Goal: Task Accomplishment & Management: Complete application form

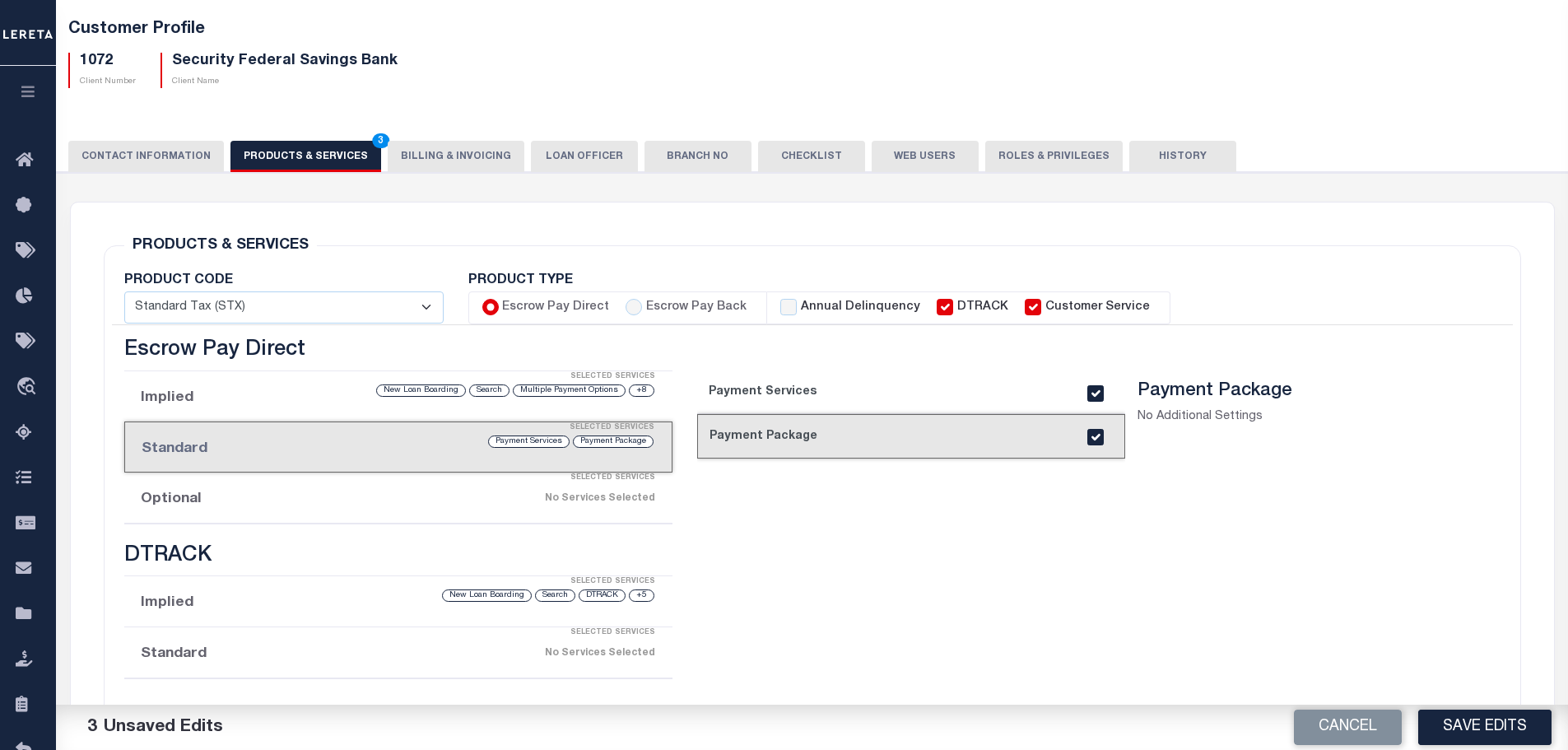
scroll to position [55, 0]
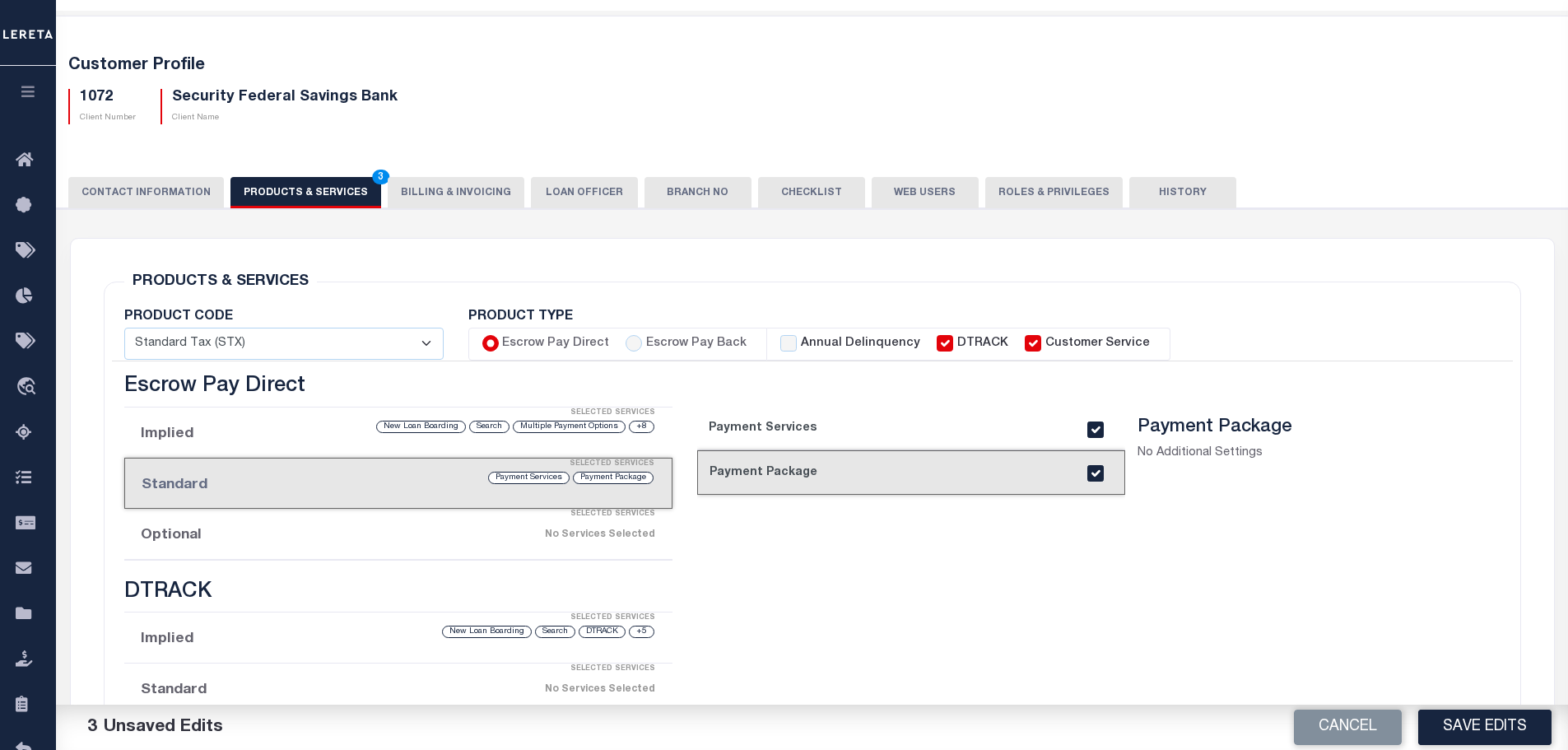
click at [380, 531] on div "Selected Services" at bounding box center [415, 515] width 549 height 33
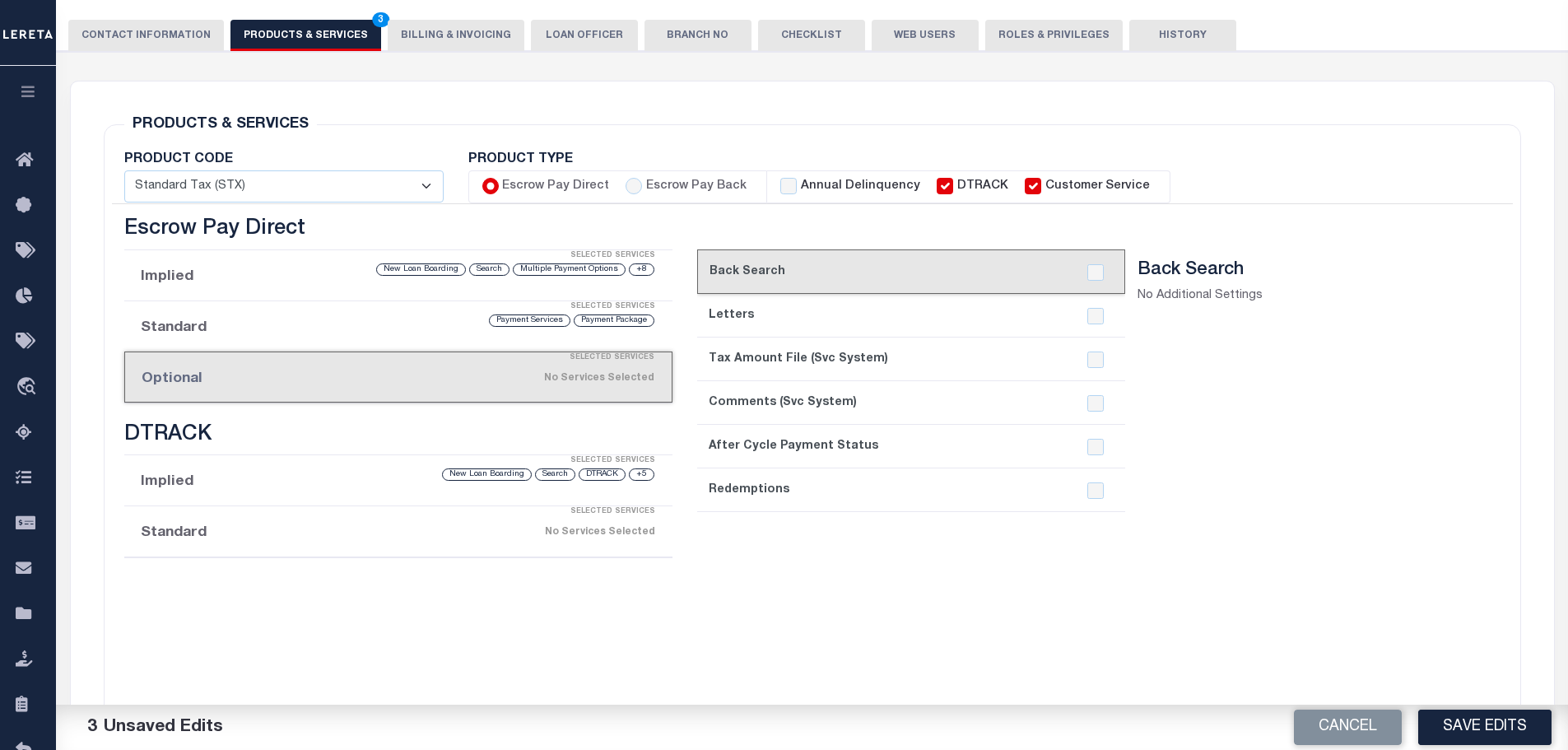
scroll to position [219, 0]
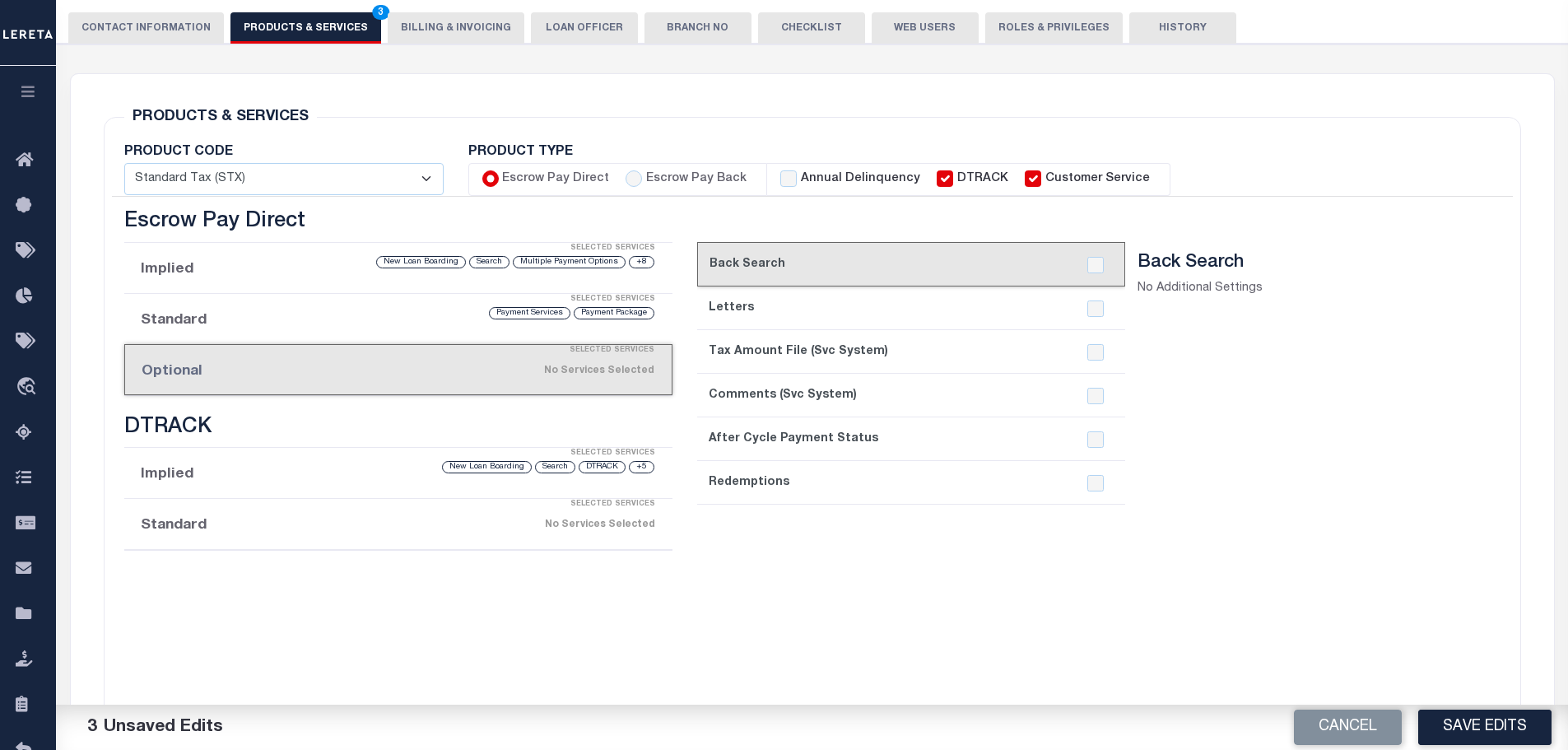
click at [969, 306] on link "2. Letters" at bounding box center [912, 309] width 428 height 44
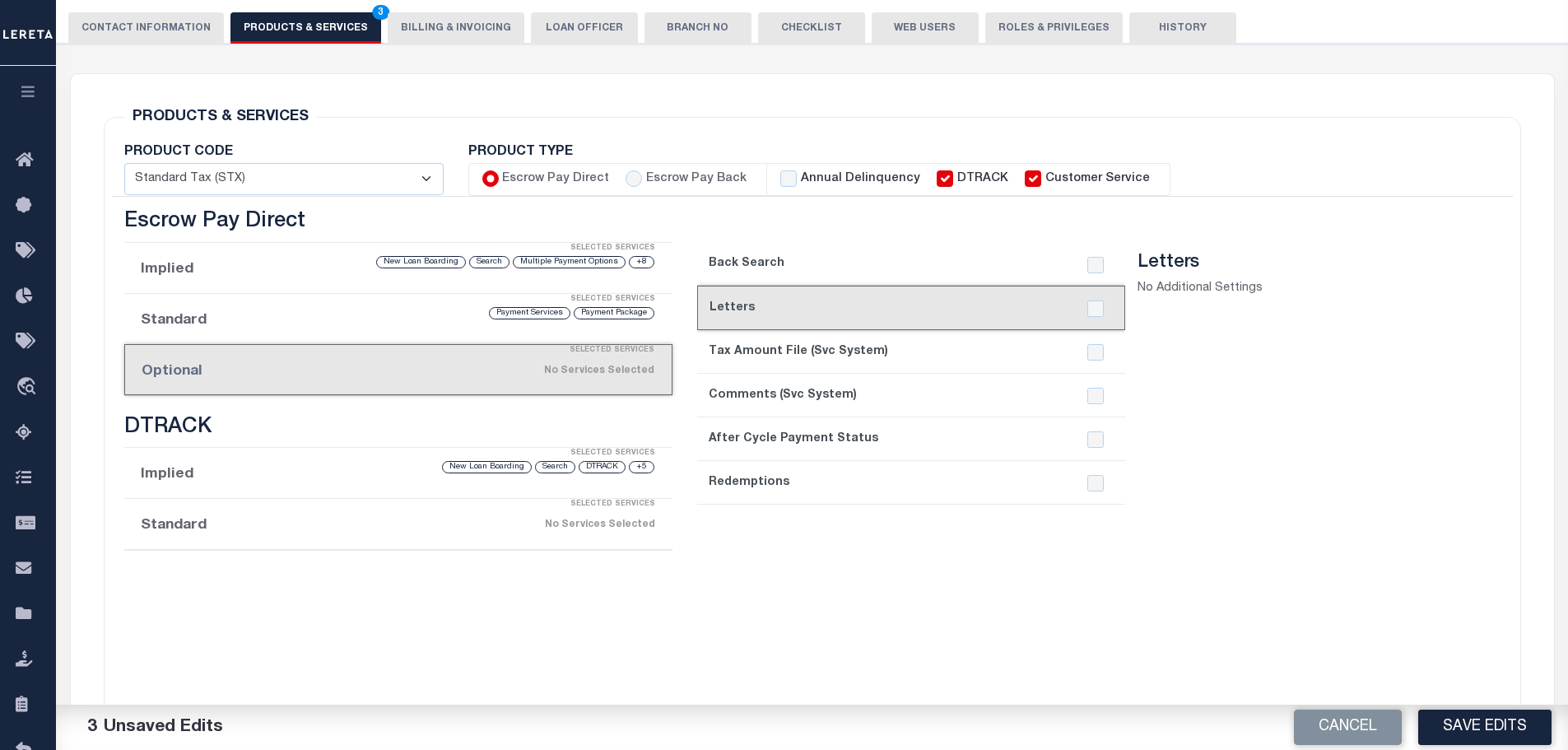
click at [969, 370] on link "3. Tax Amount File (Svc System)" at bounding box center [912, 352] width 428 height 44
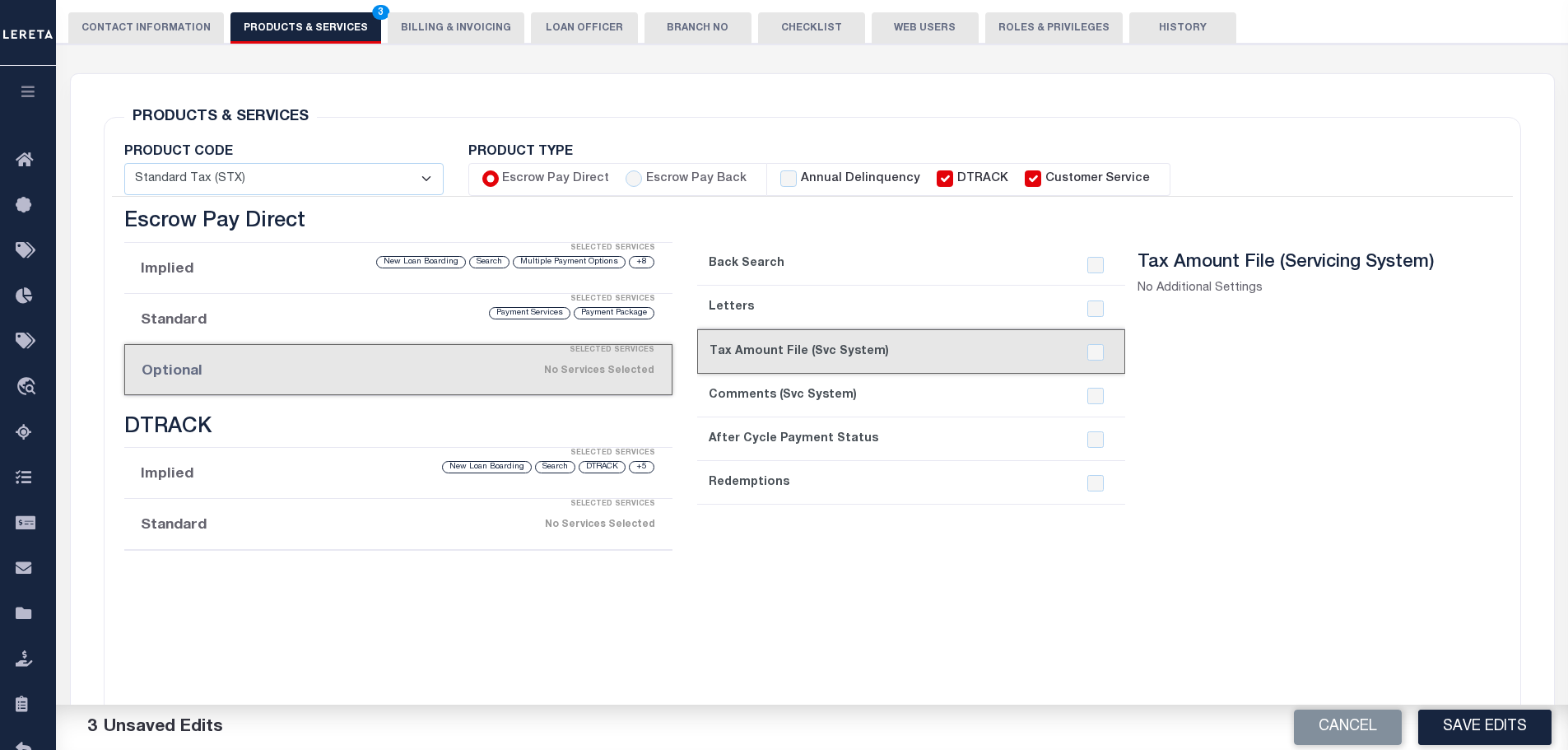
click at [953, 398] on link "4. Comments (Svc System)" at bounding box center [912, 396] width 428 height 44
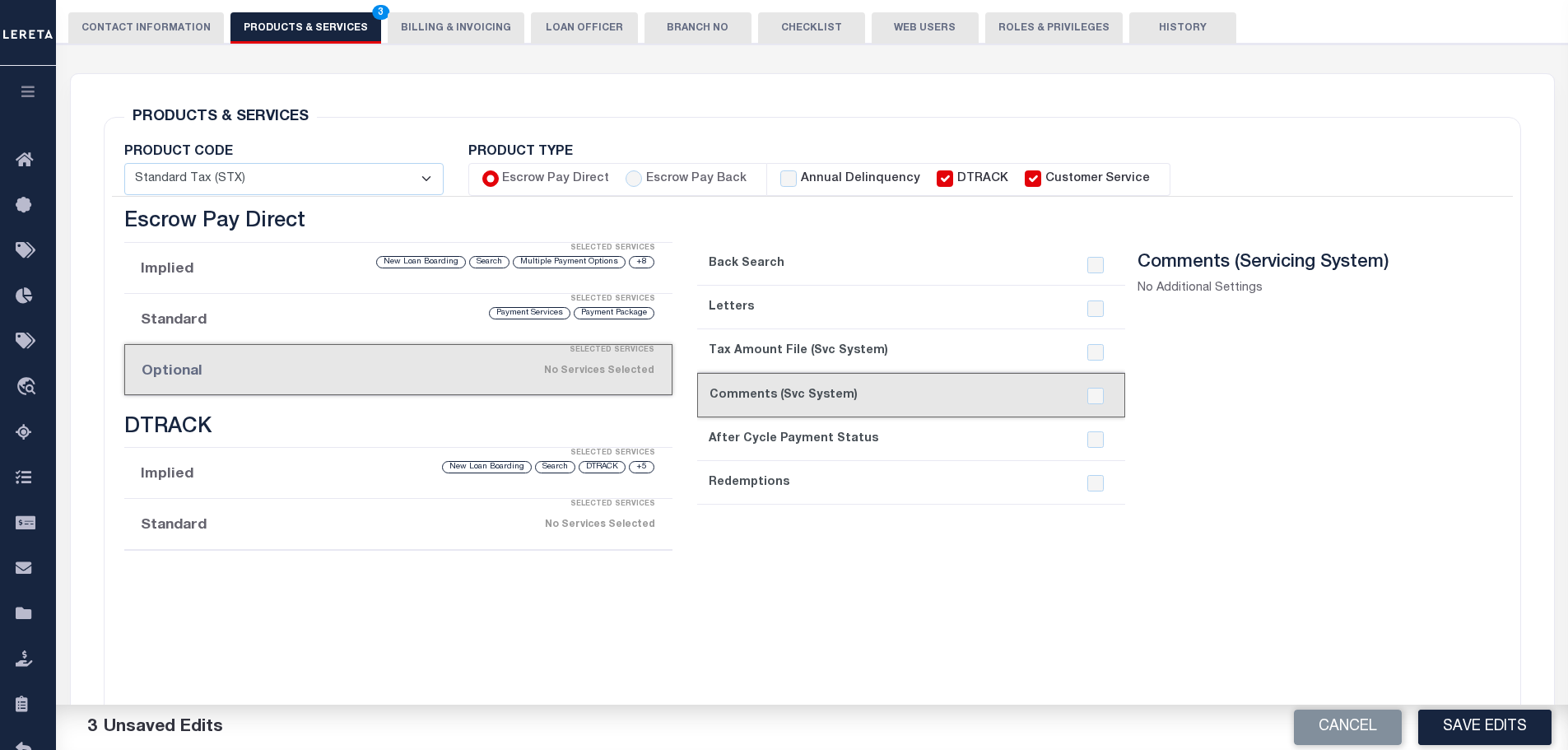
click at [946, 445] on link "5. After Cycle Payment Status" at bounding box center [912, 440] width 428 height 44
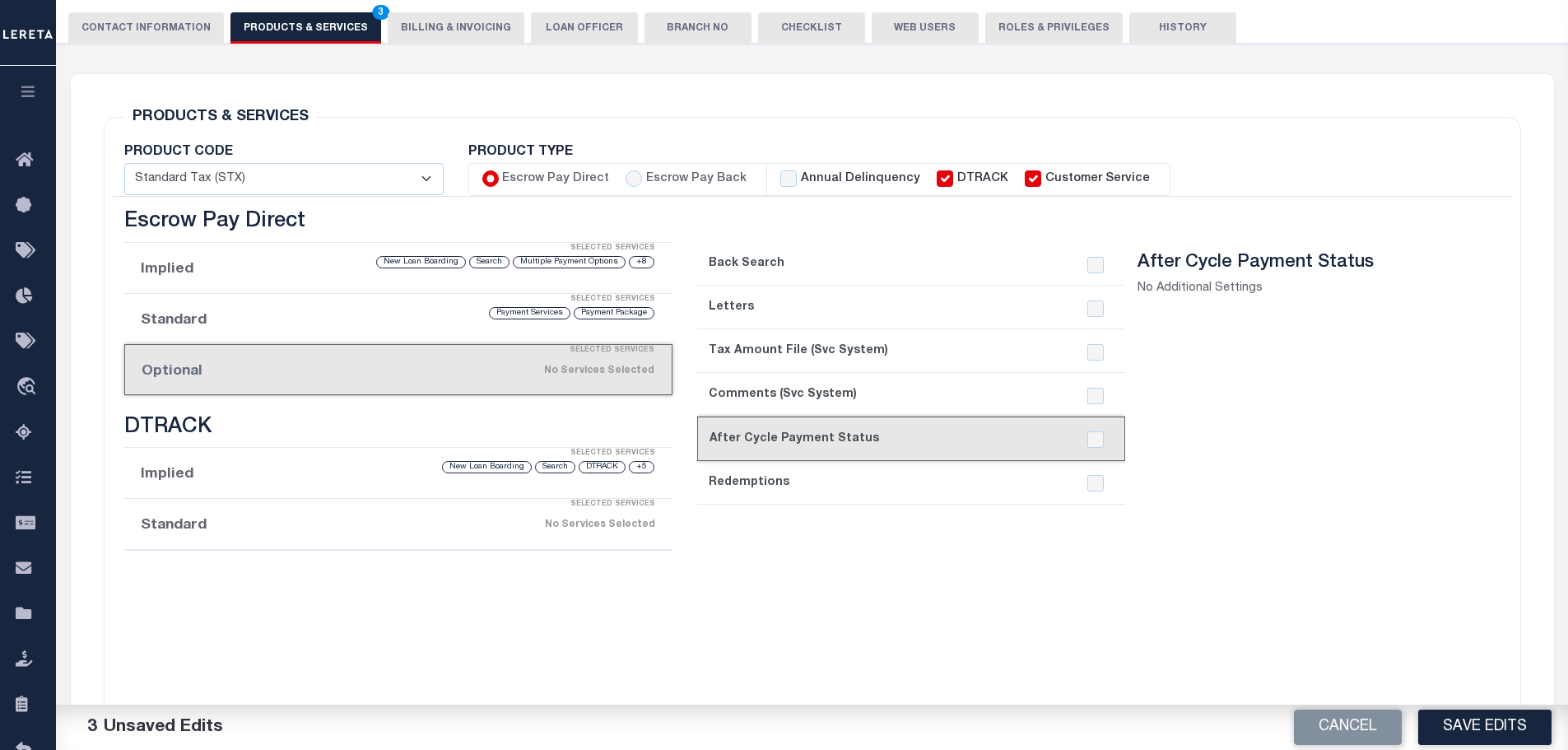
click at [942, 475] on link "6. Redemptions" at bounding box center [912, 483] width 428 height 44
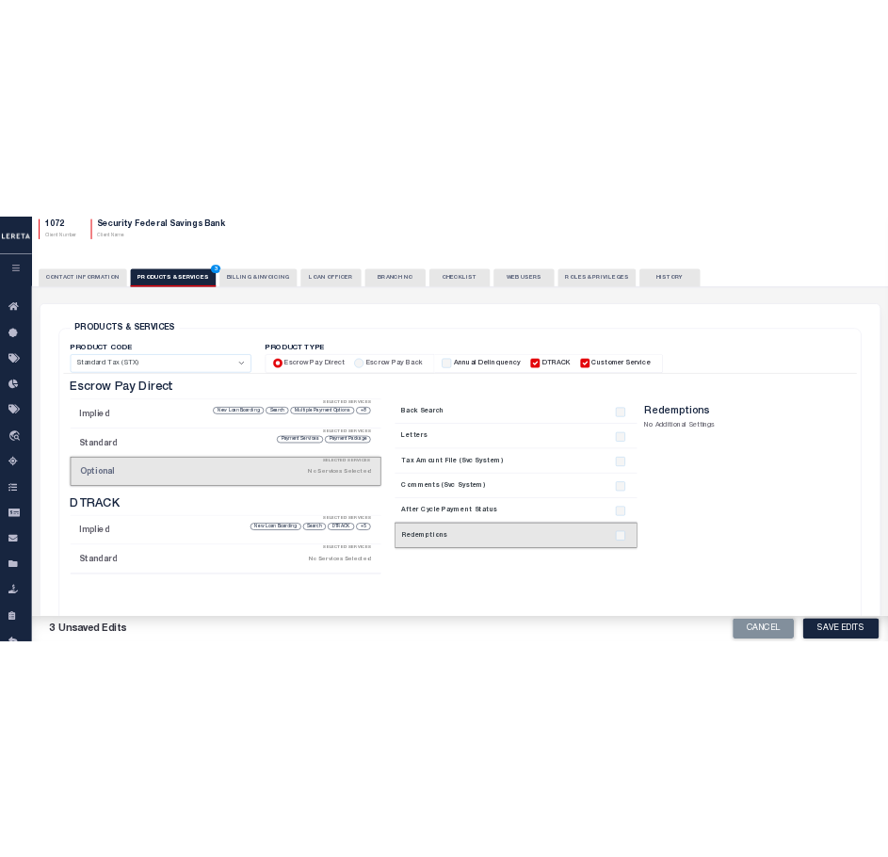
scroll to position [125, 0]
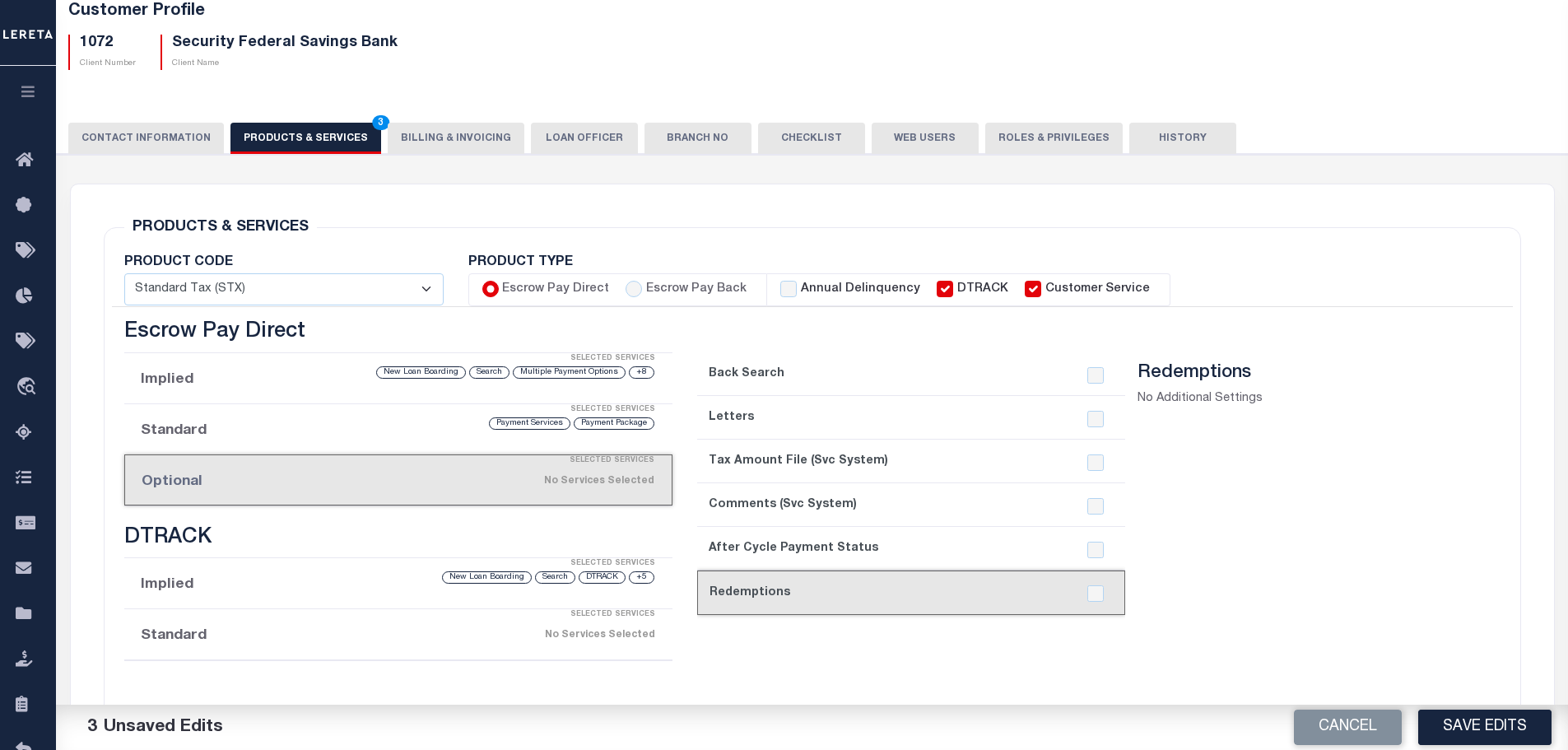
click at [982, 375] on link "1. Back Search" at bounding box center [912, 374] width 428 height 44
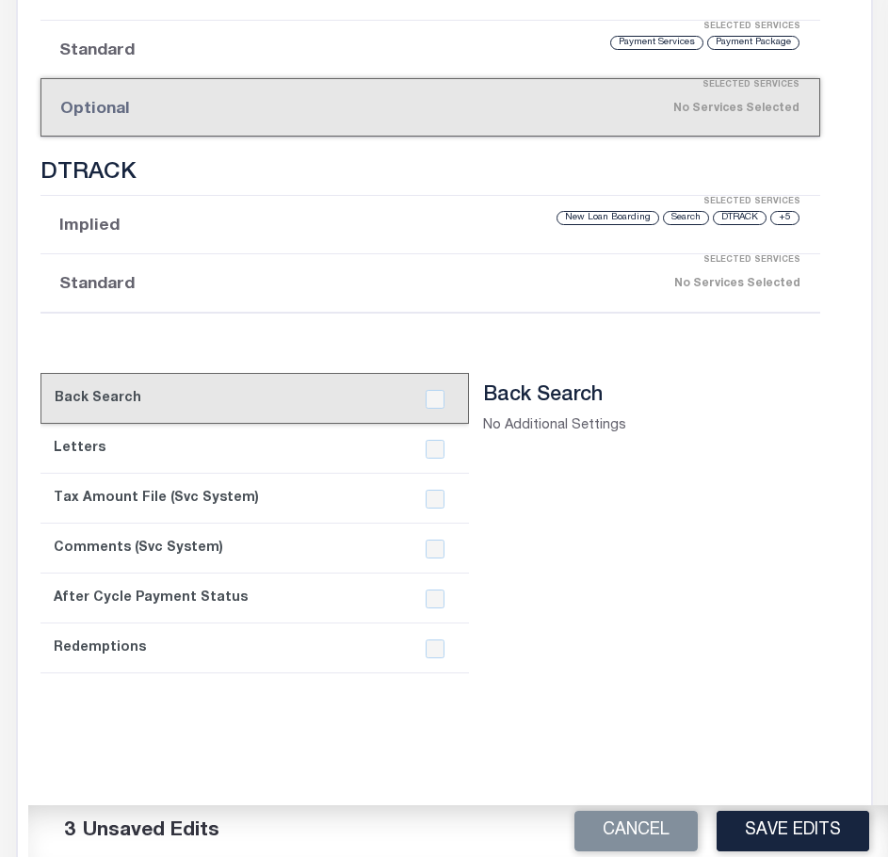
scroll to position [690, 0]
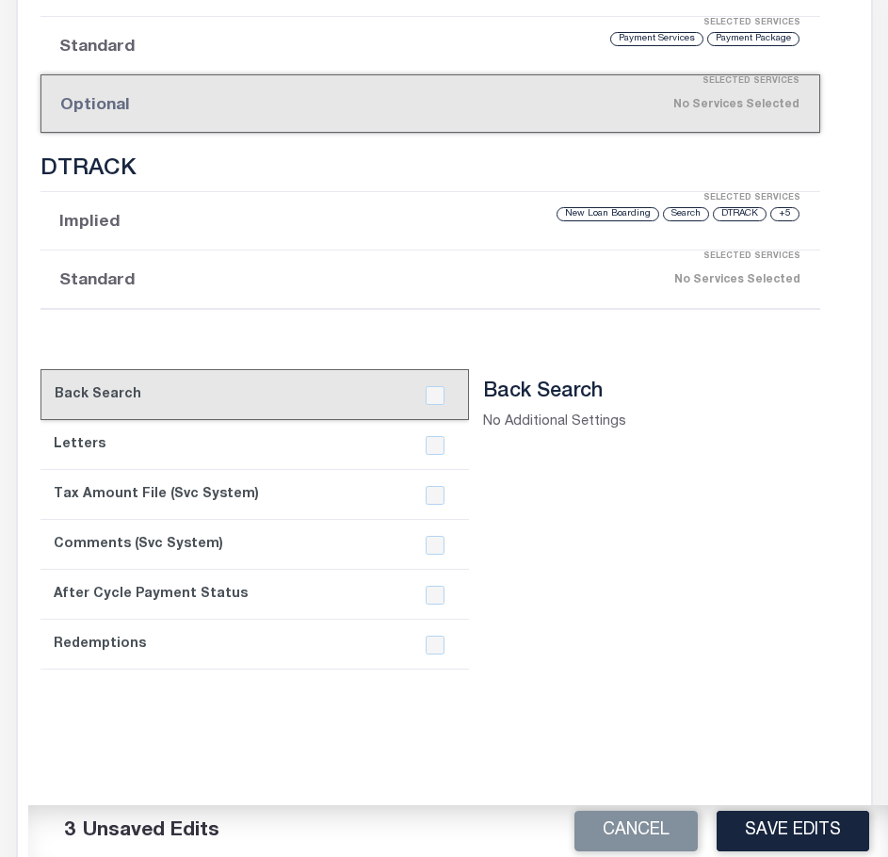
click at [786, 559] on section "Back Search No Additional Settings" at bounding box center [644, 679] width 323 height 599
click at [192, 470] on link "3. Tax Amount File (Svc System)" at bounding box center [254, 495] width 429 height 50
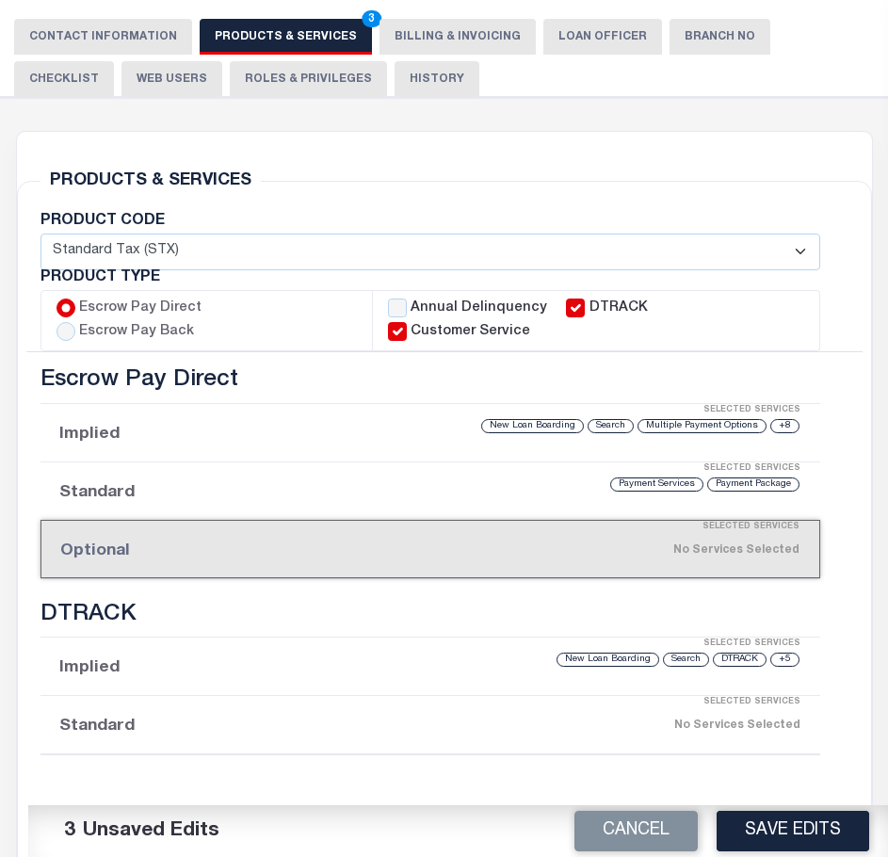
scroll to position [236, 0]
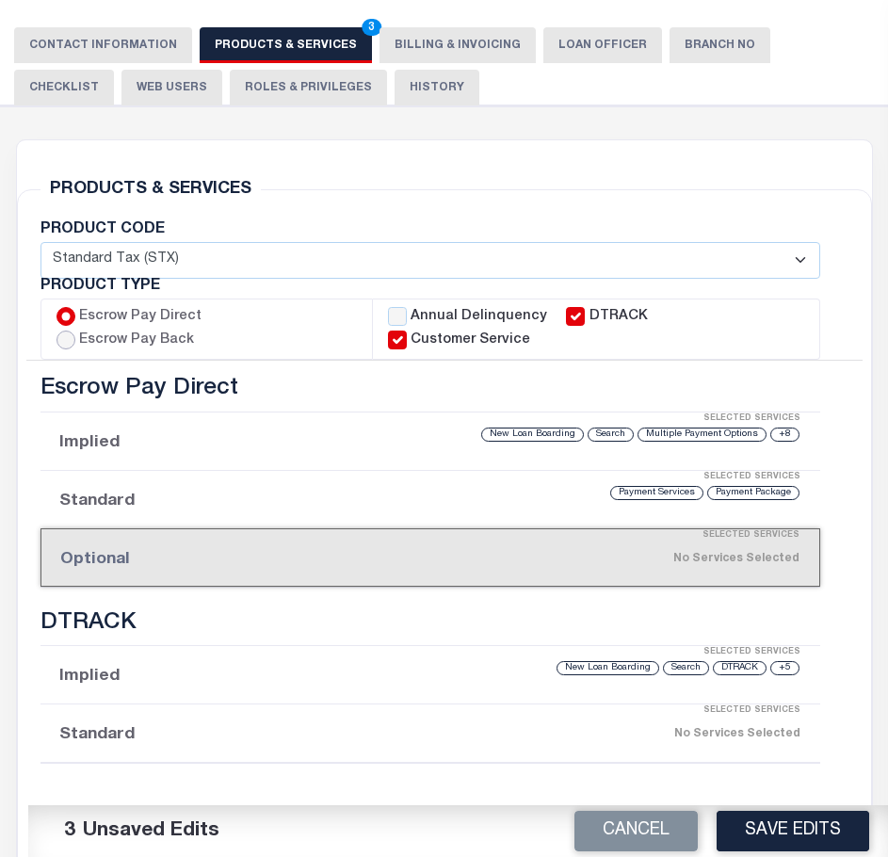
click at [75, 331] on input "Escrow Pay Back" at bounding box center [66, 340] width 19 height 19
radio input "true"
checkbox input "true"
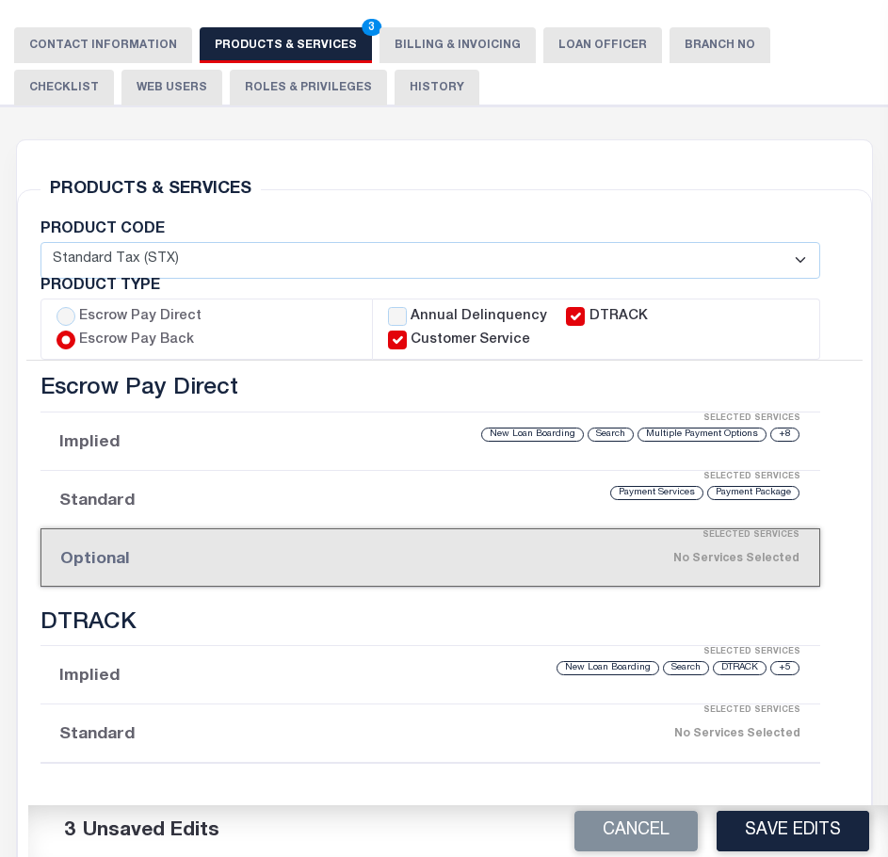
checkbox input "true"
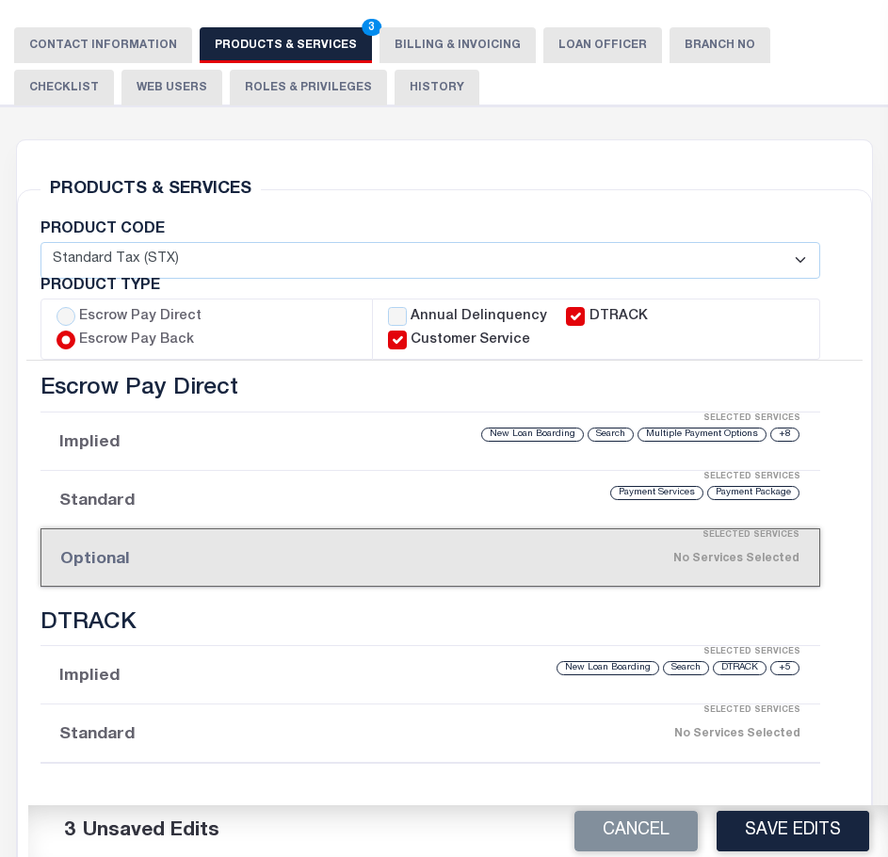
checkbox input "true"
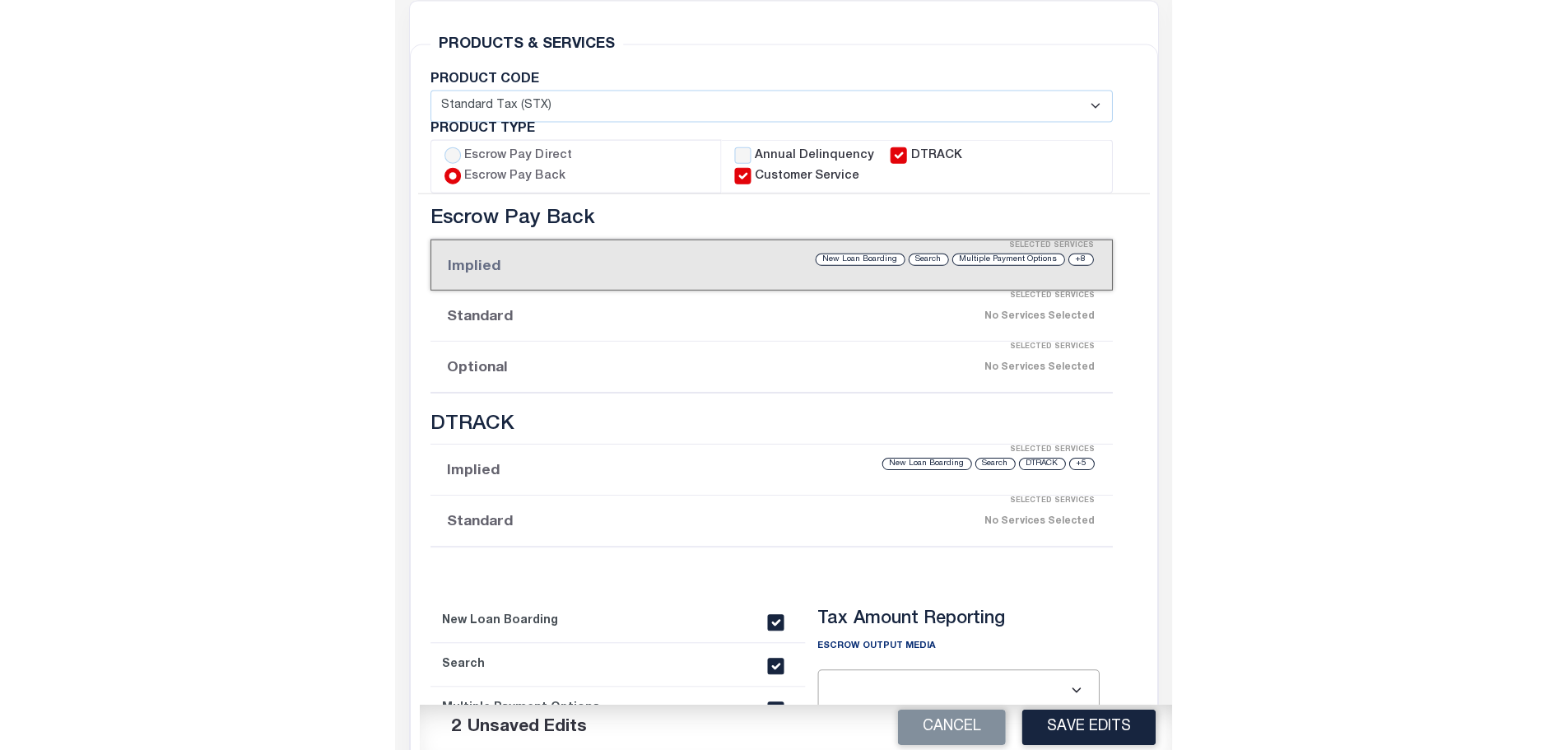
scroll to position [336, 0]
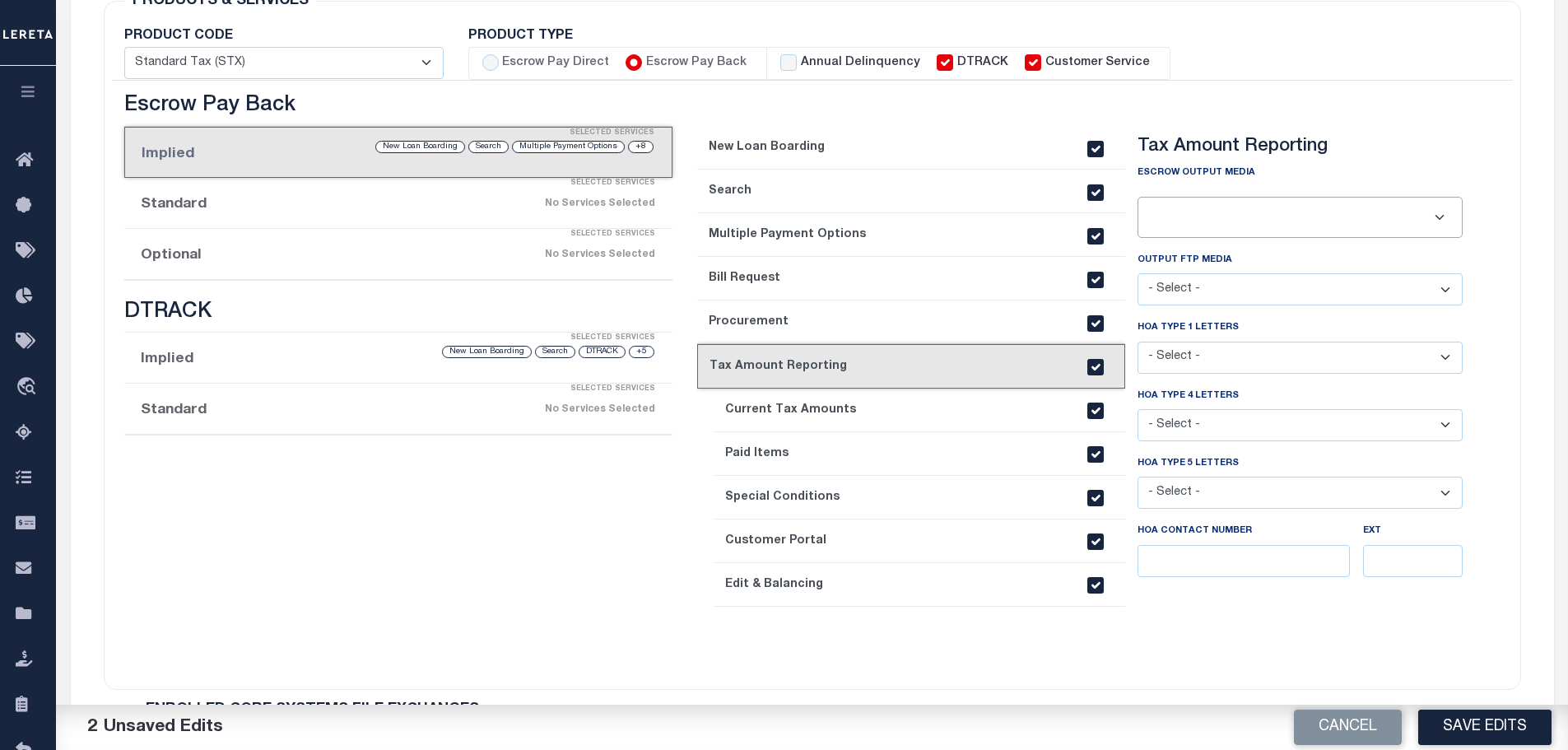
click at [529, 200] on div "No Services Selected" at bounding box center [462, 204] width 386 height 29
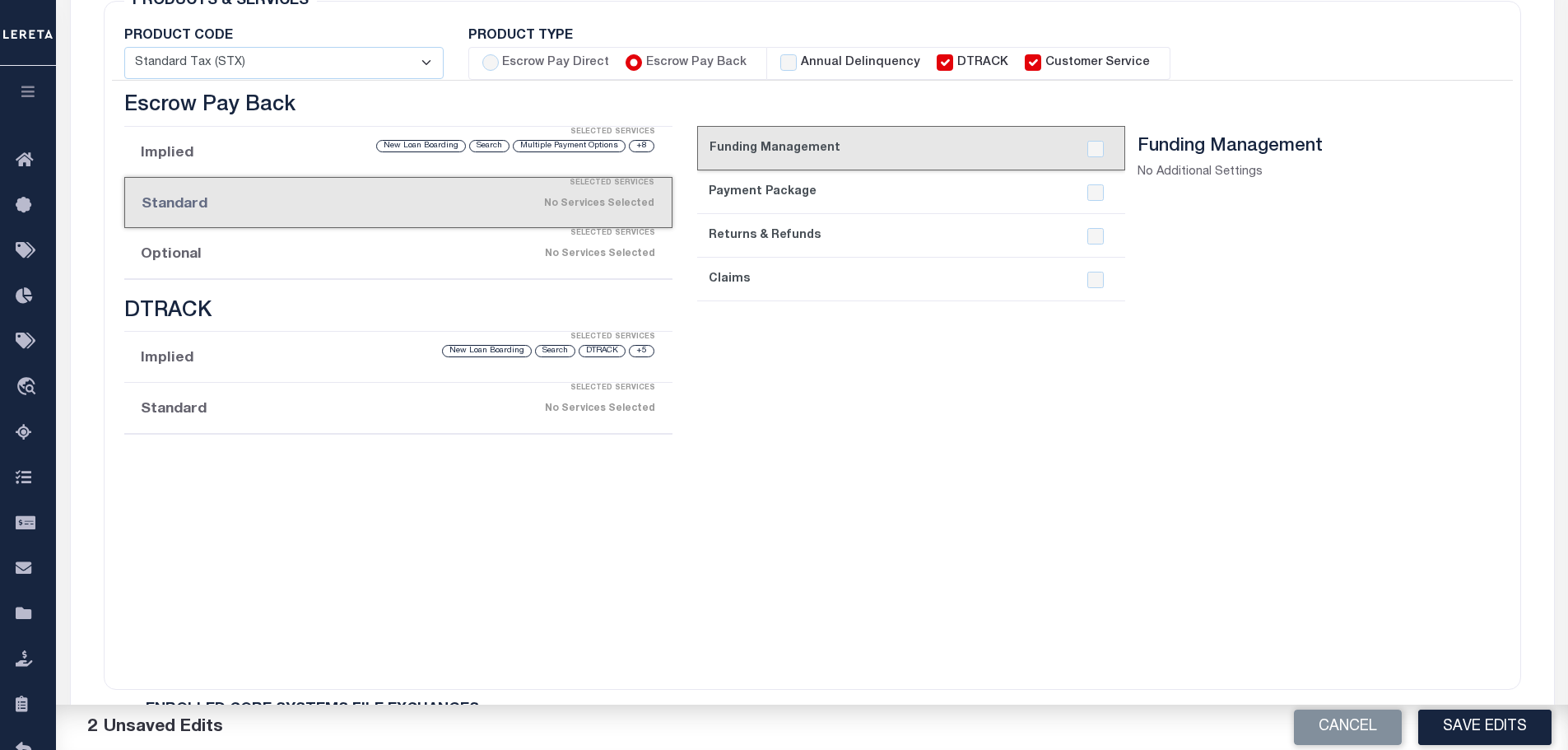
click at [473, 265] on div "No Services Selected" at bounding box center [462, 253] width 386 height 29
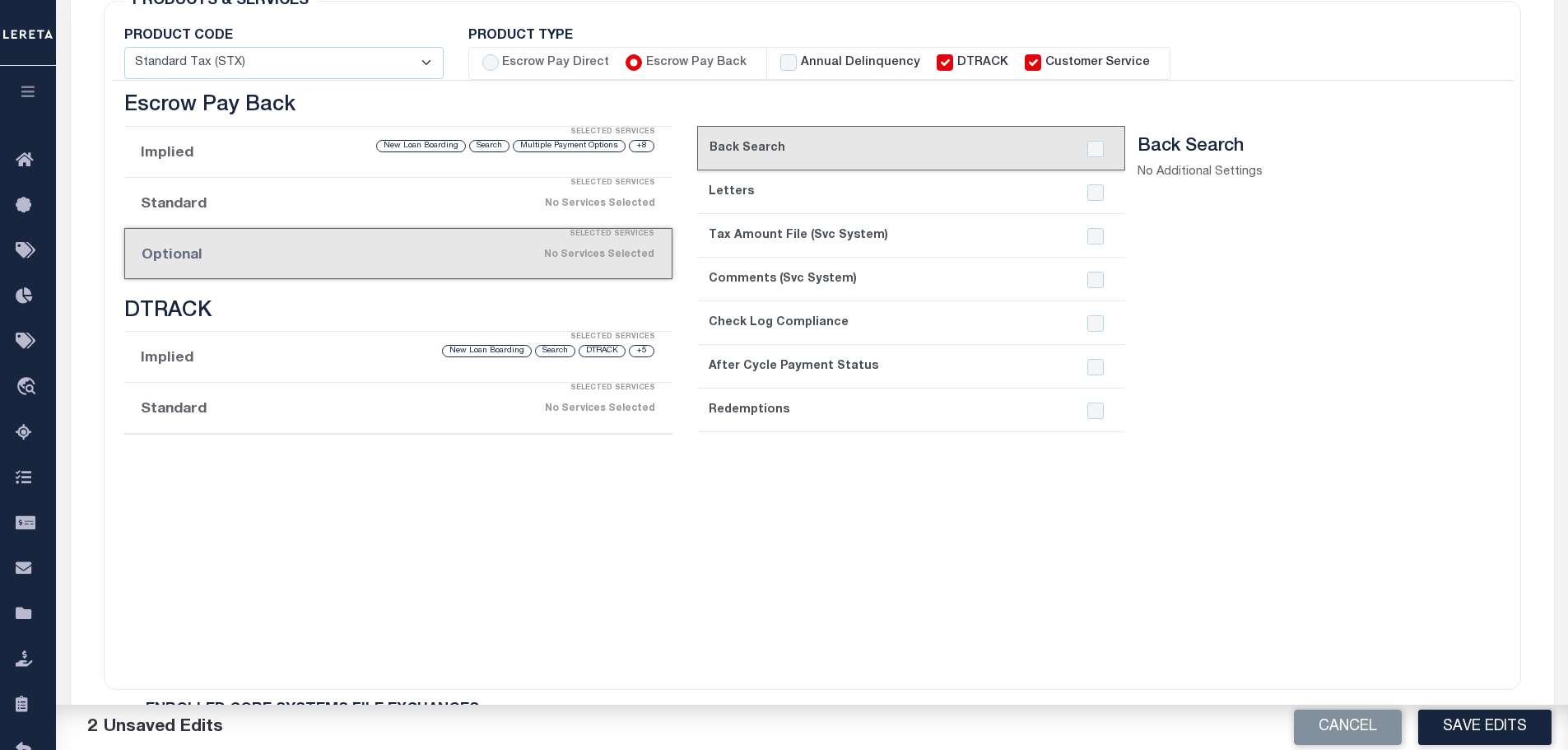
click at [348, 161] on li "Implied Selected Services +8 Multiple Payment Options Search New Loan Boarding" at bounding box center [399, 152] width 549 height 51
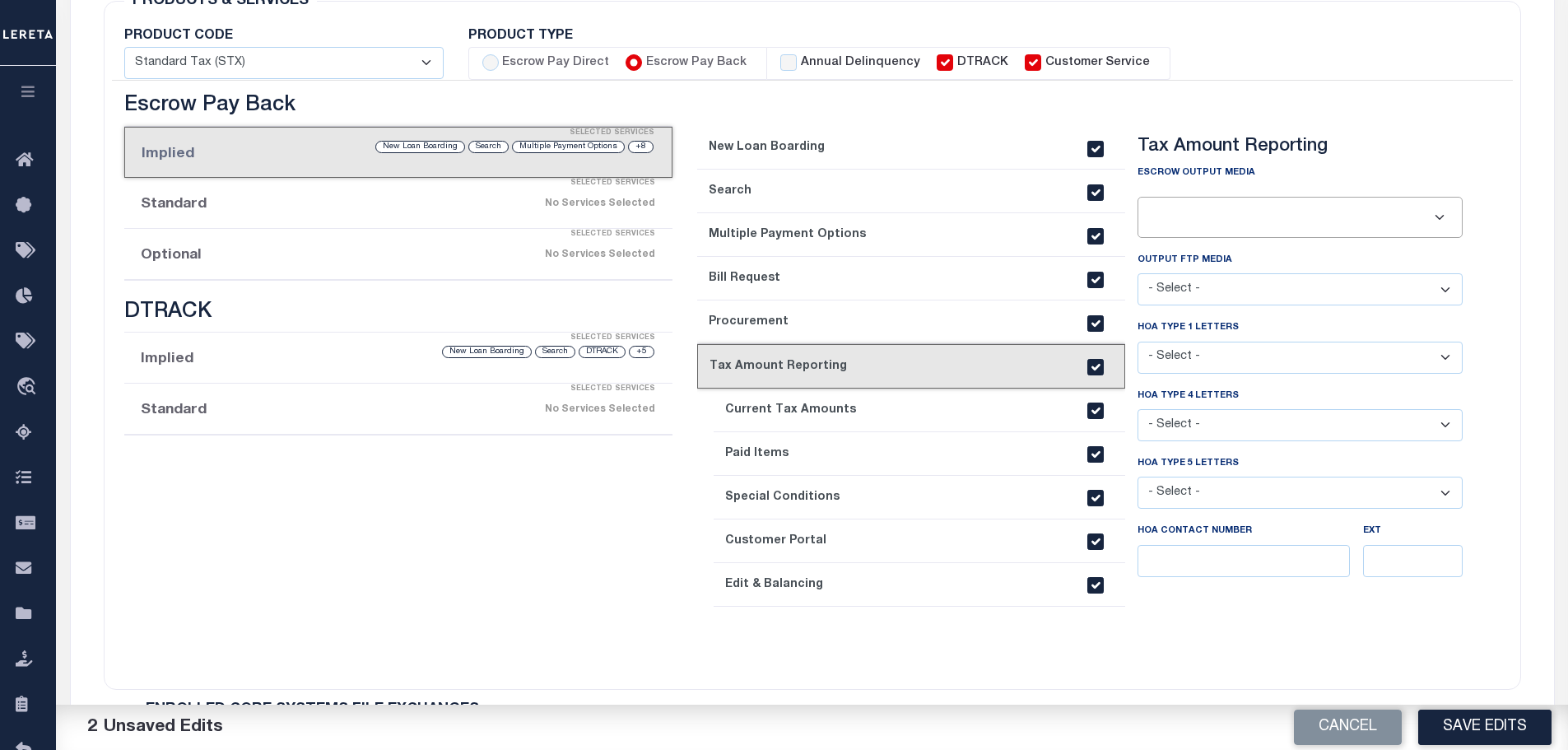
click at [344, 195] on div "Selected Services" at bounding box center [415, 184] width 549 height 33
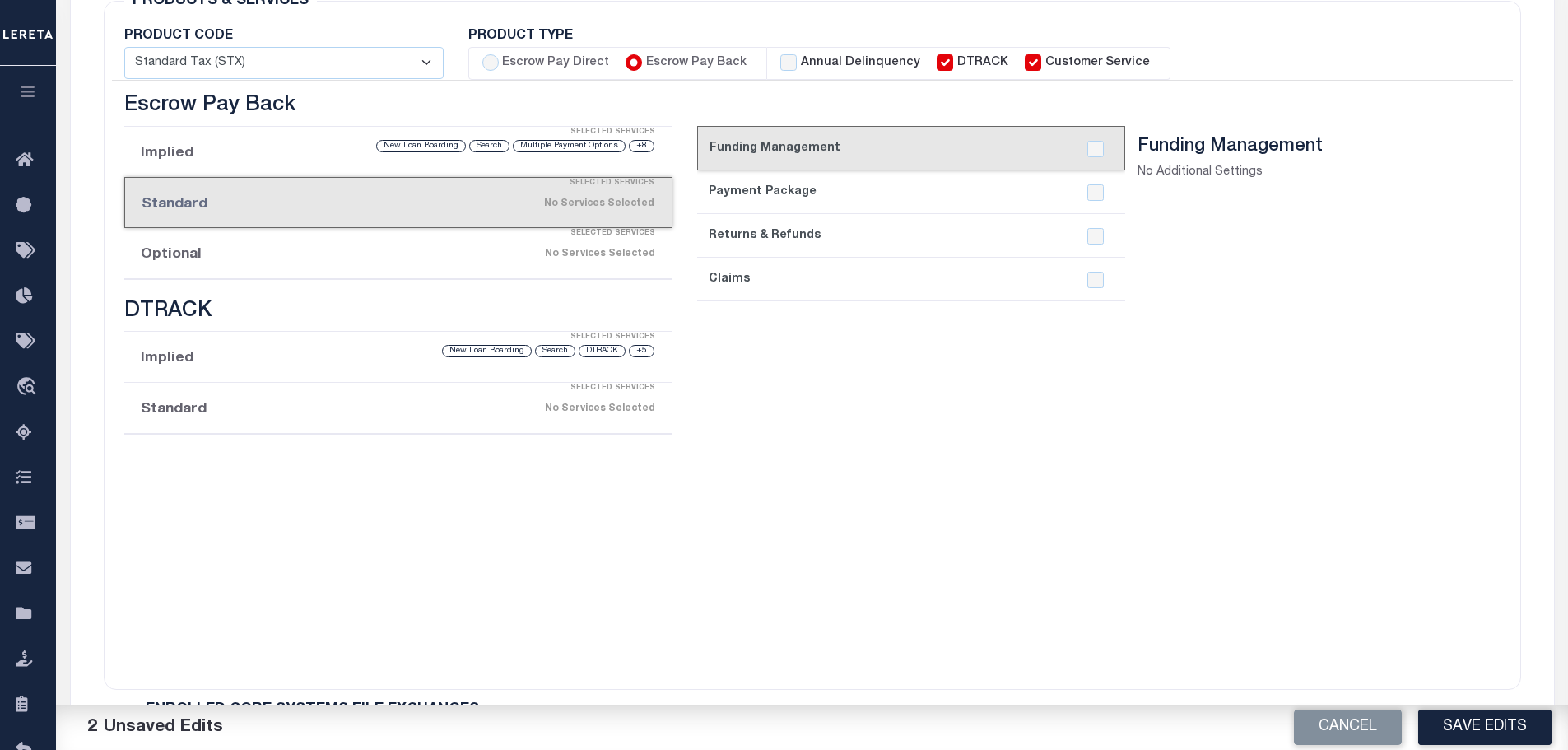
click at [350, 253] on div "No Services Selected" at bounding box center [462, 253] width 386 height 29
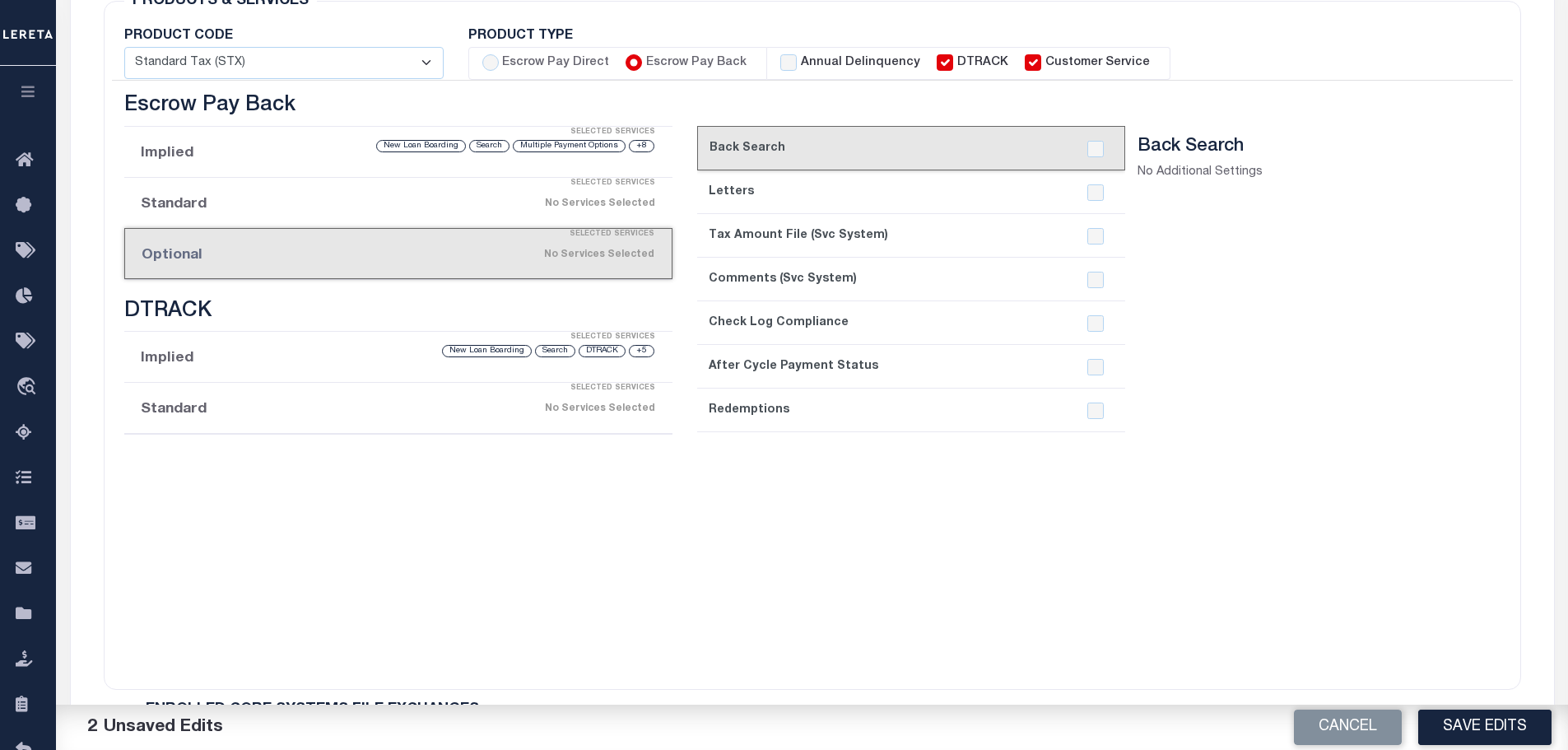
click at [360, 198] on div "Selected Services" at bounding box center [415, 184] width 549 height 33
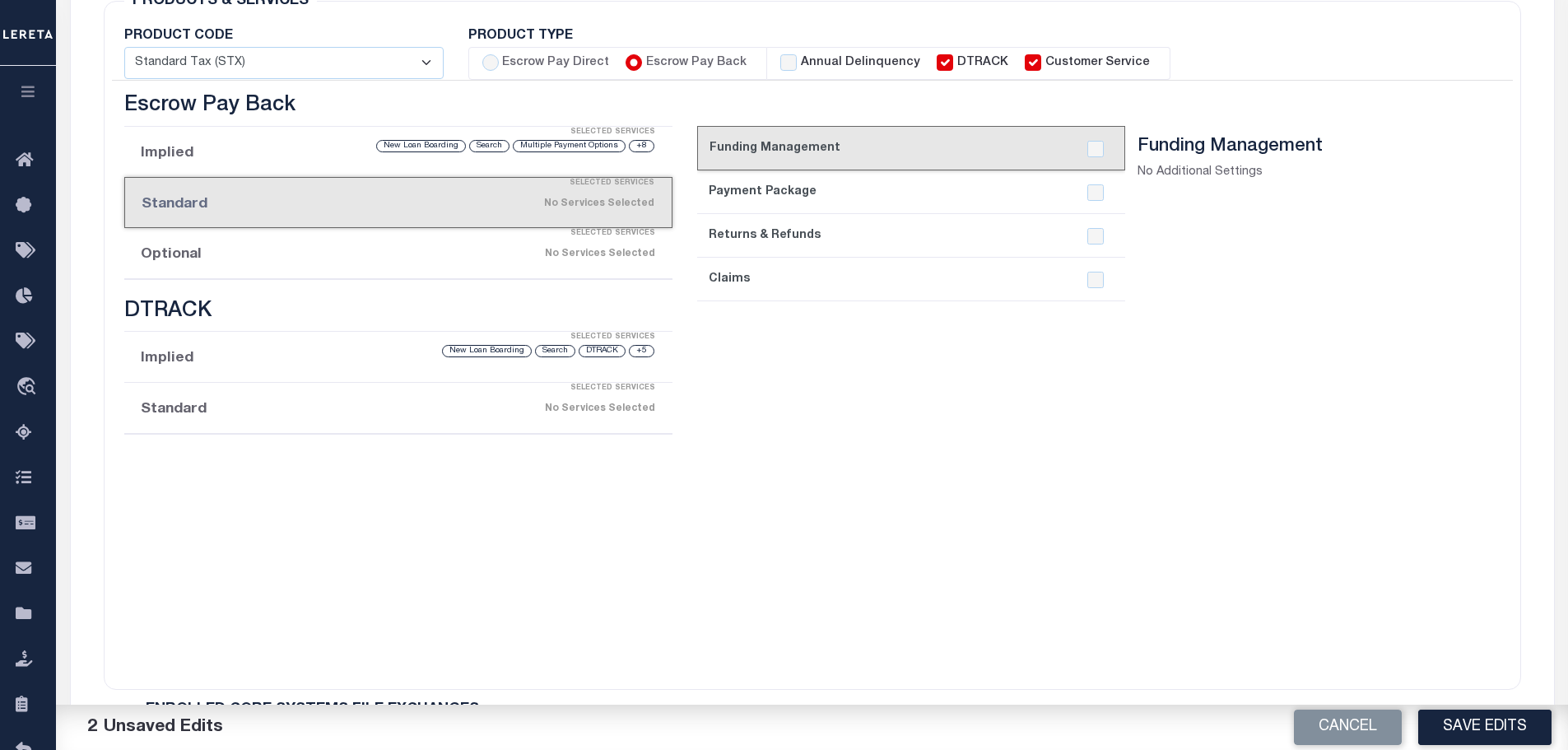
click at [255, 142] on div "Selected Services" at bounding box center [415, 133] width 549 height 33
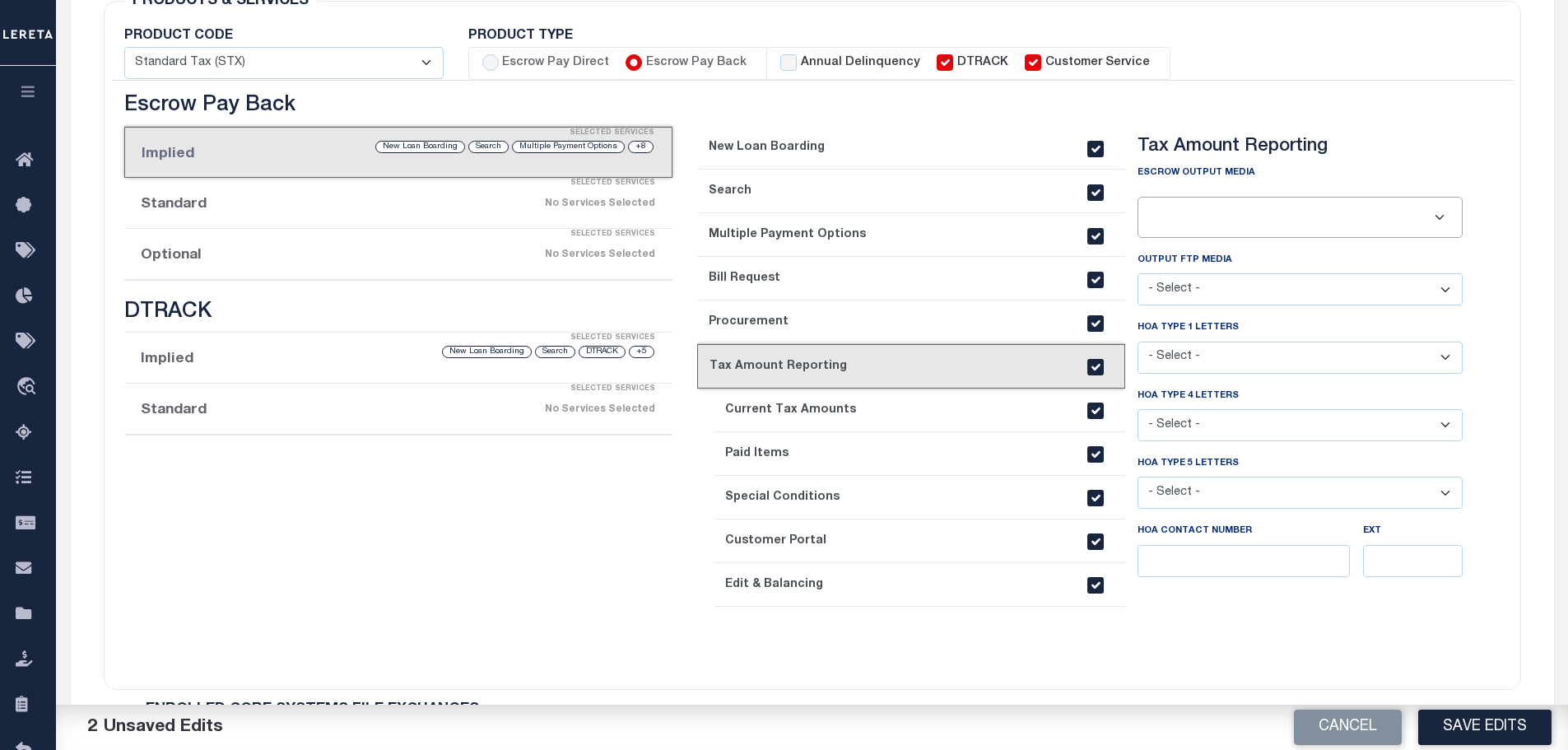
click at [247, 208] on li "Standard Selected Services No Services Selected" at bounding box center [399, 203] width 549 height 51
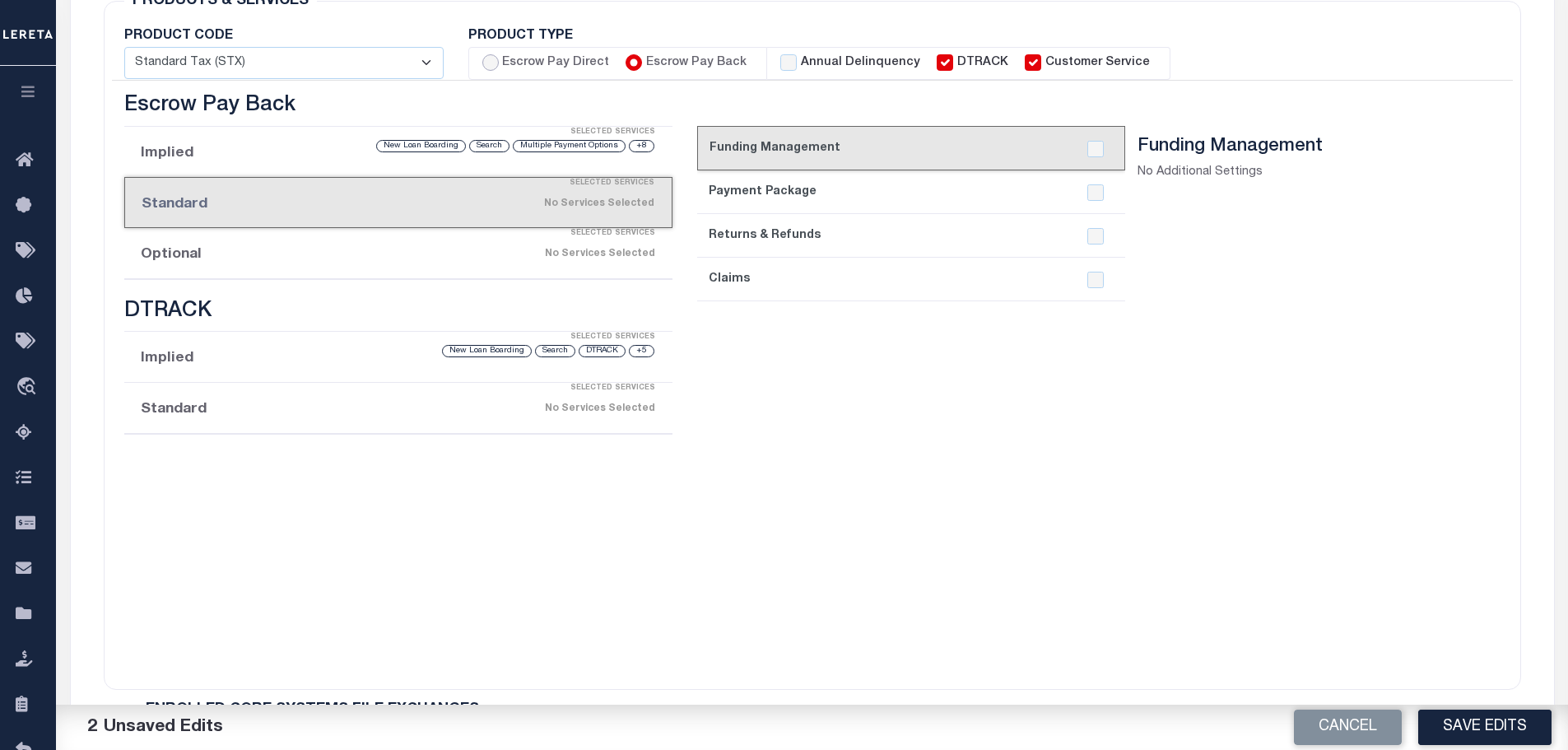
click at [489, 64] on input "Escrow Pay Direct" at bounding box center [490, 62] width 17 height 17
radio input "true"
checkbox input "true"
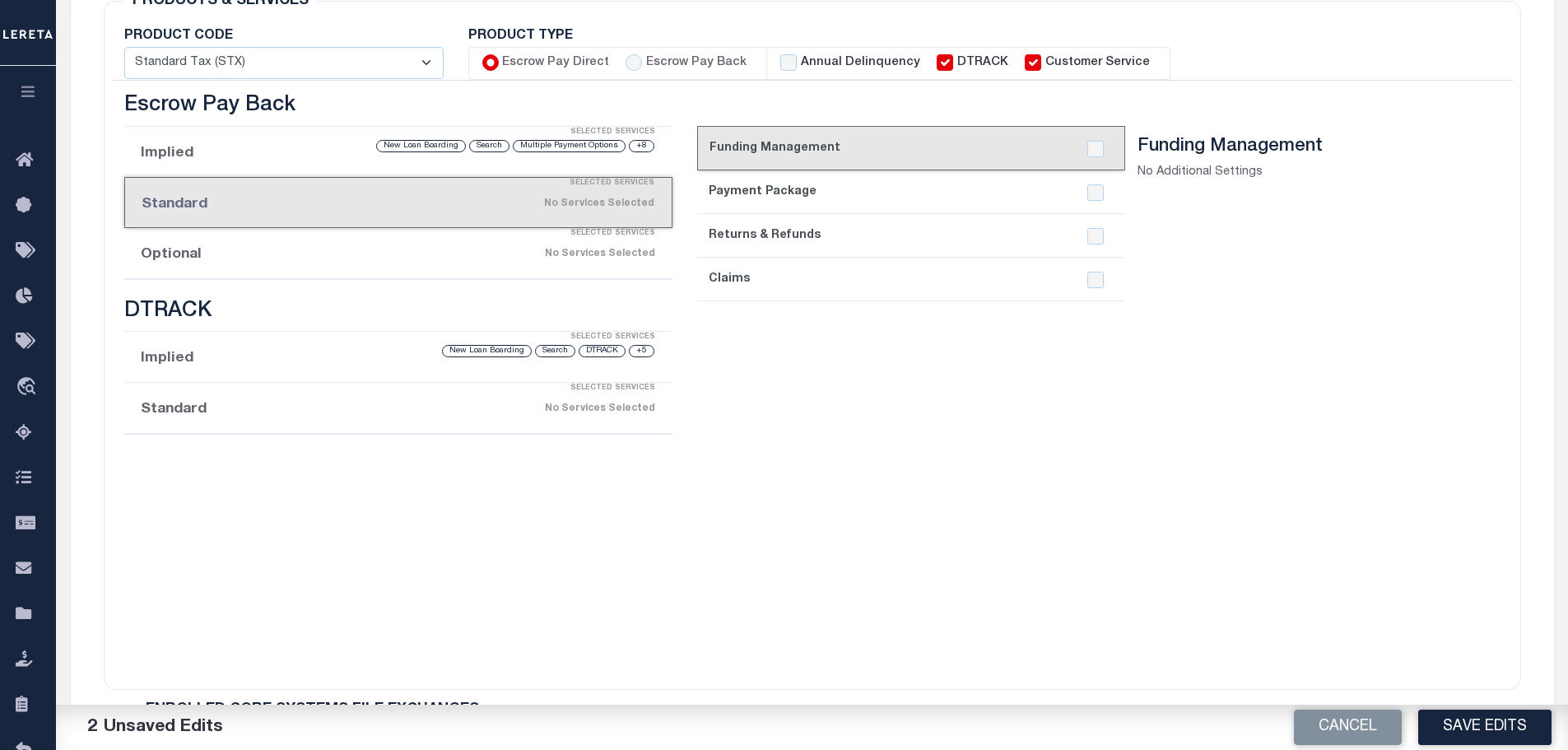
checkbox input "true"
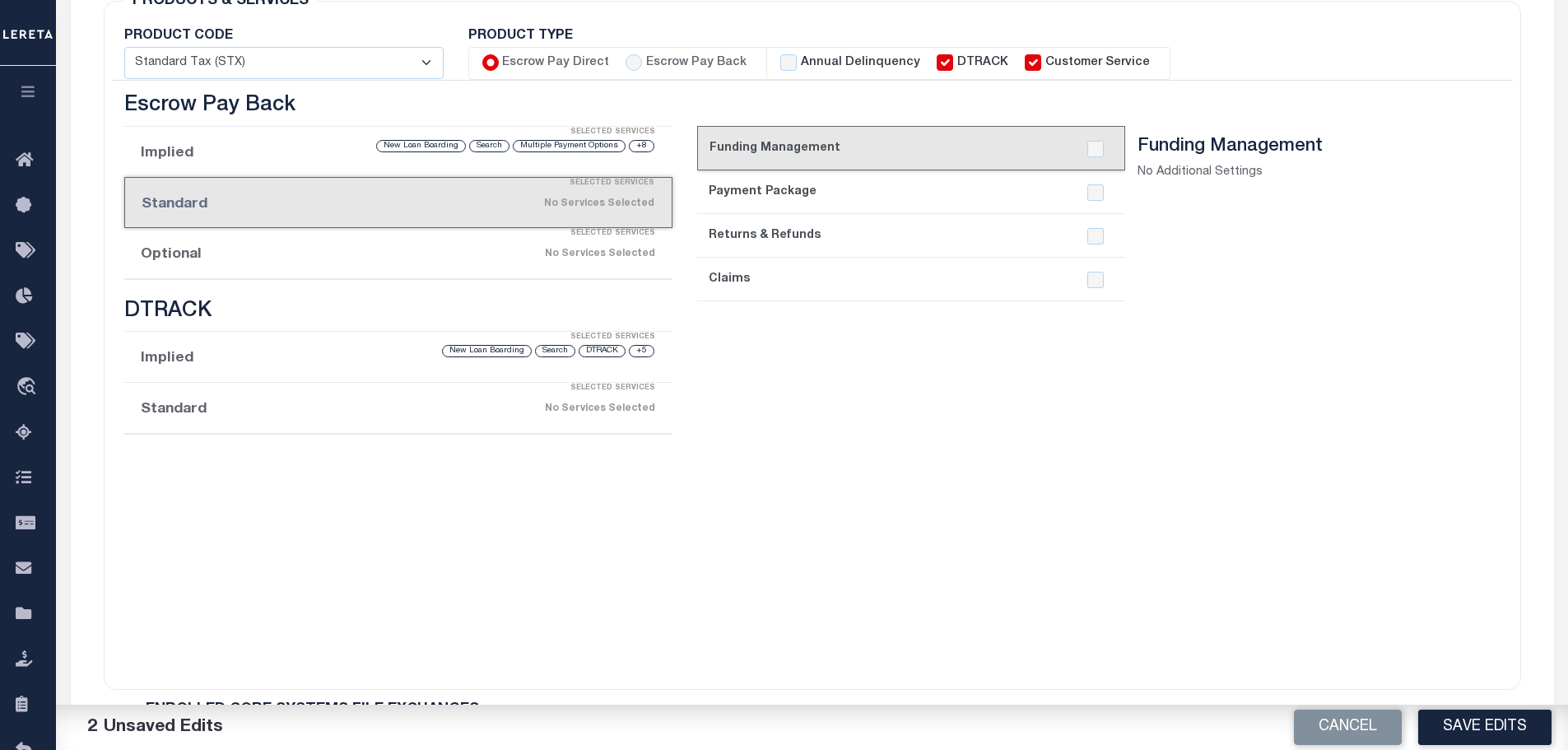
checkbox input "true"
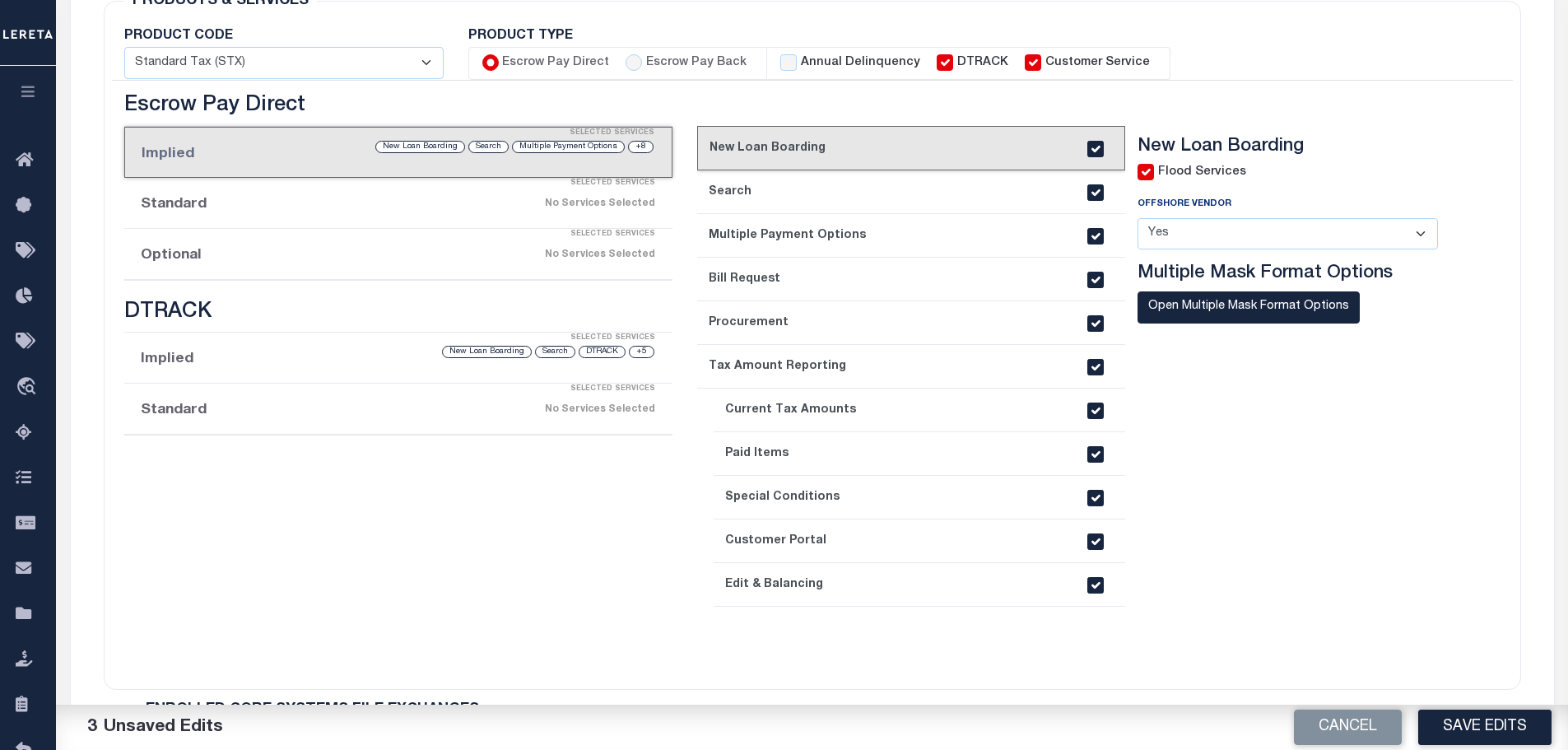
click at [388, 219] on div "Selected Services" at bounding box center [415, 235] width 549 height 33
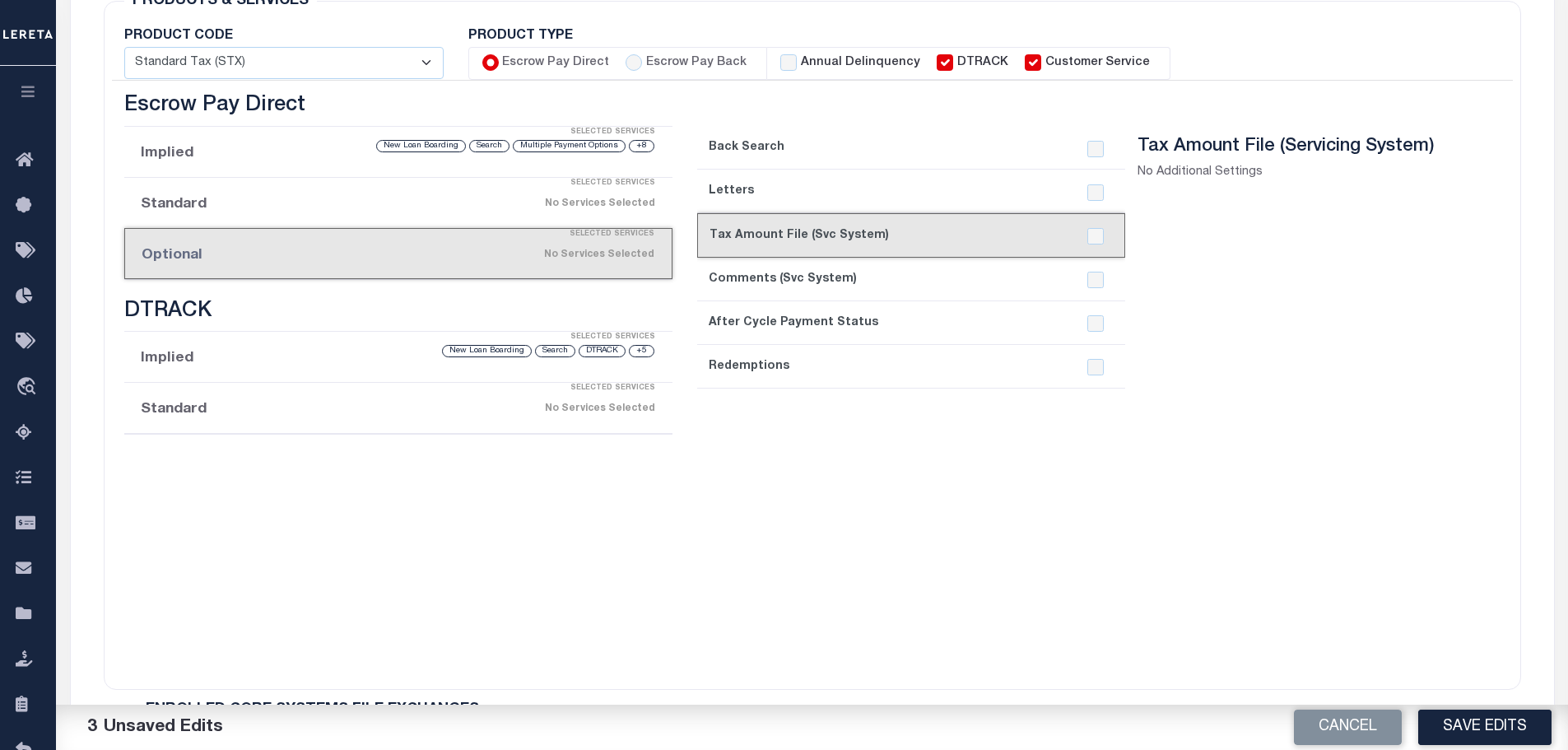
click at [387, 198] on div "Selected Services" at bounding box center [415, 184] width 549 height 33
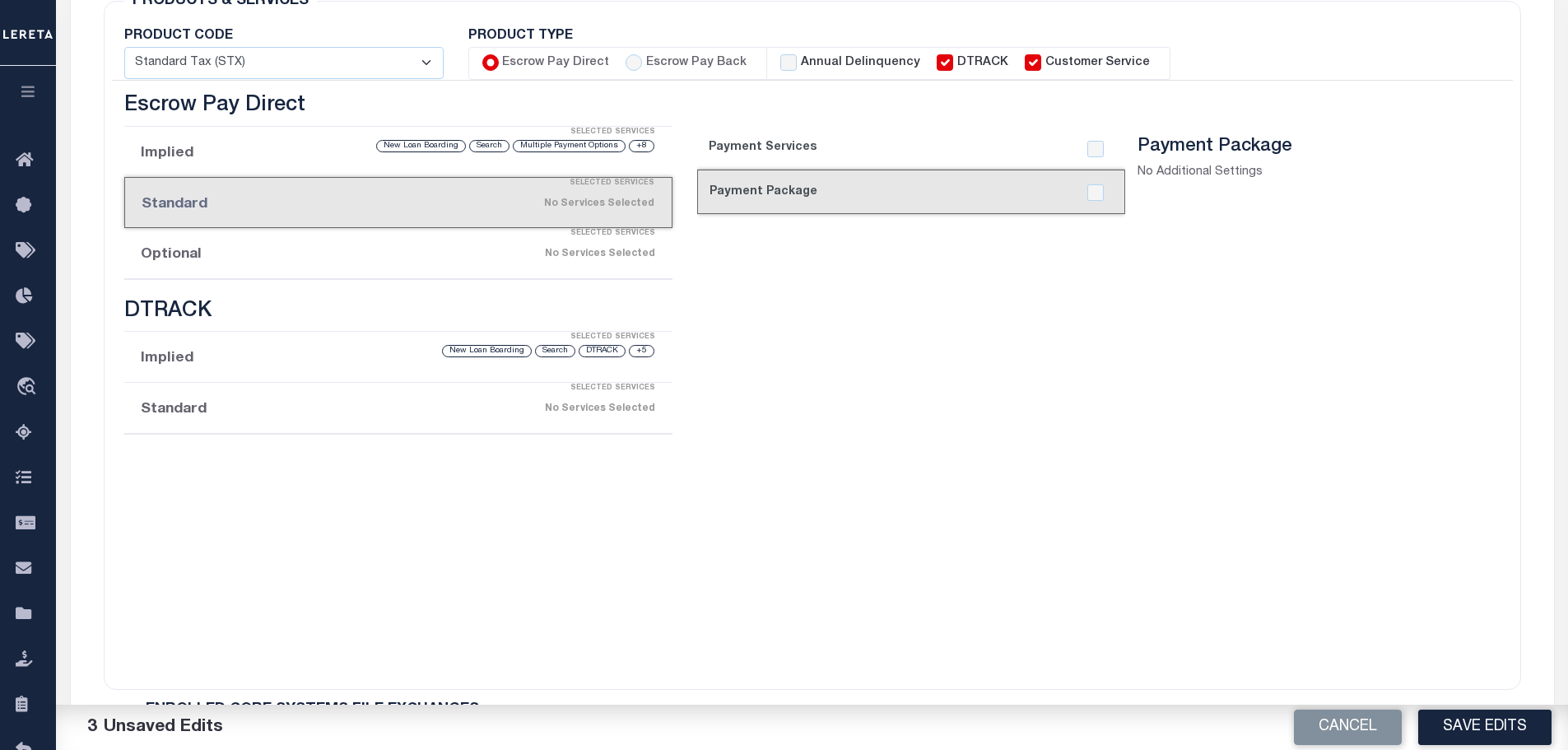
click at [756, 143] on link "1. Payment Services" at bounding box center [912, 148] width 428 height 44
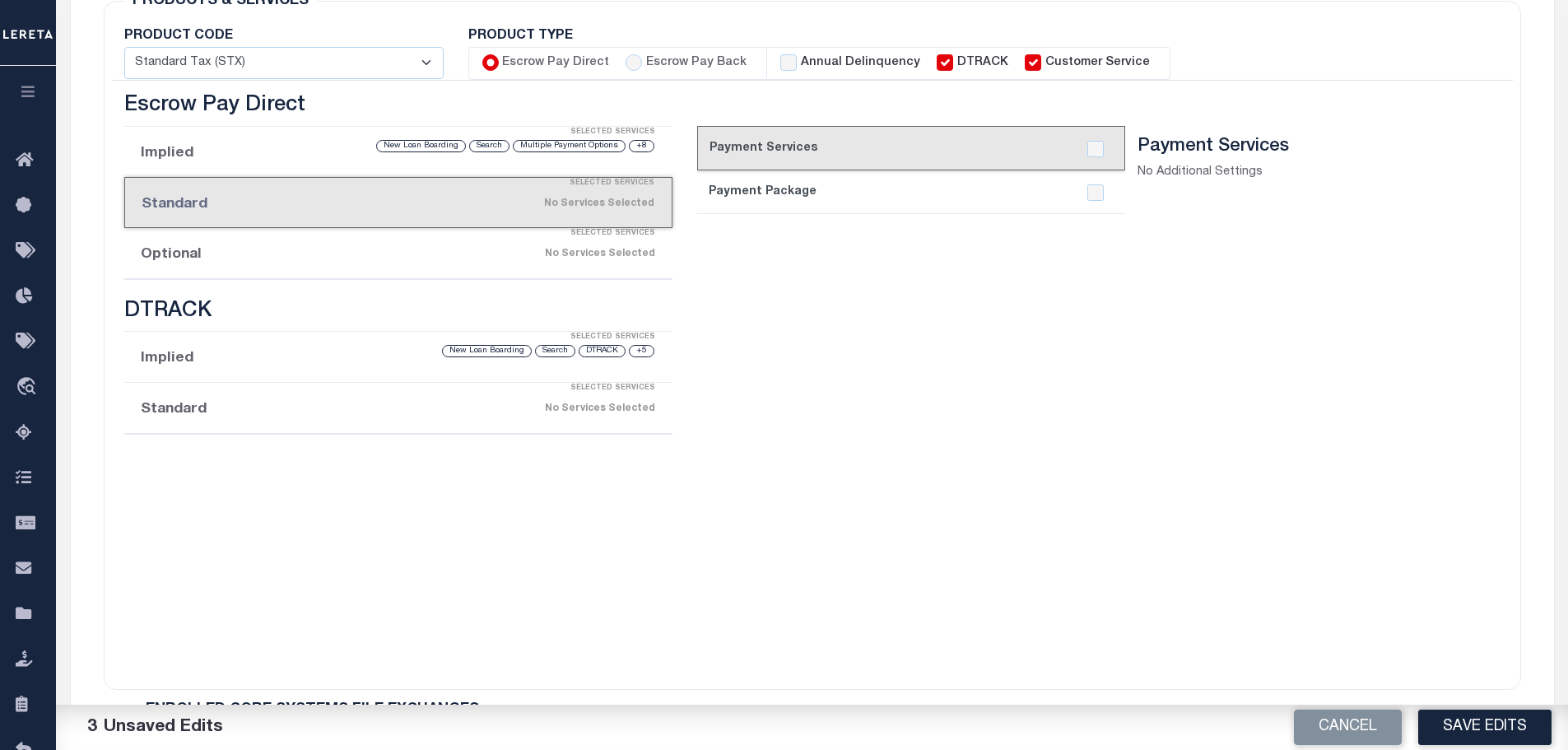
click at [765, 191] on link "2. Payment Package" at bounding box center [912, 192] width 428 height 44
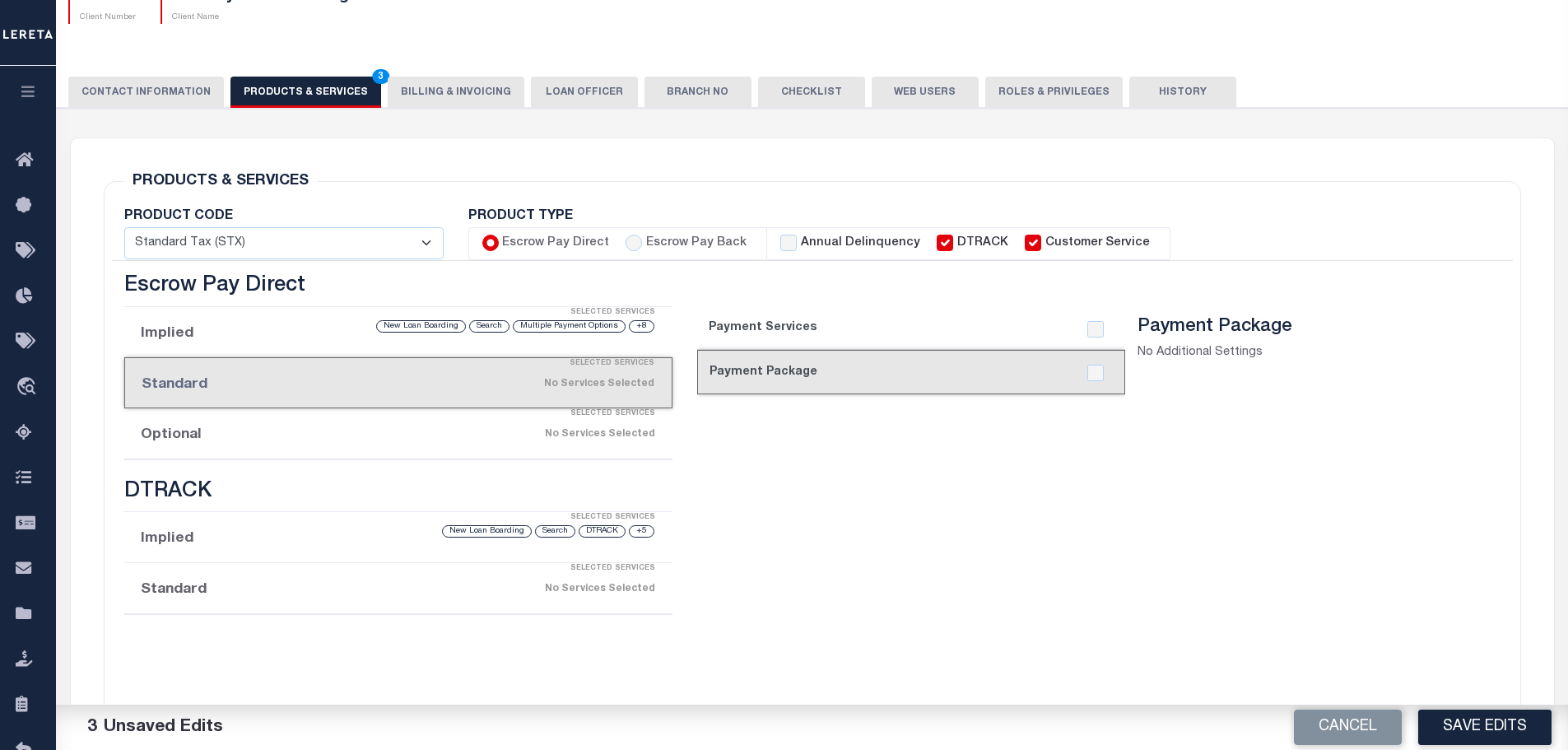
scroll to position [116, 0]
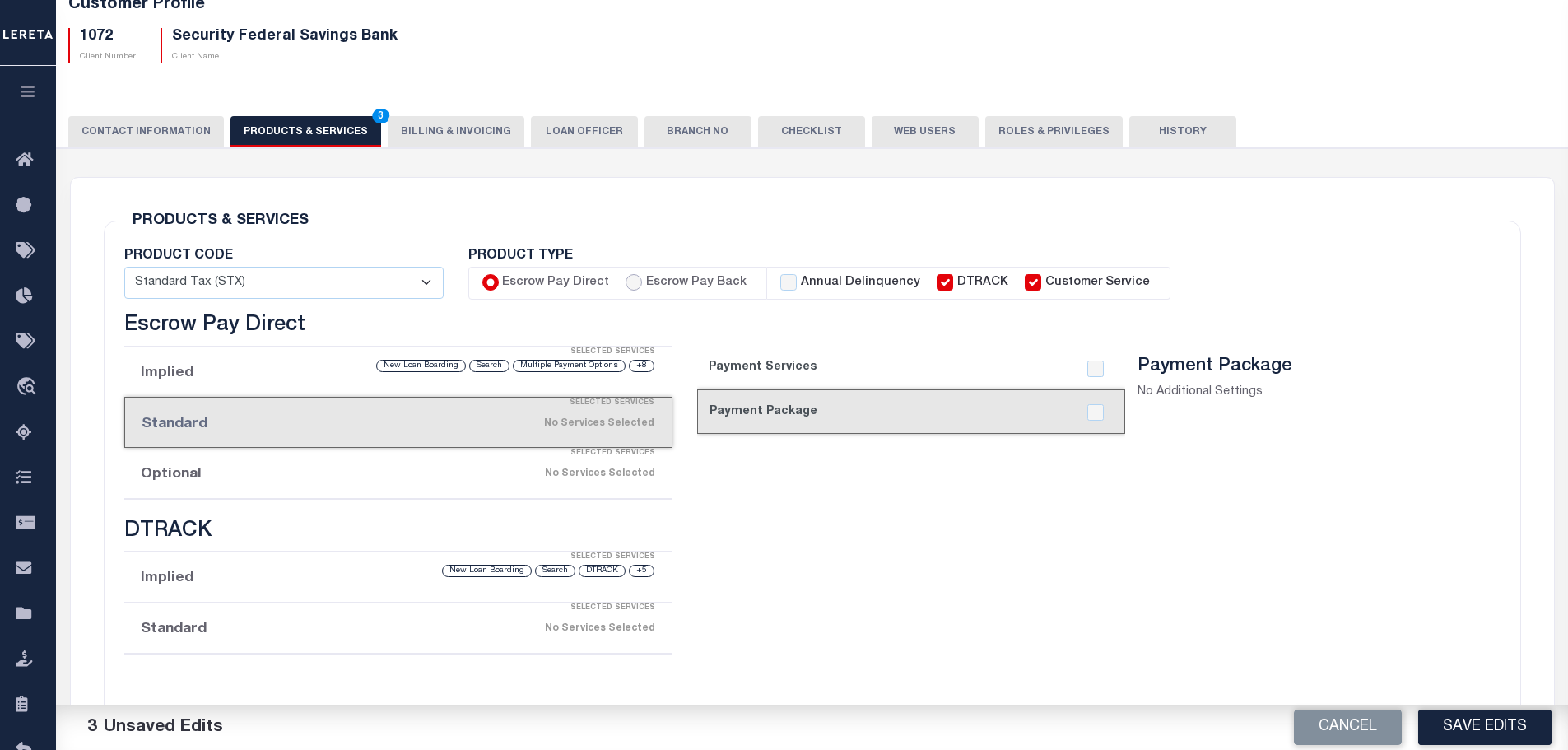
click at [628, 284] on input "Escrow Pay Back" at bounding box center [634, 282] width 17 height 17
radio input "true"
checkbox input "true"
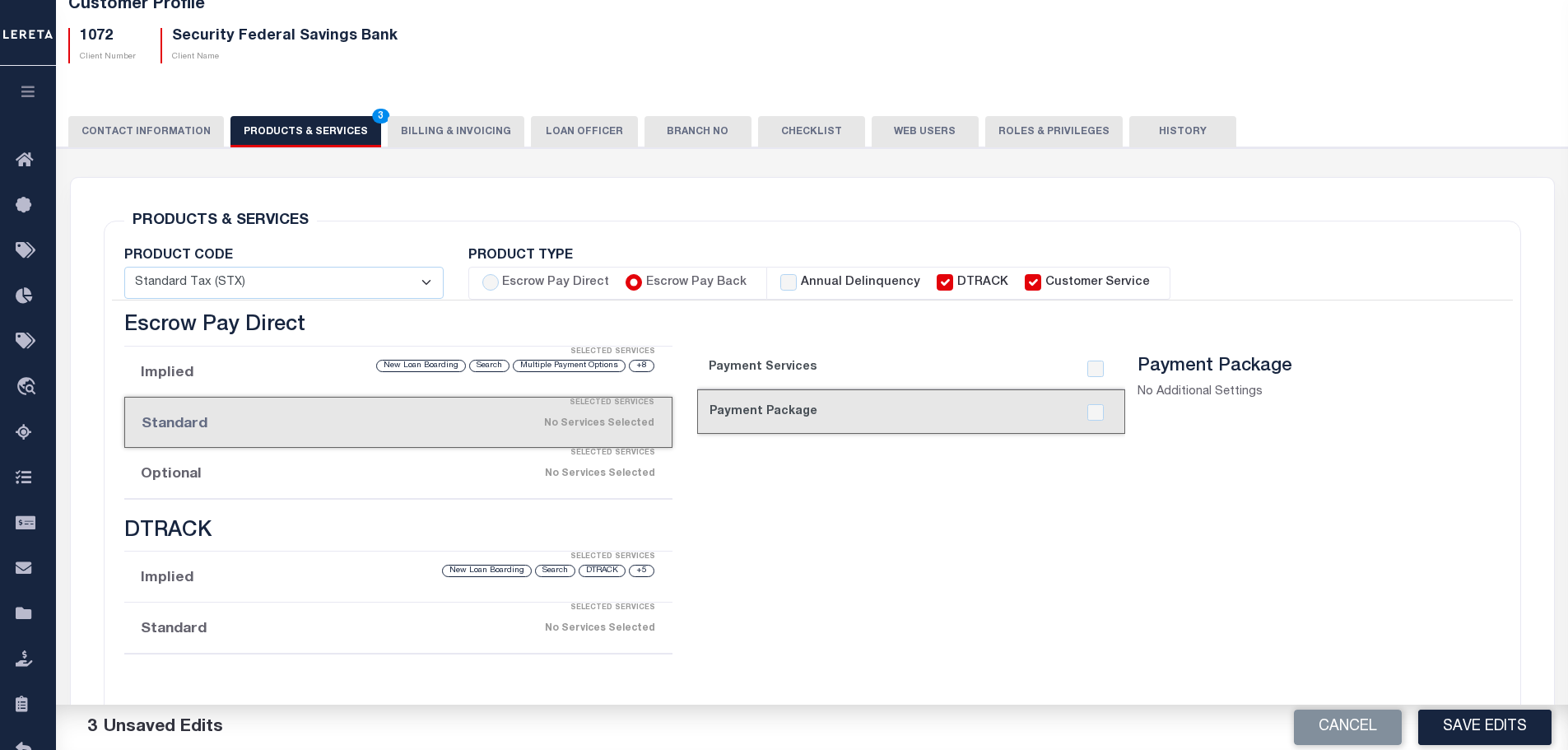
checkbox input "true"
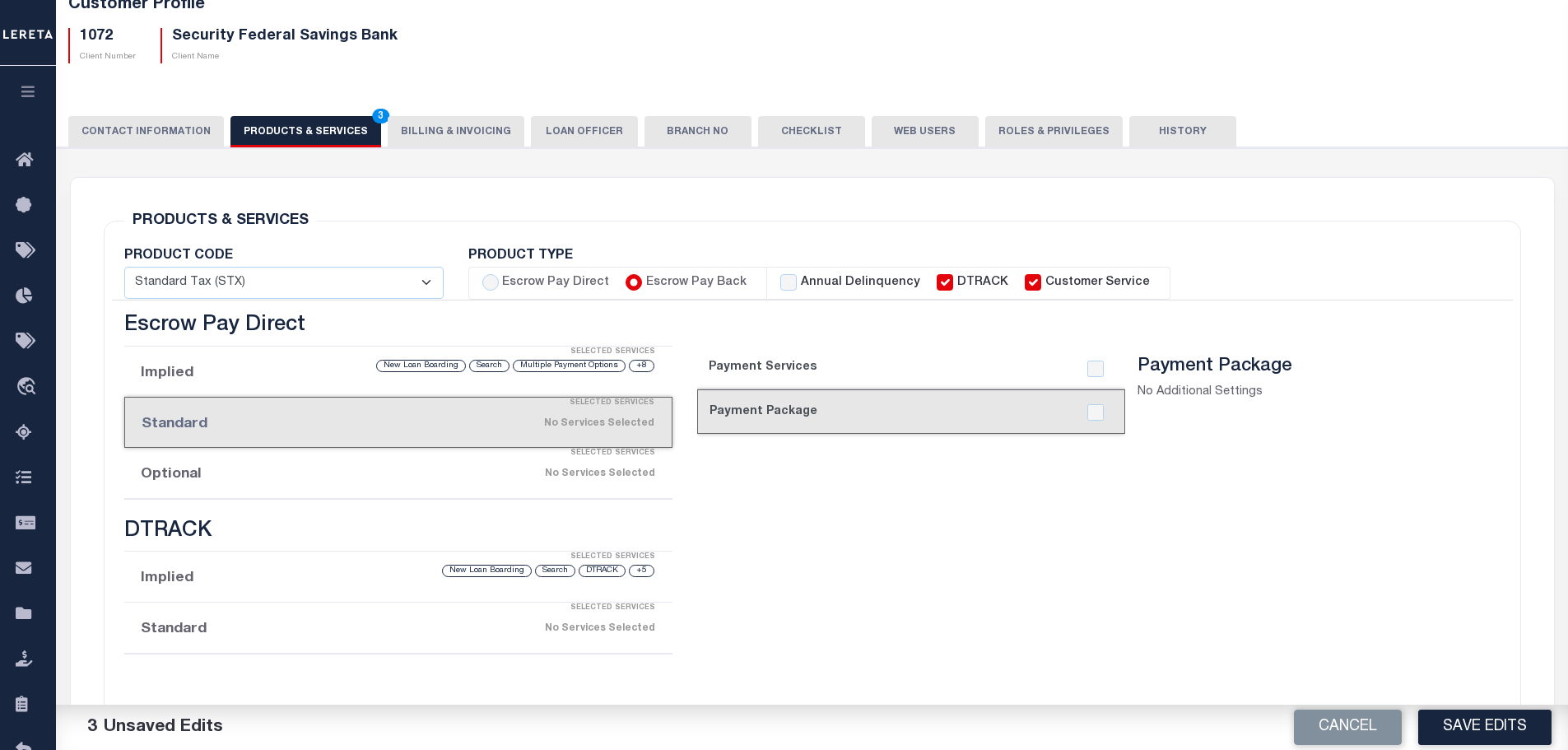
checkbox input "true"
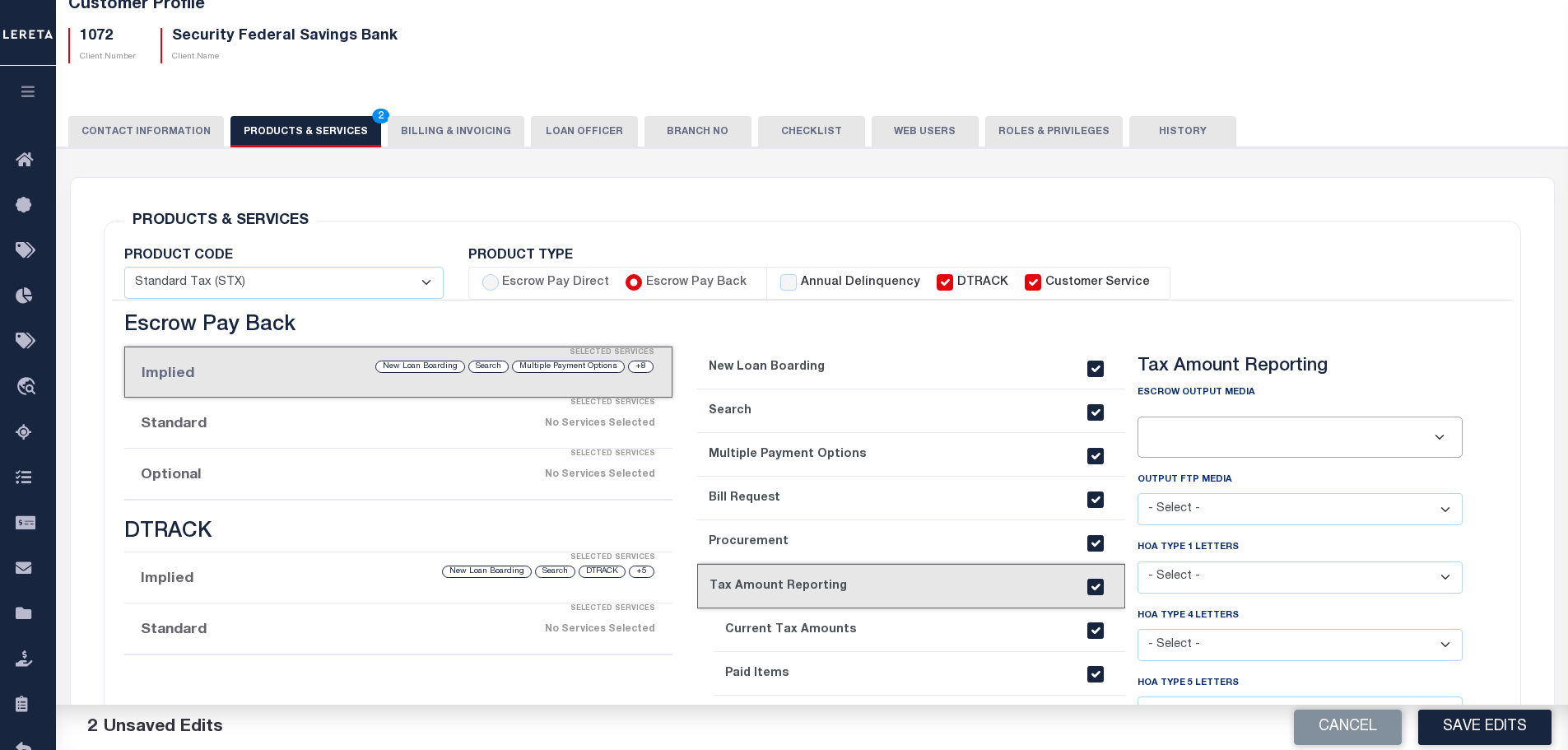
click at [514, 416] on div "Selected Services" at bounding box center [415, 404] width 549 height 33
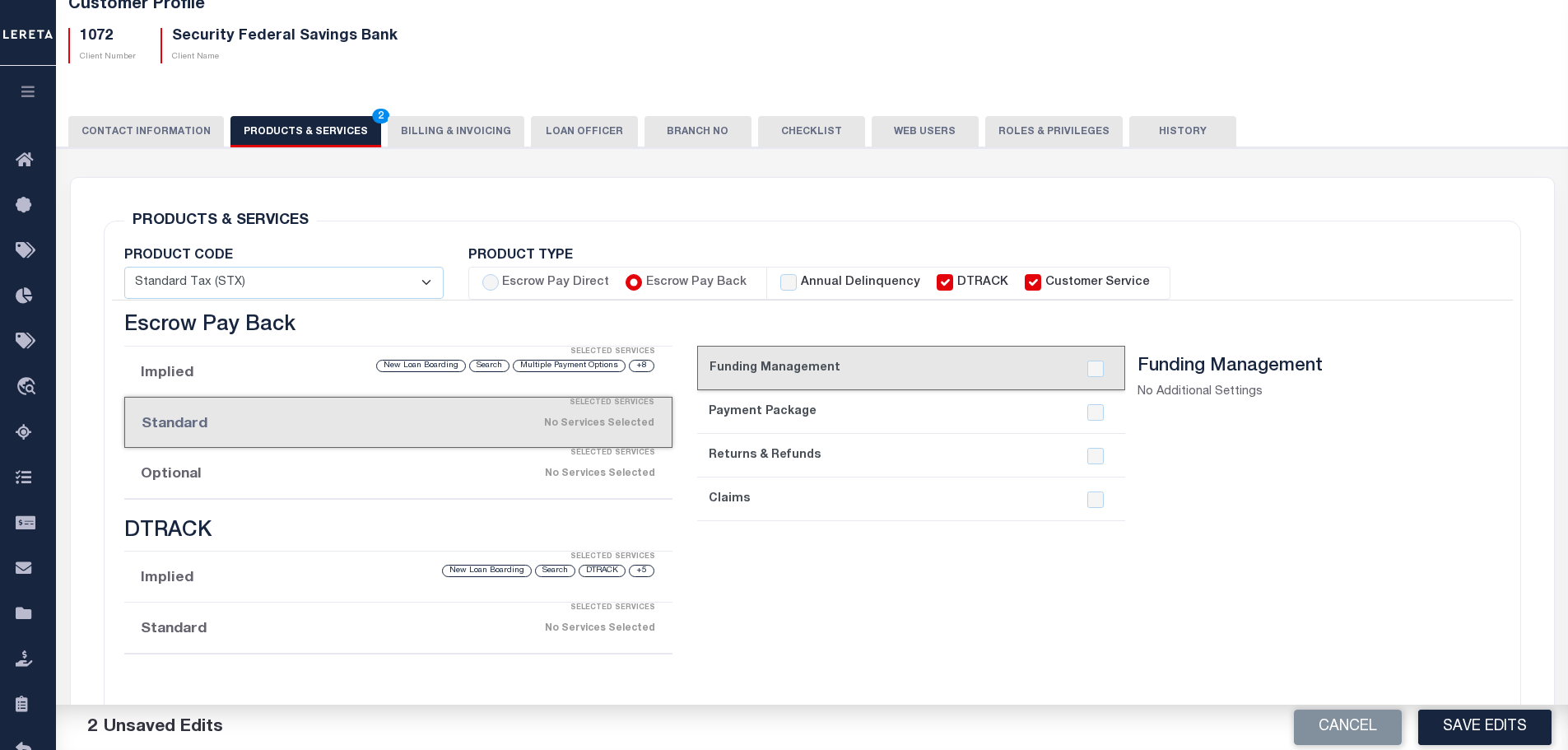
click at [504, 450] on div "Selected Services" at bounding box center [415, 454] width 549 height 33
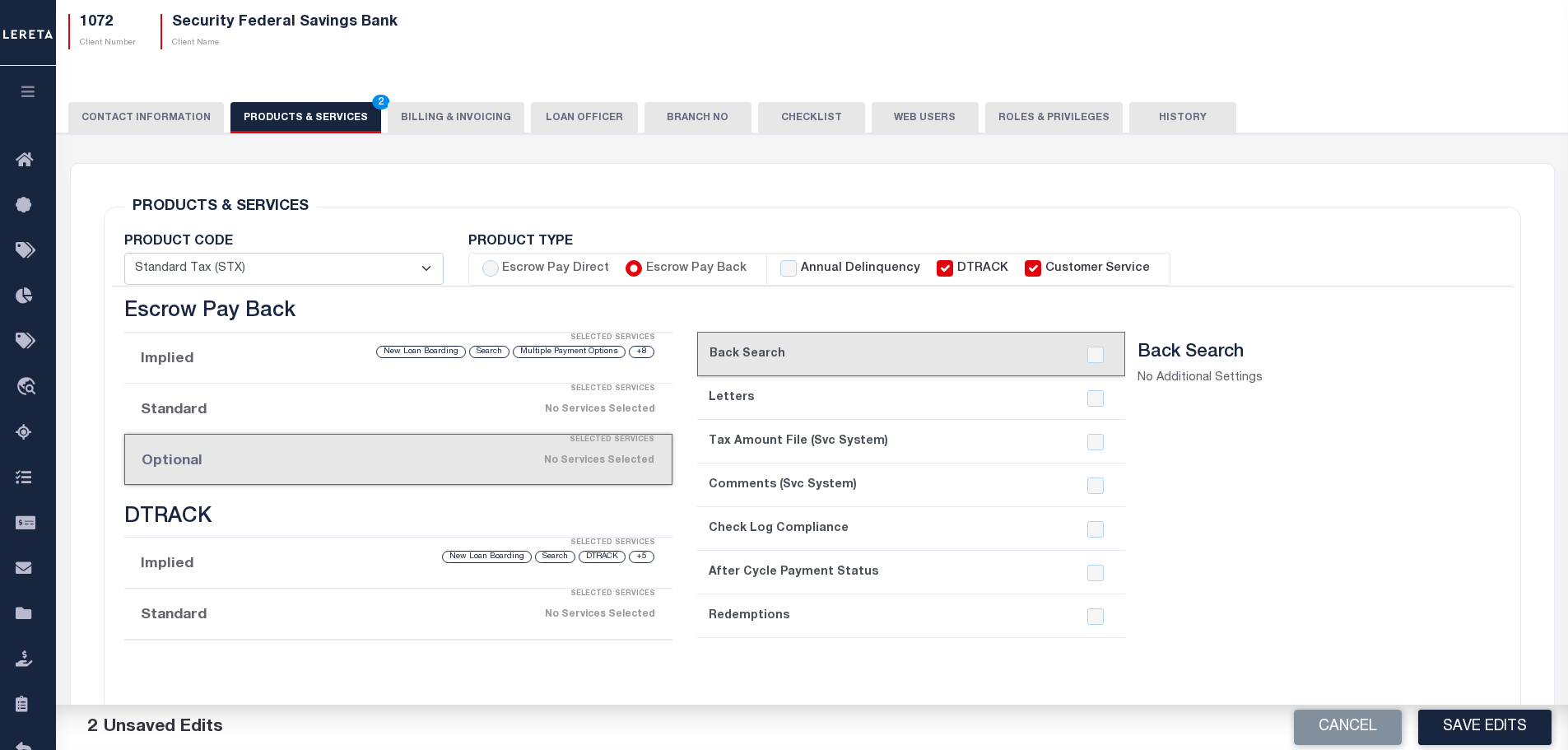
scroll to position [171, 0]
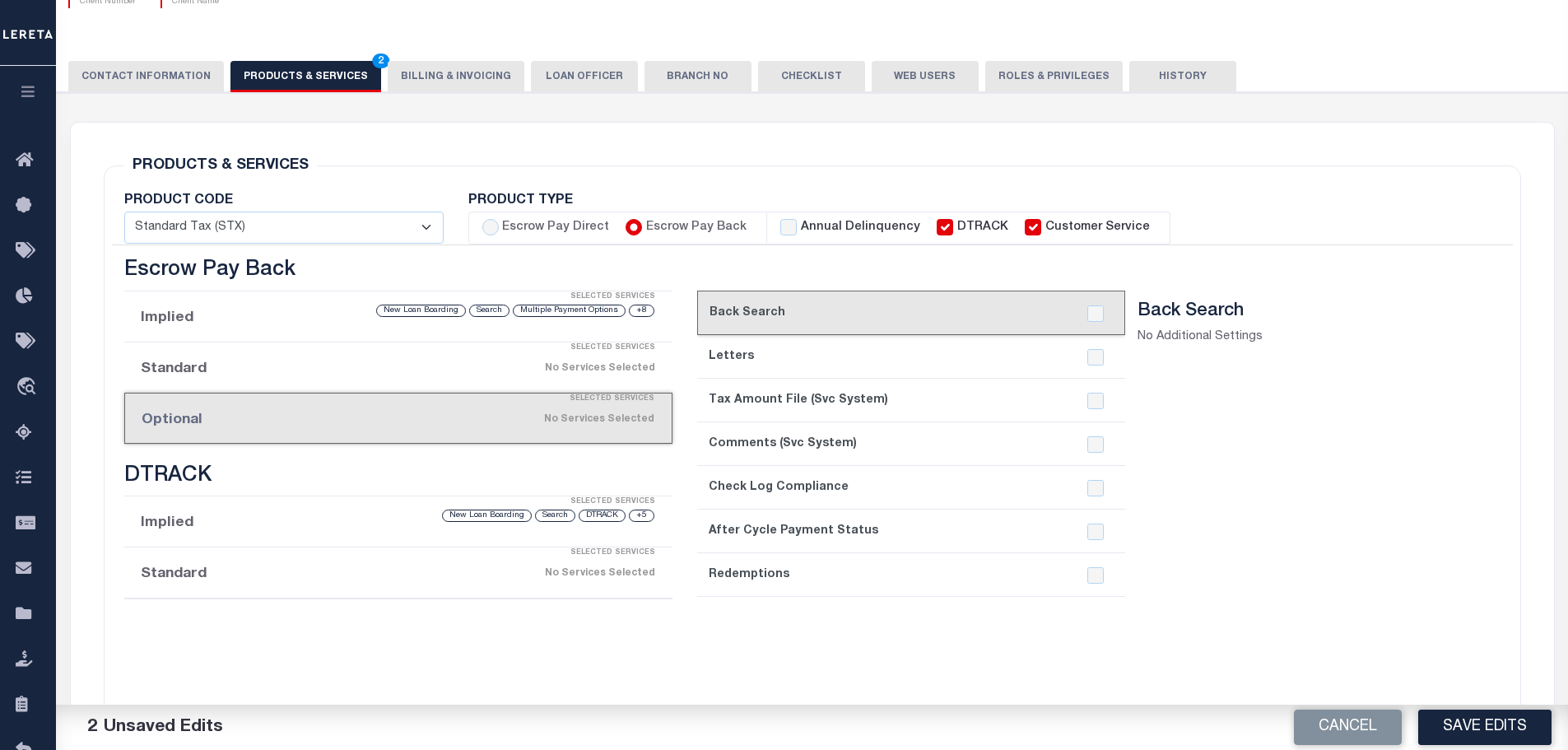
click at [470, 364] on div "Selected Services" at bounding box center [415, 349] width 549 height 33
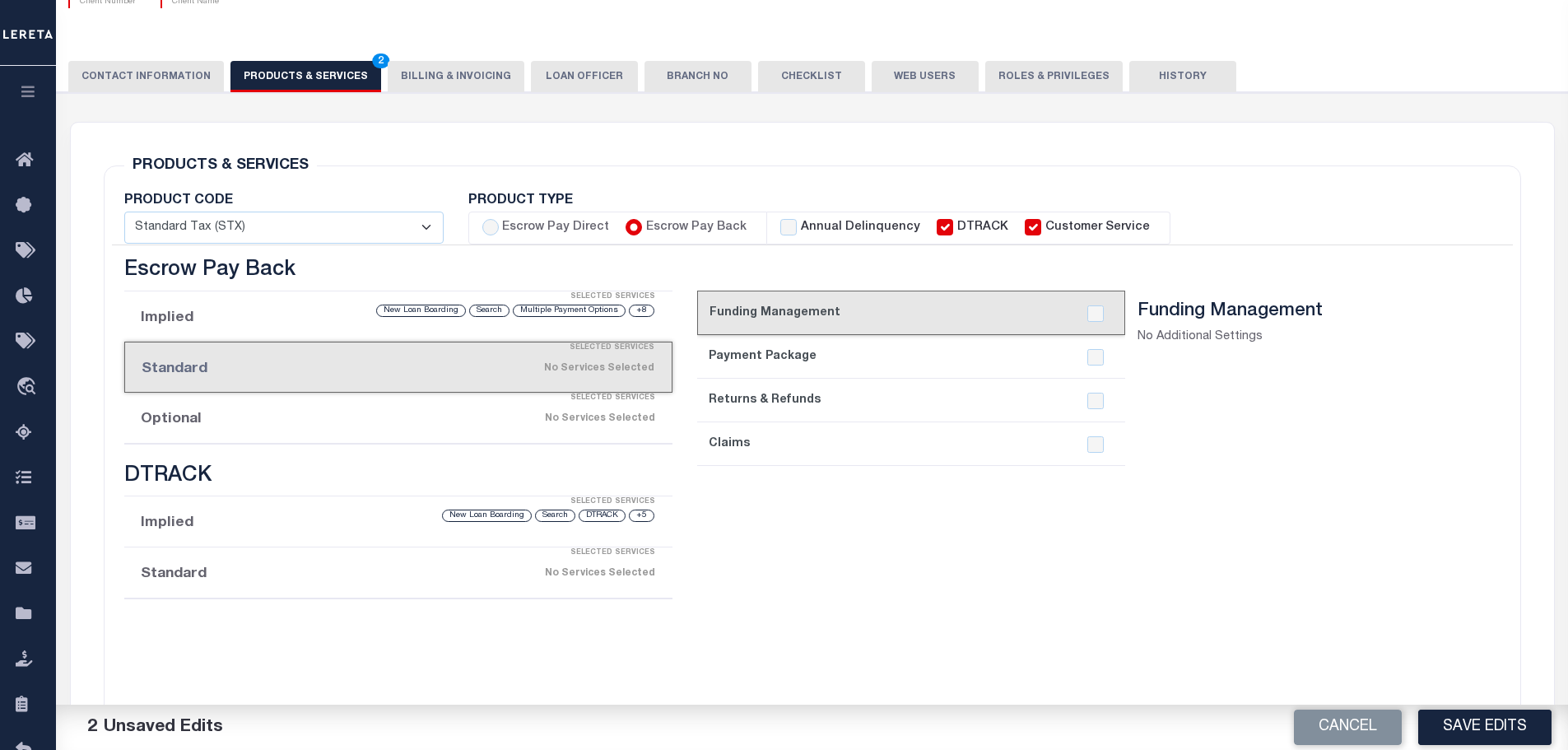
click at [524, 405] on div "Selected Services" at bounding box center [415, 399] width 549 height 33
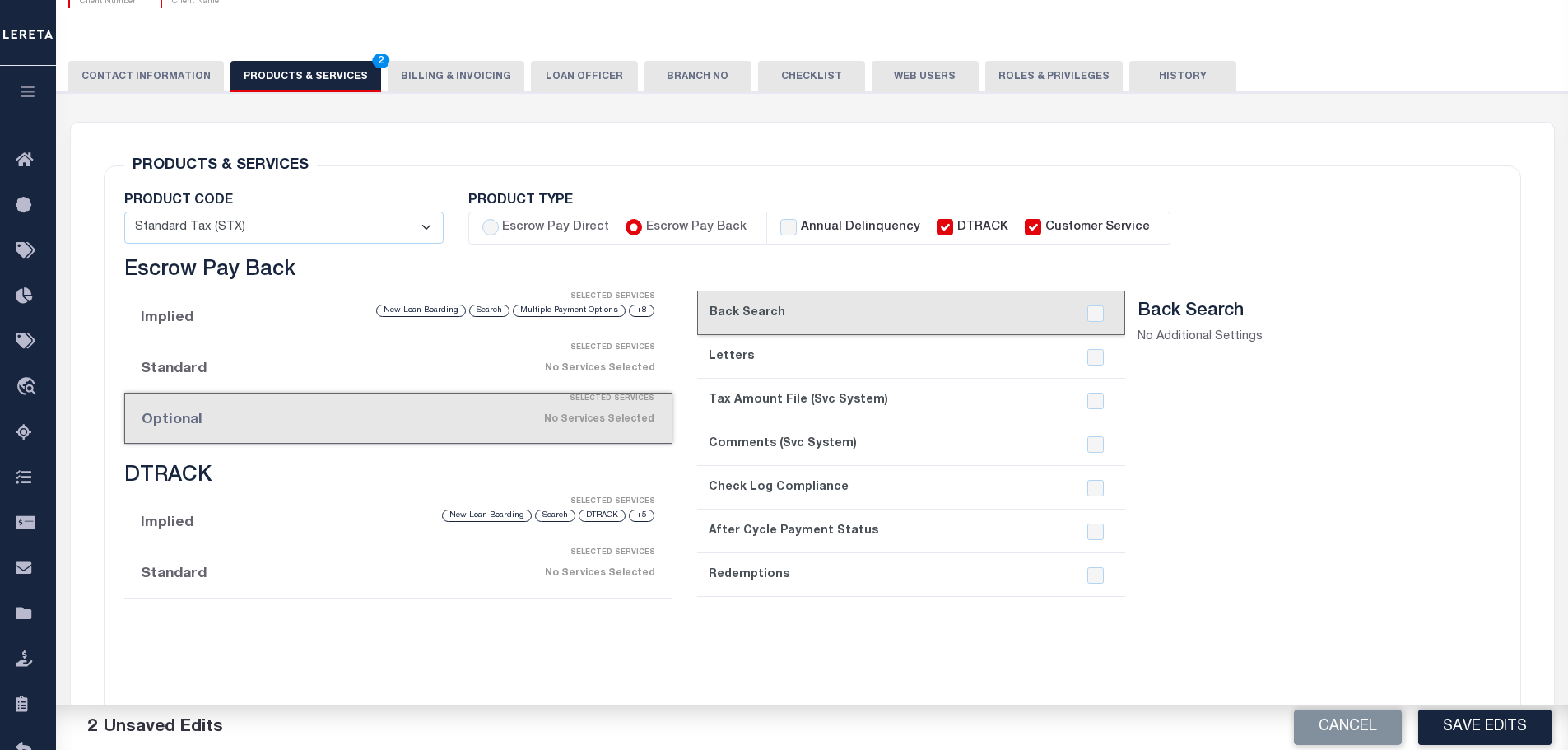
click at [271, 316] on div "+8 Multiple Payment Options Search New Loan Boarding" at bounding box center [462, 311] width 387 height 16
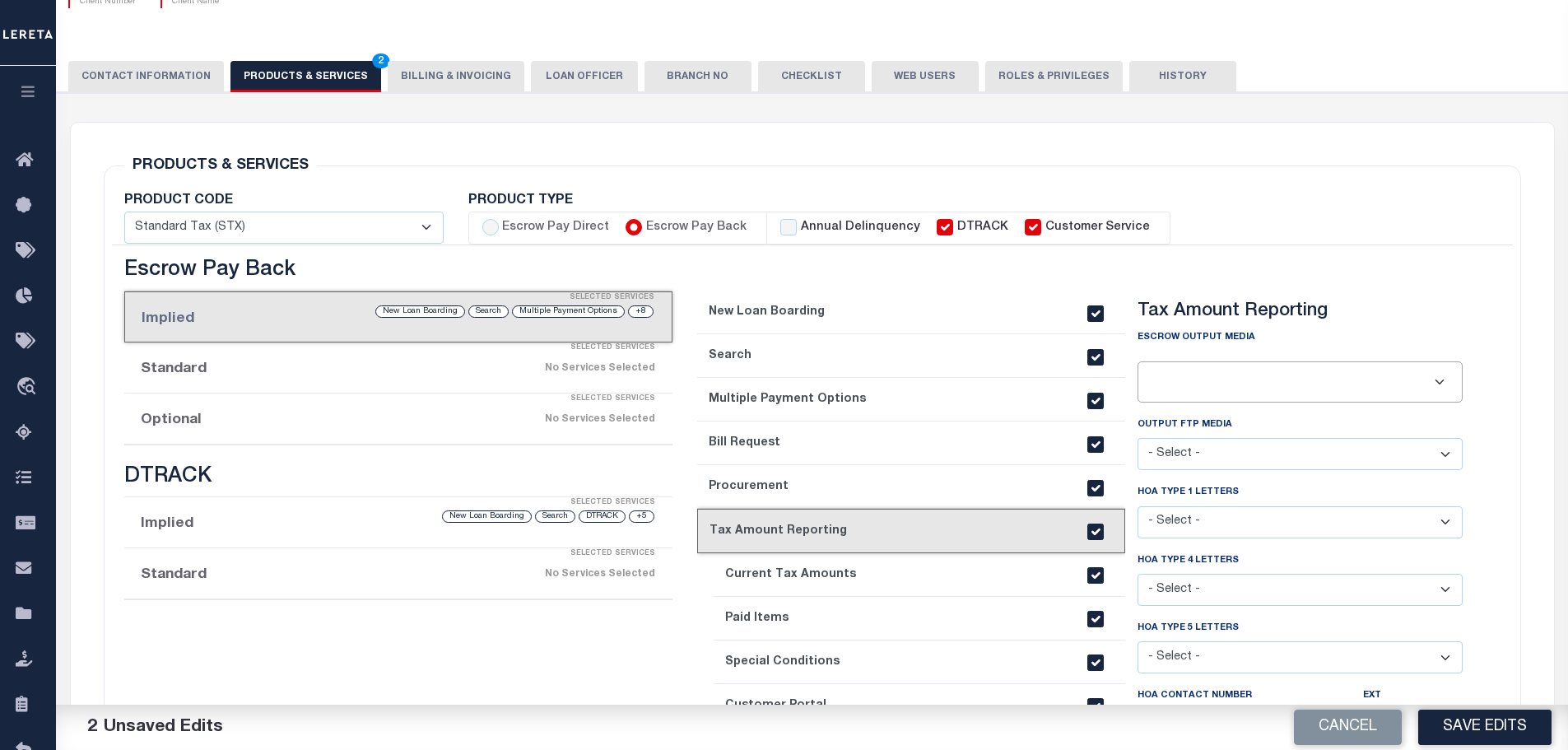
click at [386, 432] on div "No Services Selected" at bounding box center [462, 419] width 386 height 29
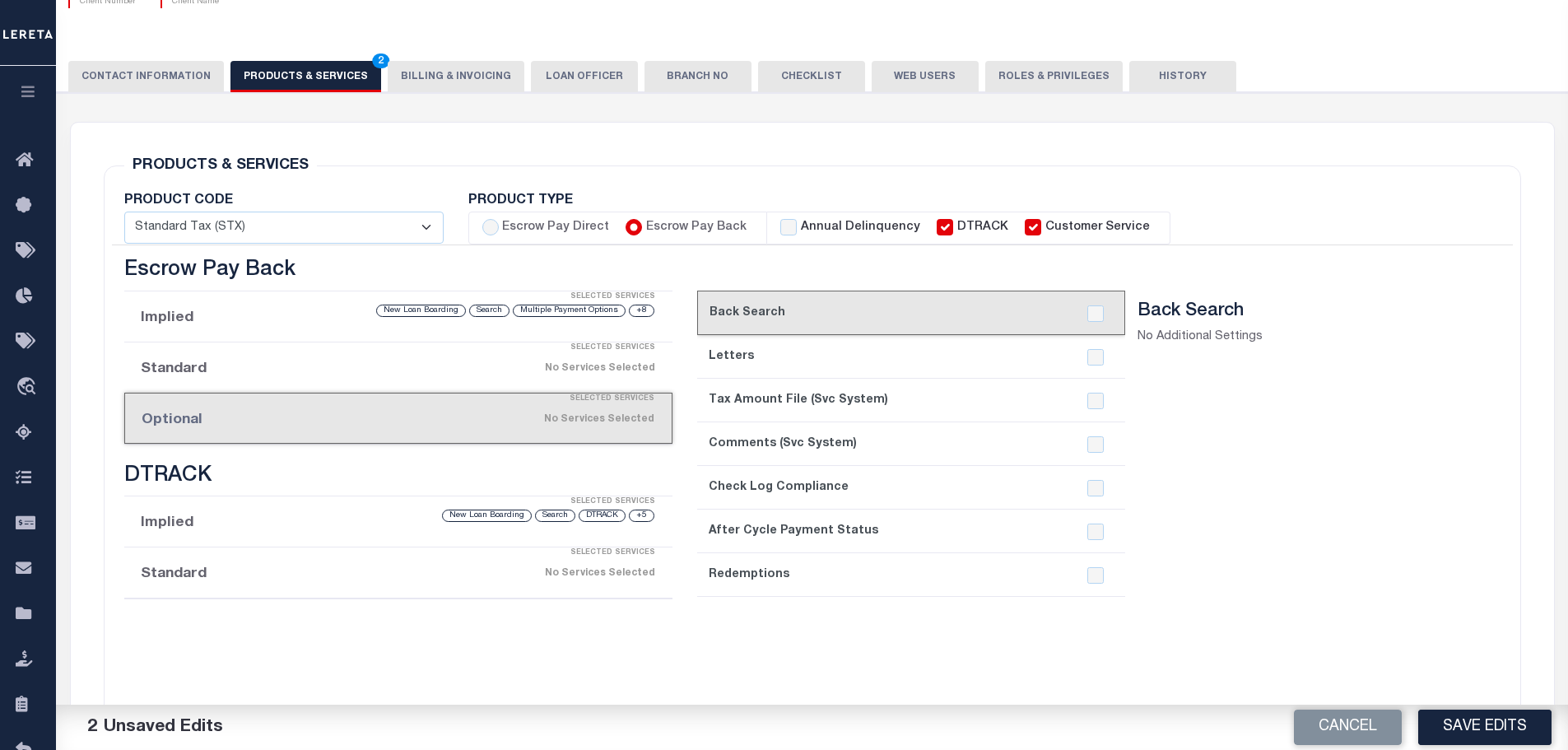
click at [510, 375] on div "No Services Selected" at bounding box center [462, 368] width 386 height 29
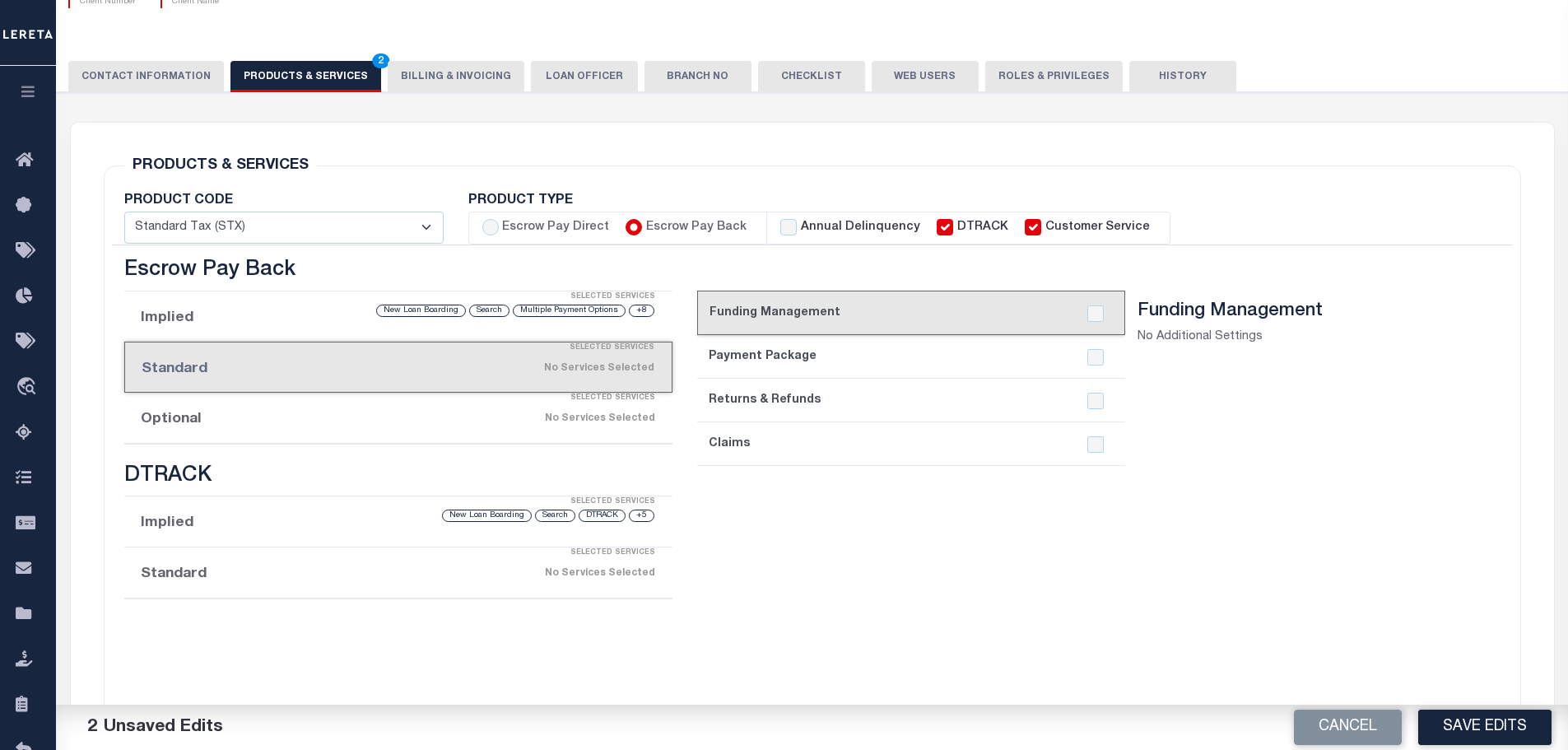
click at [875, 313] on link "current step: 1. Funding Management" at bounding box center [912, 312] width 428 height 45
click at [898, 346] on link "2. Payment Package" at bounding box center [912, 357] width 428 height 44
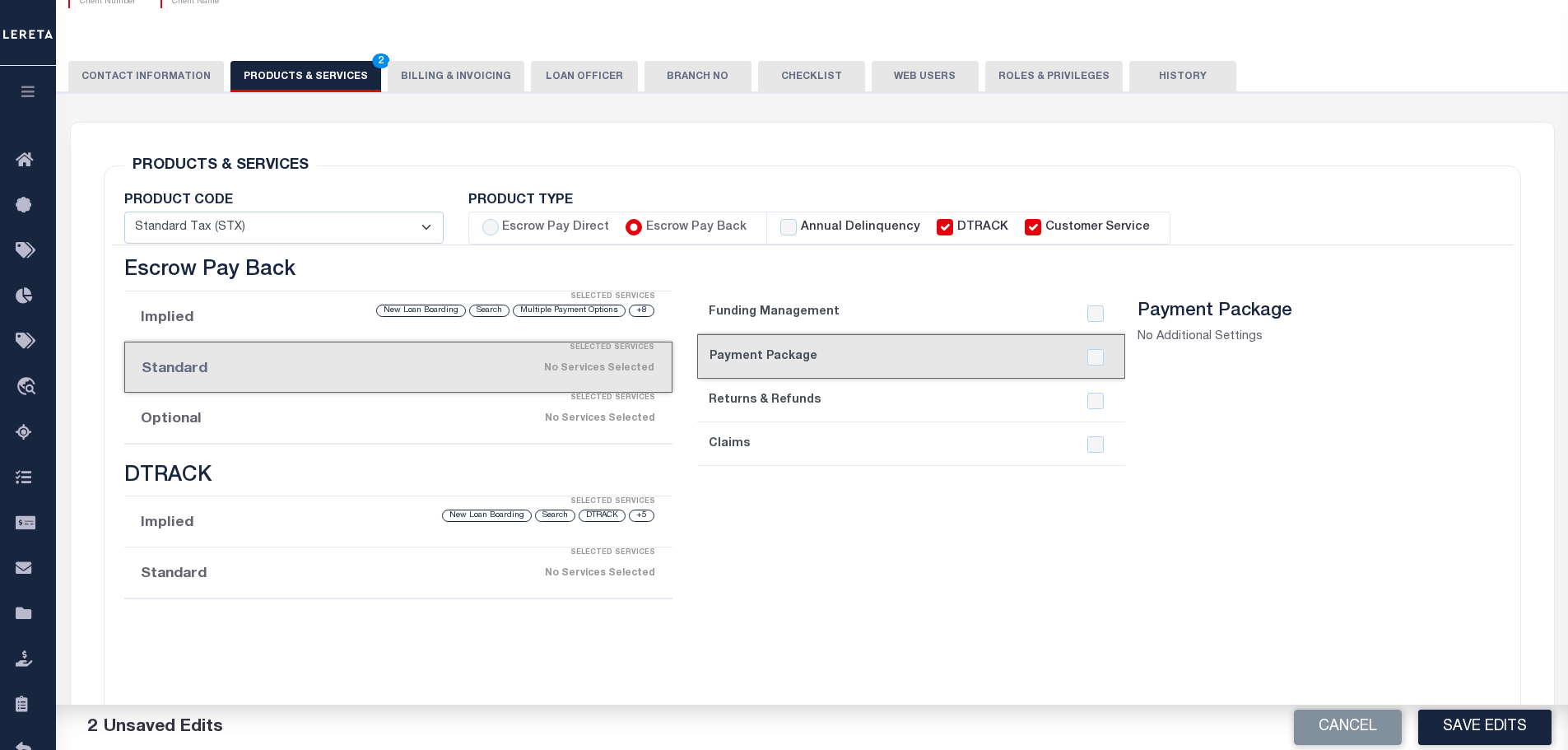
click at [917, 387] on link "3. Returns & Refunds" at bounding box center [912, 400] width 428 height 44
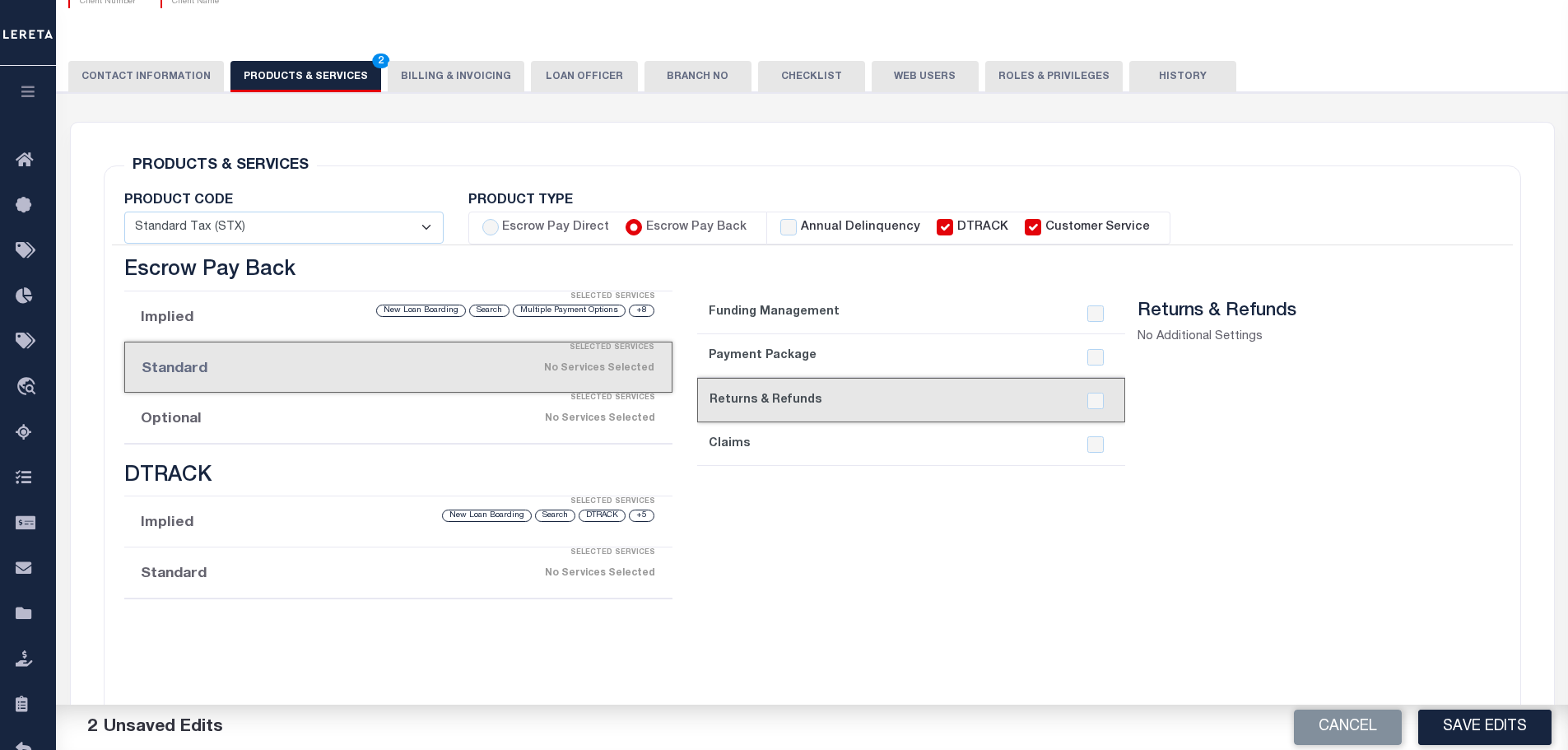
click at [912, 431] on link "4. Claims" at bounding box center [912, 444] width 428 height 44
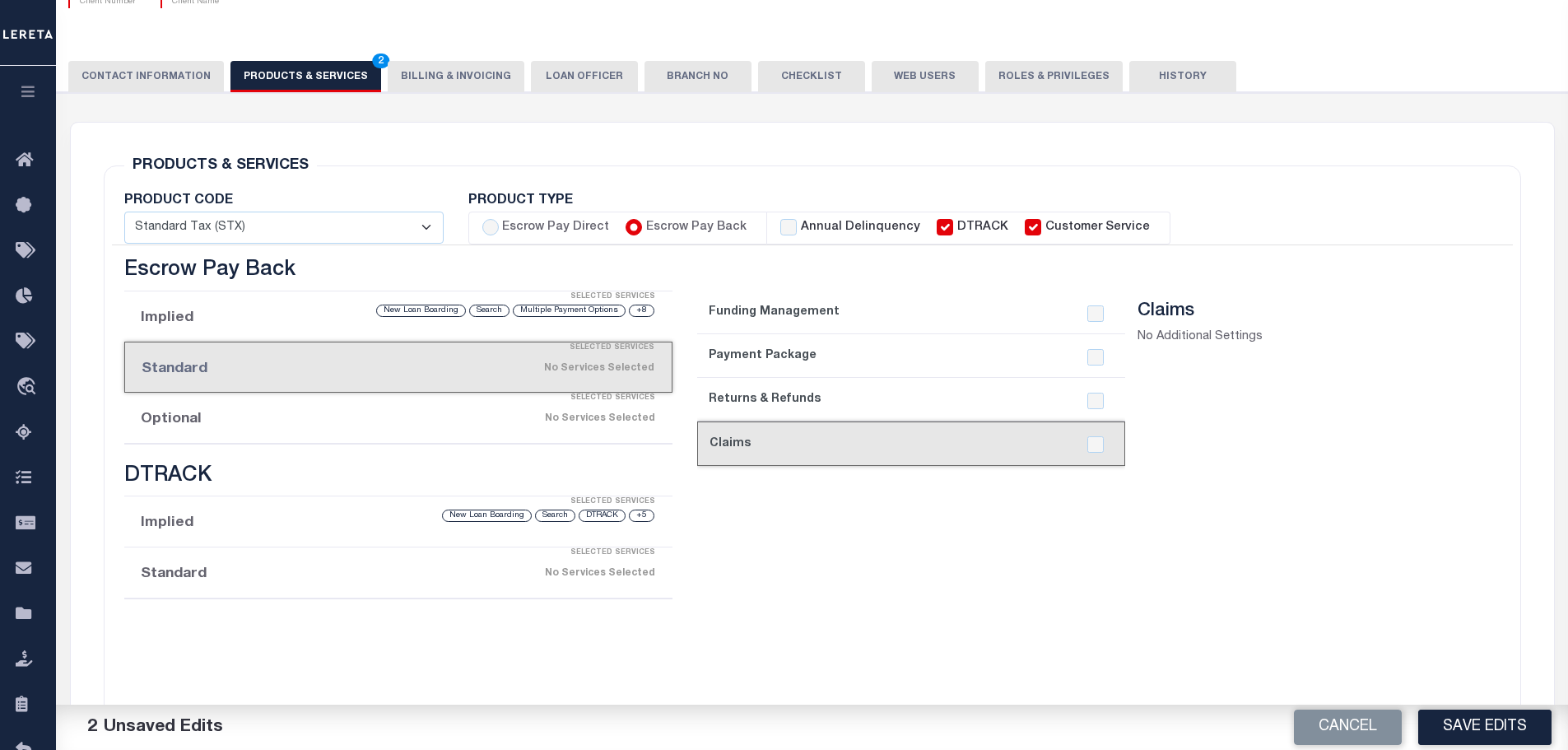
click at [503, 427] on div "No Services Selected" at bounding box center [462, 418] width 386 height 29
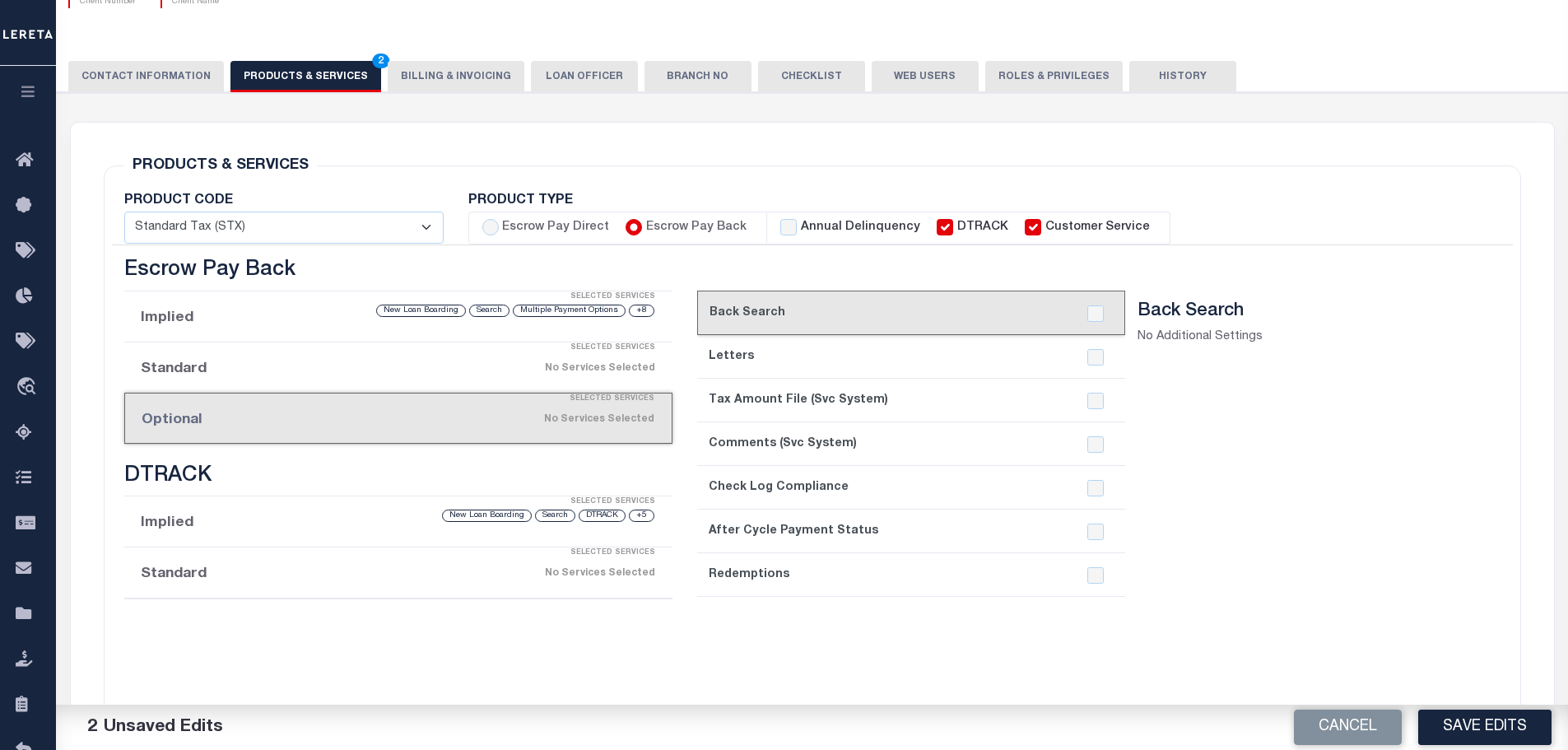
scroll to position [226, 0]
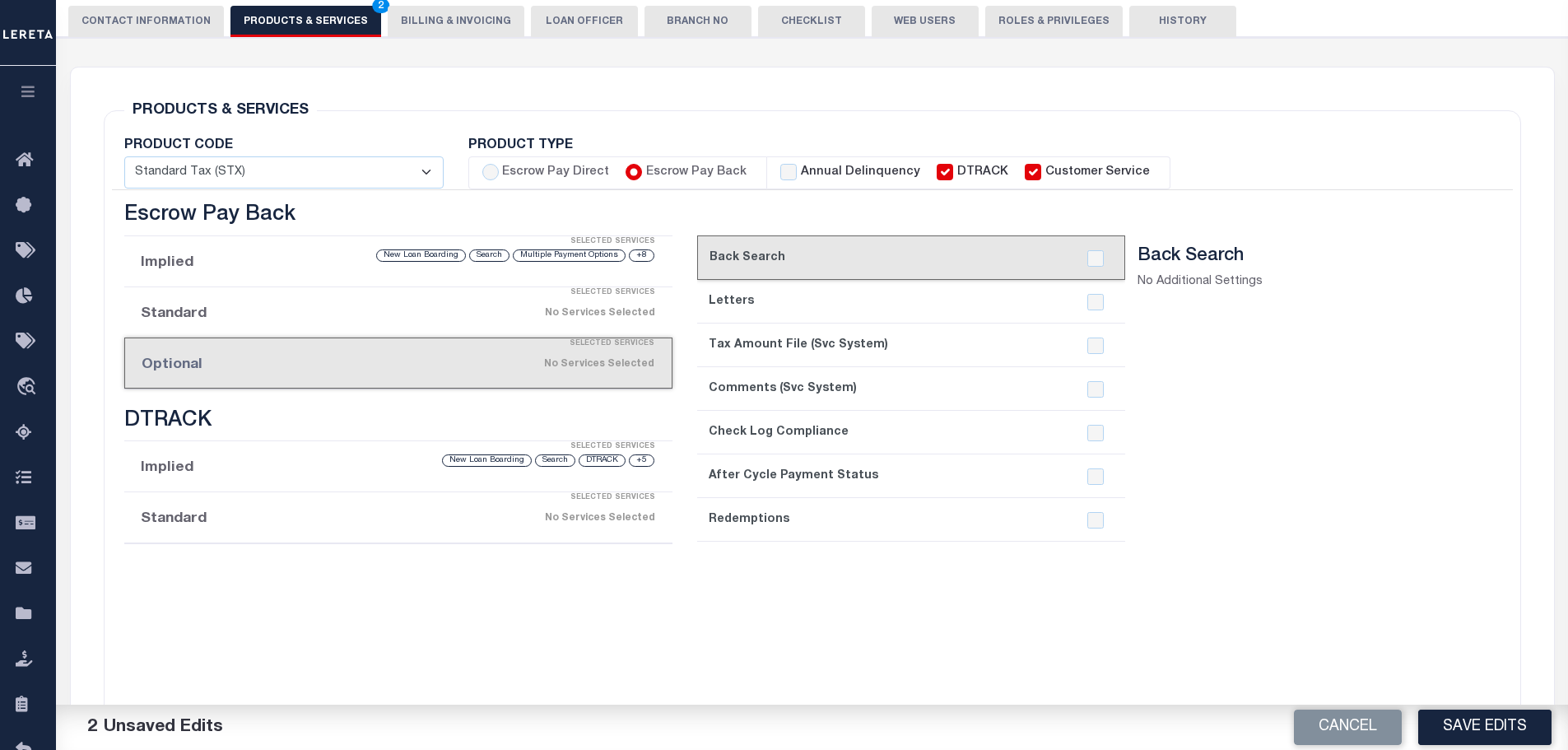
click at [807, 424] on link "5. Check Log Compliance" at bounding box center [912, 433] width 428 height 44
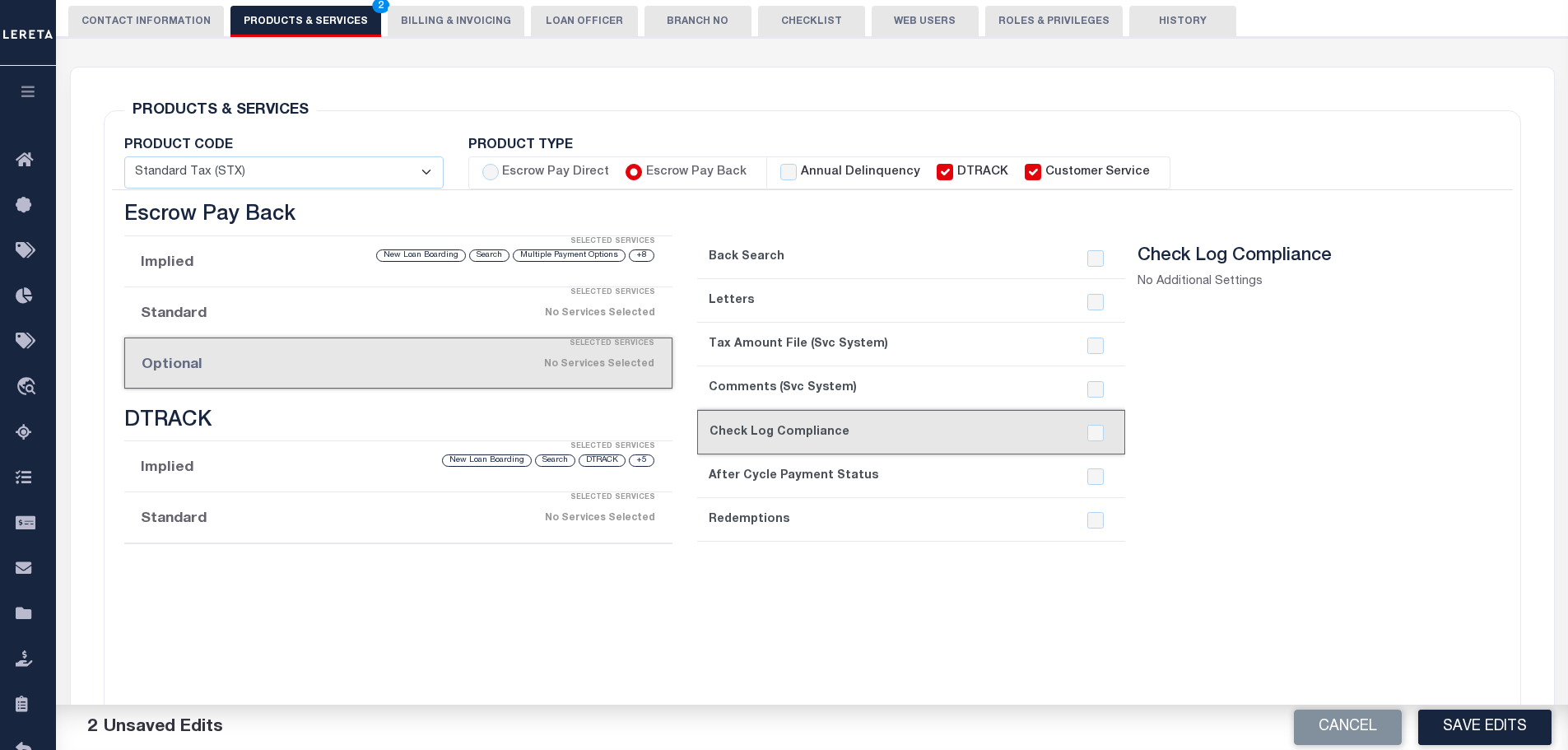
click at [801, 178] on label "Annual Delinquency" at bounding box center [860, 172] width 120 height 18
click at [792, 178] on input "Annual Delinquency" at bounding box center [788, 171] width 17 height 17
checkbox input "true"
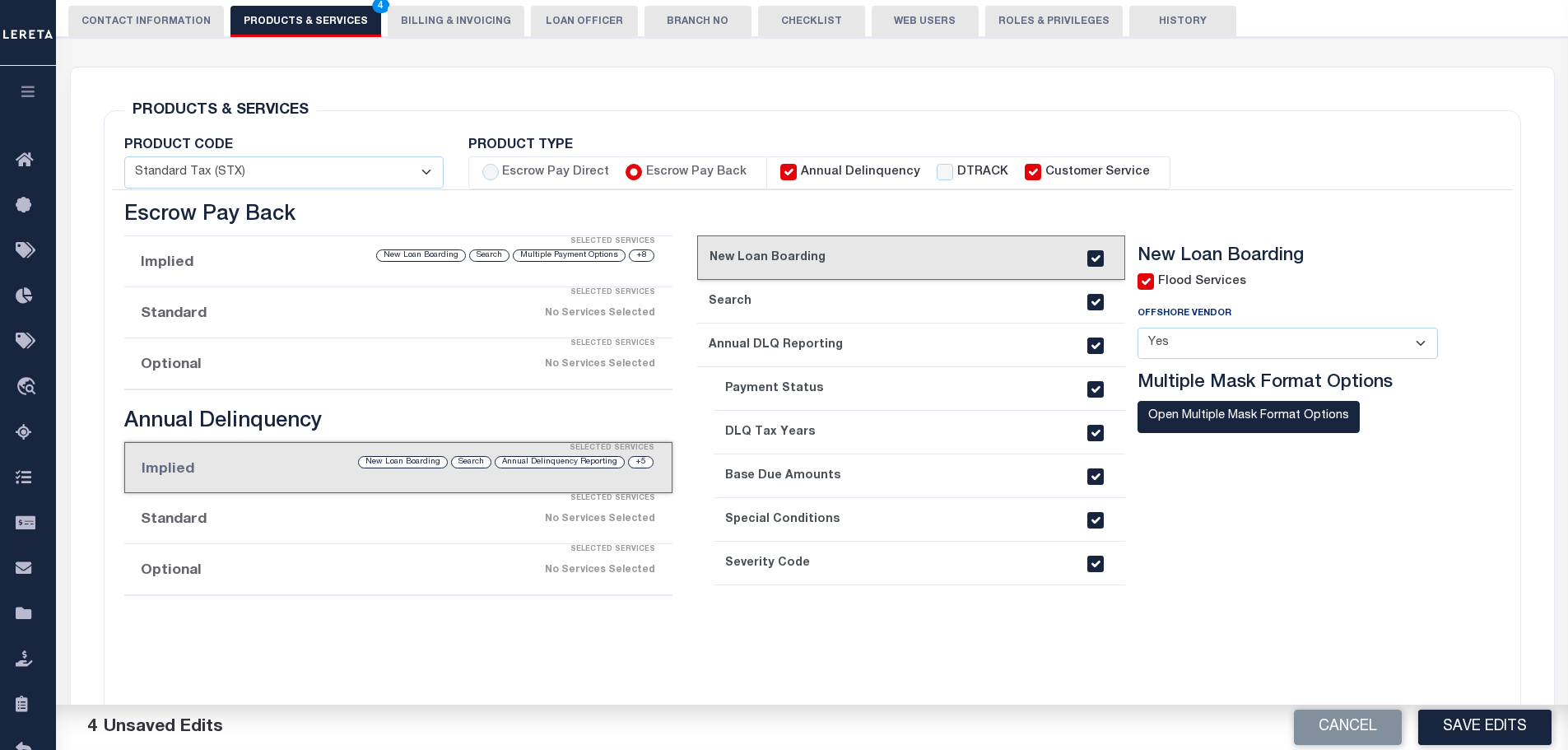
click at [402, 538] on div "Selected Services" at bounding box center [415, 550] width 549 height 33
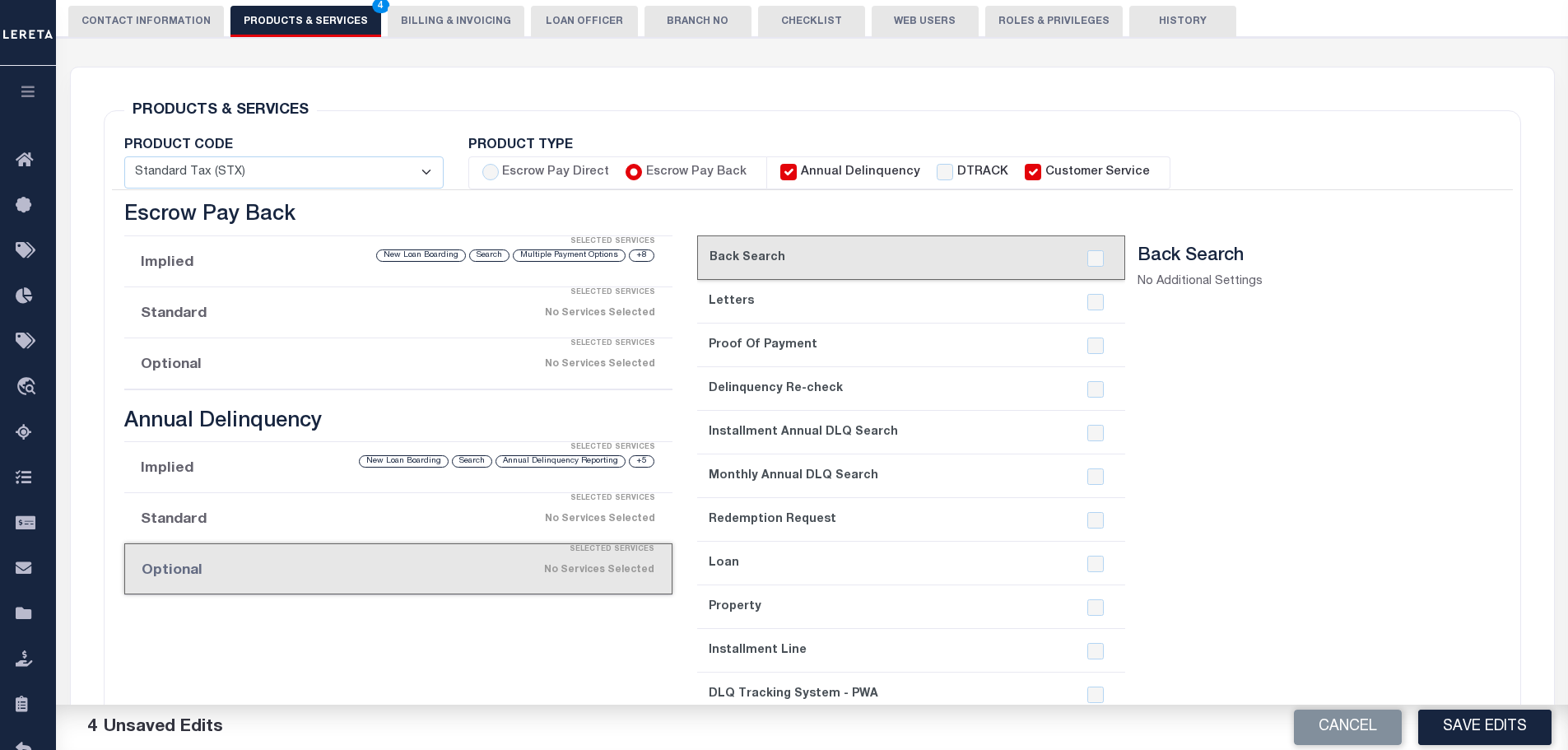
click at [302, 525] on div "No Services Selected" at bounding box center [462, 518] width 386 height 29
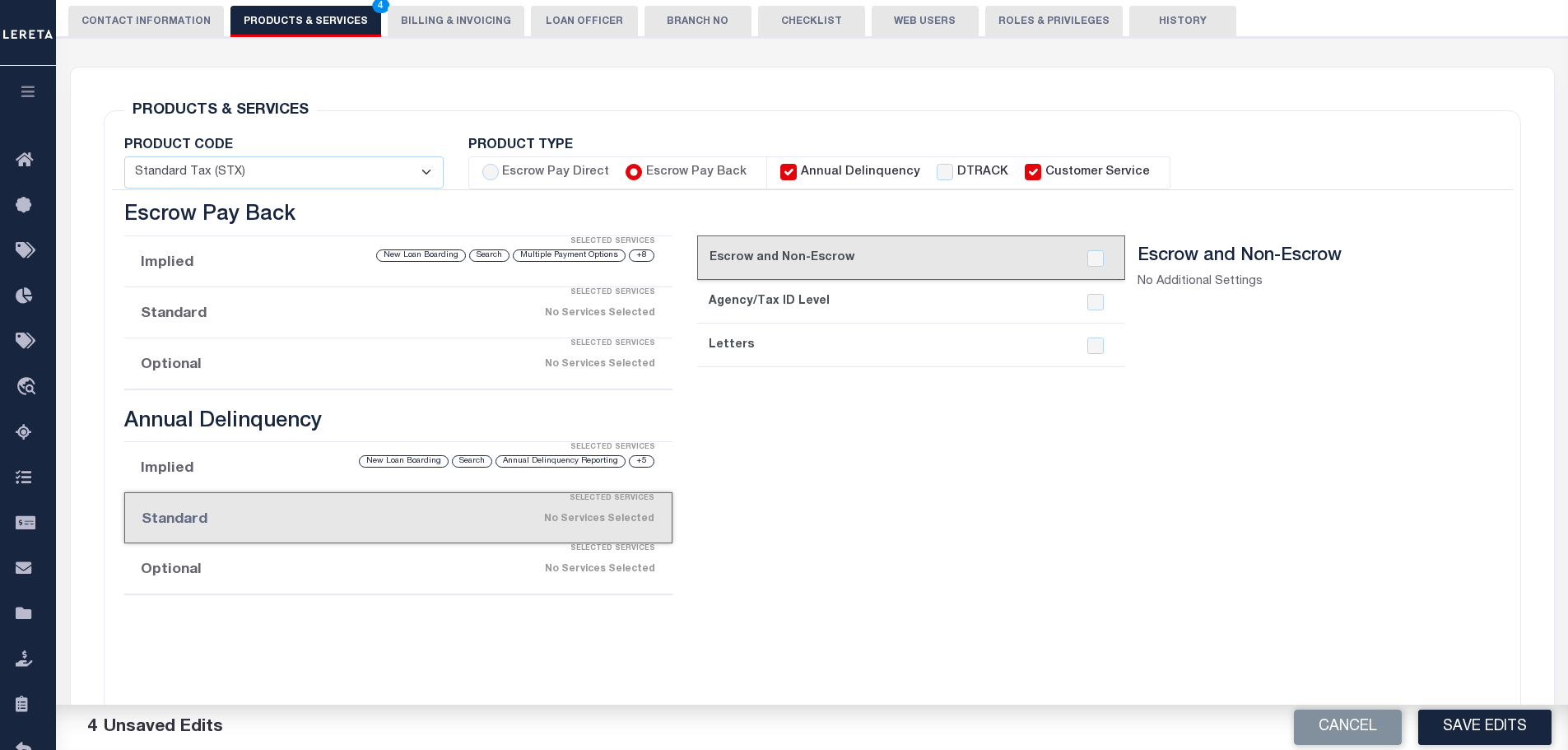
click at [292, 475] on li "Implied Selected Services +5 Annual Delinquency Reporting Search New Loan Board…" at bounding box center [399, 468] width 549 height 51
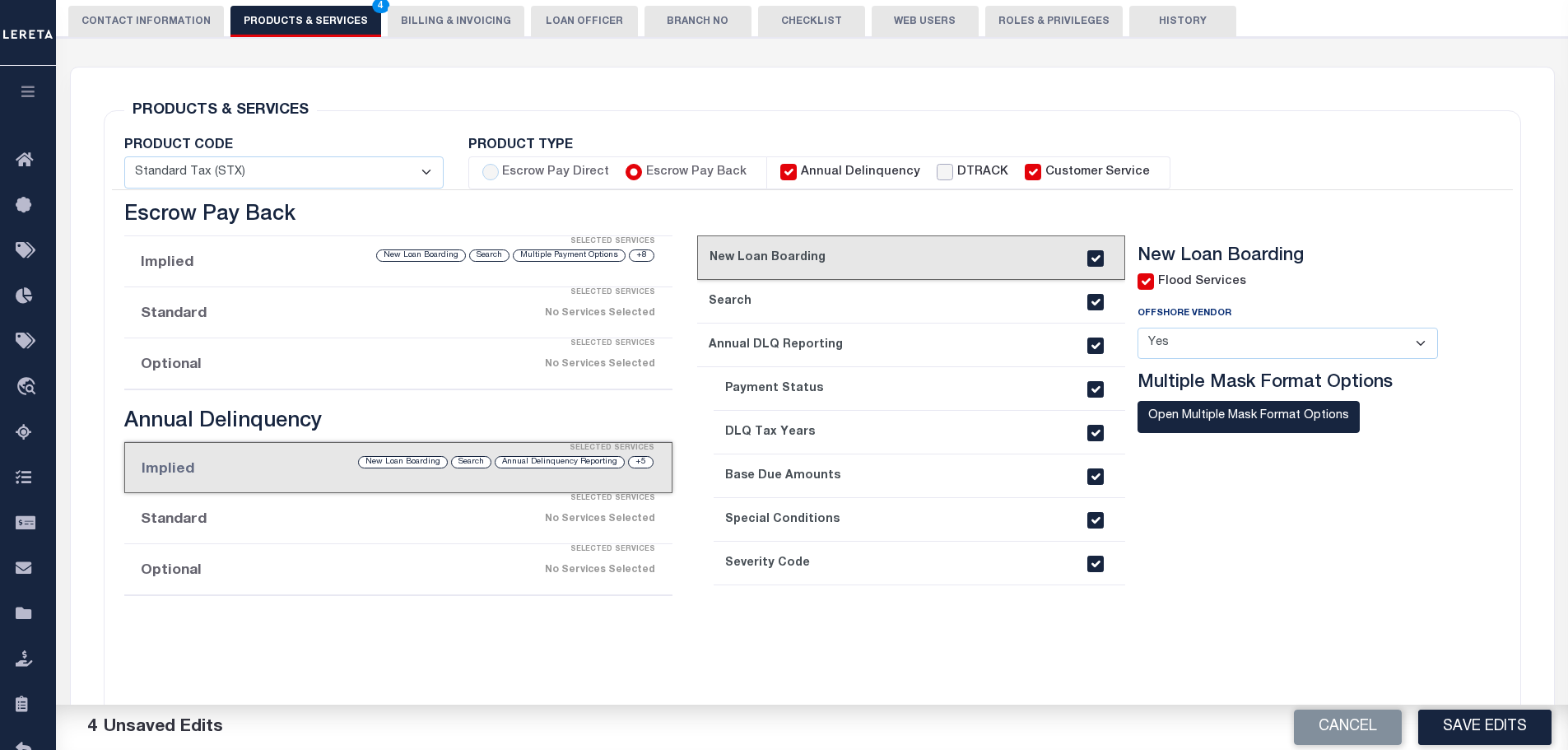
click at [937, 176] on input "DTRACK" at bounding box center [945, 171] width 17 height 17
checkbox input "true"
checkbox input "false"
checkbox input "true"
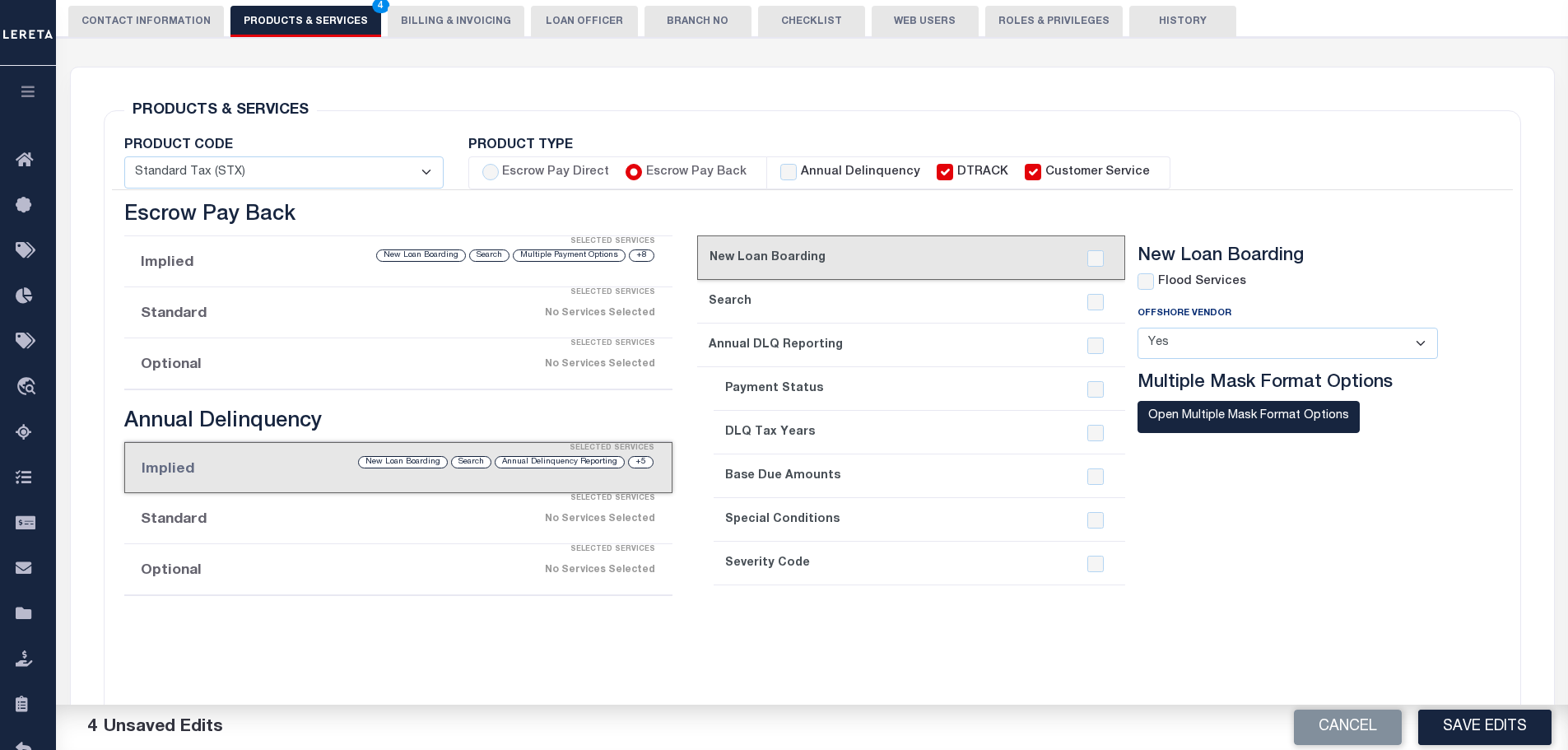
checkbox input "true"
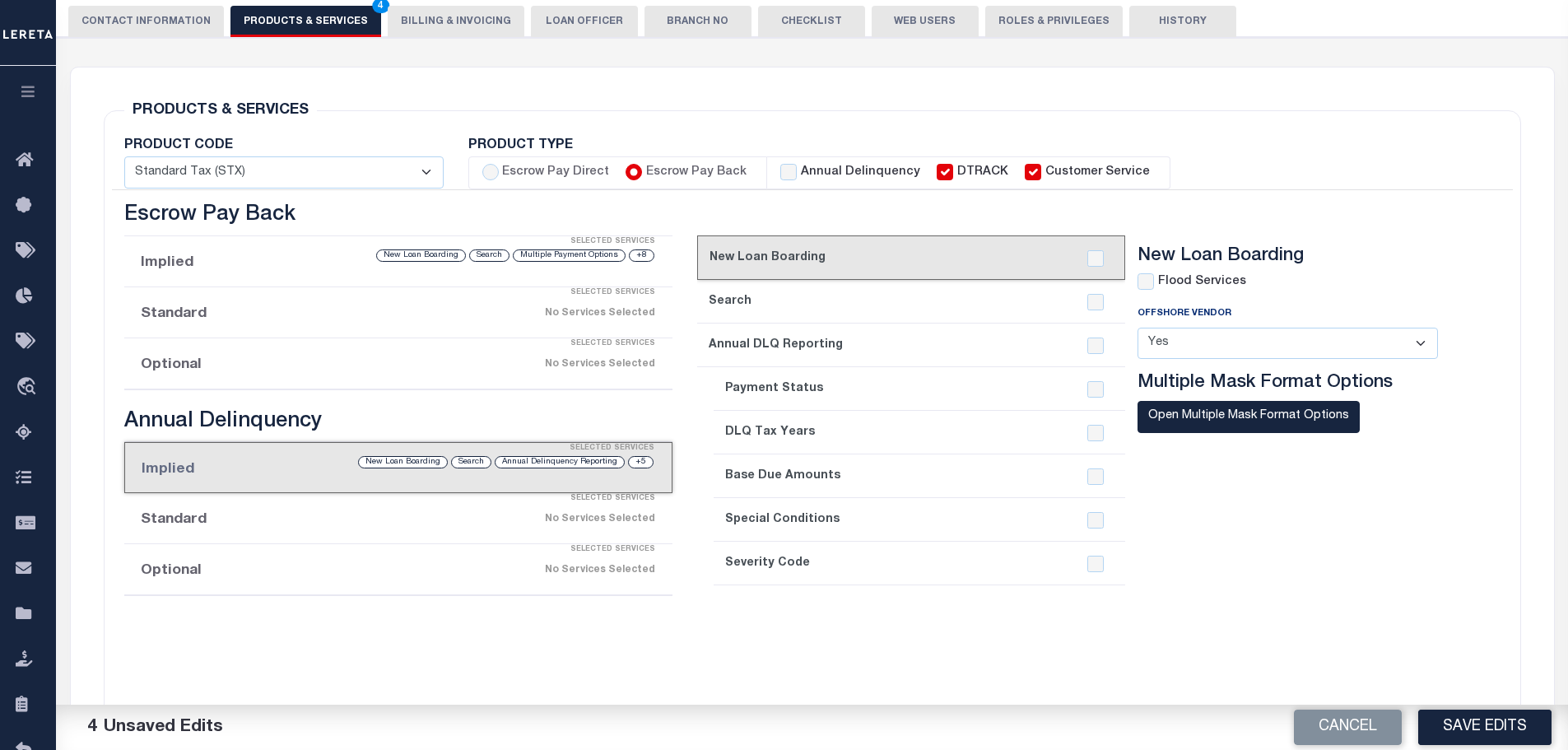
checkbox input "true"
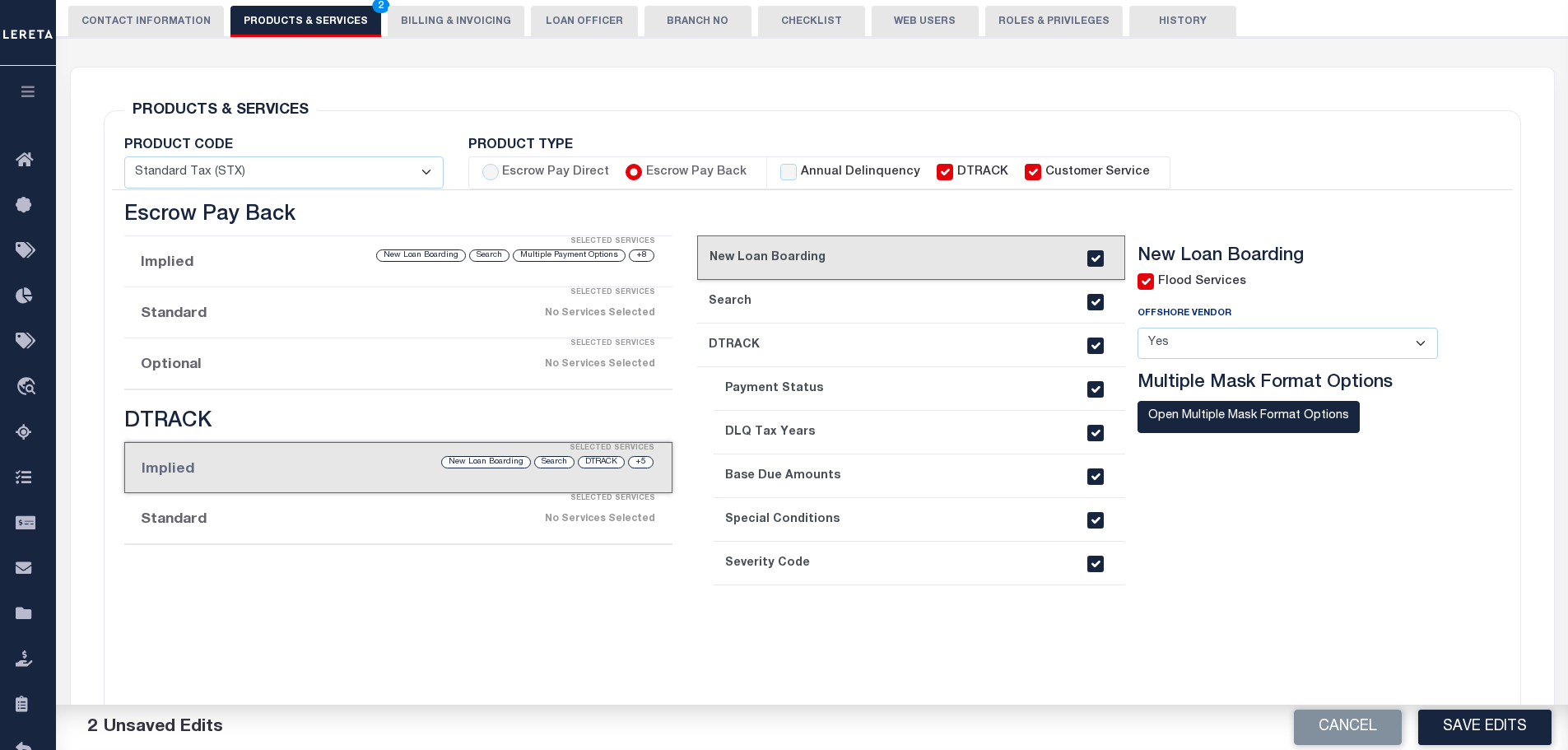
click at [801, 177] on label "Annual Delinquency" at bounding box center [860, 172] width 120 height 18
click at [792, 177] on input "Annual Delinquency" at bounding box center [788, 171] width 17 height 17
checkbox input "true"
checkbox input "false"
checkbox input "true"
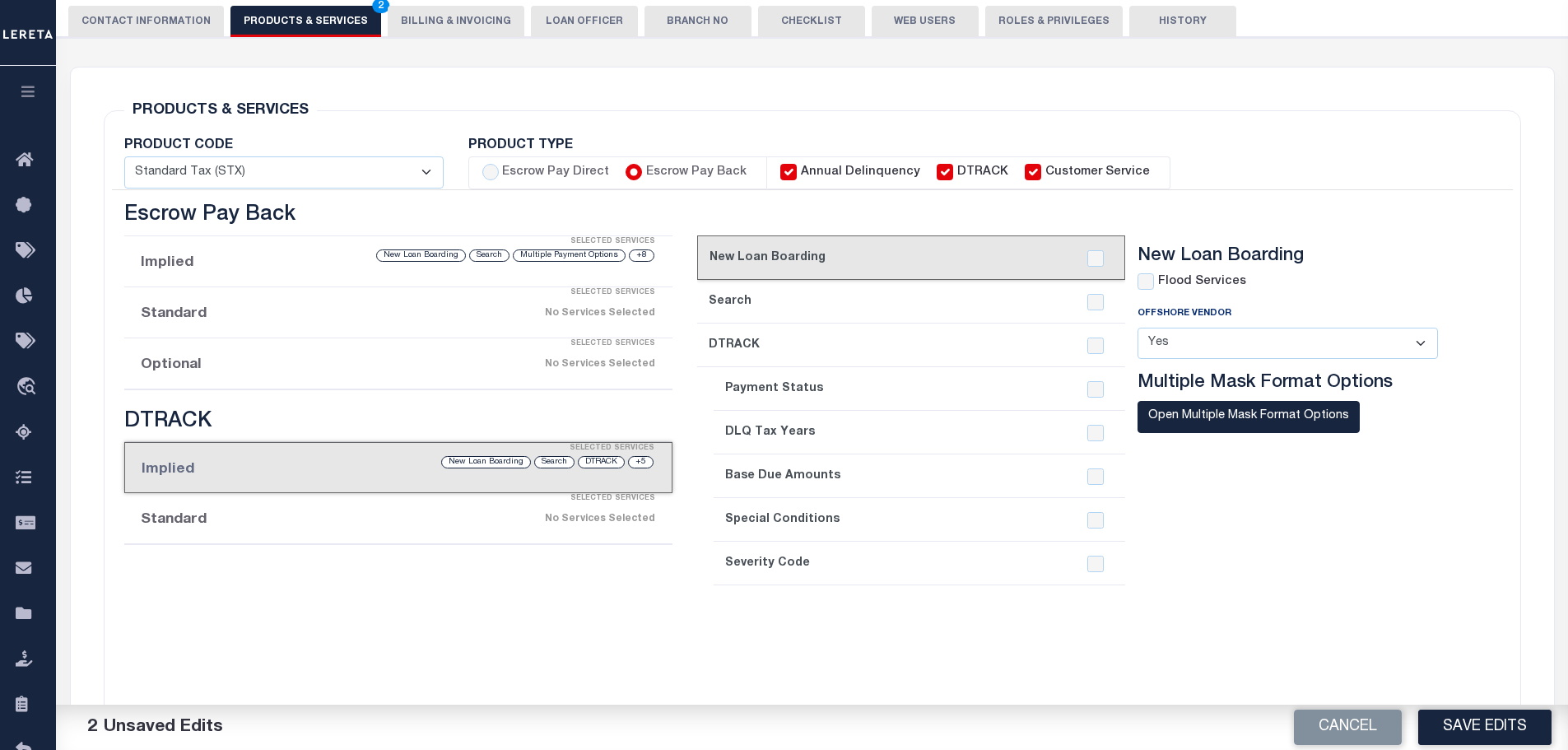
checkbox input "true"
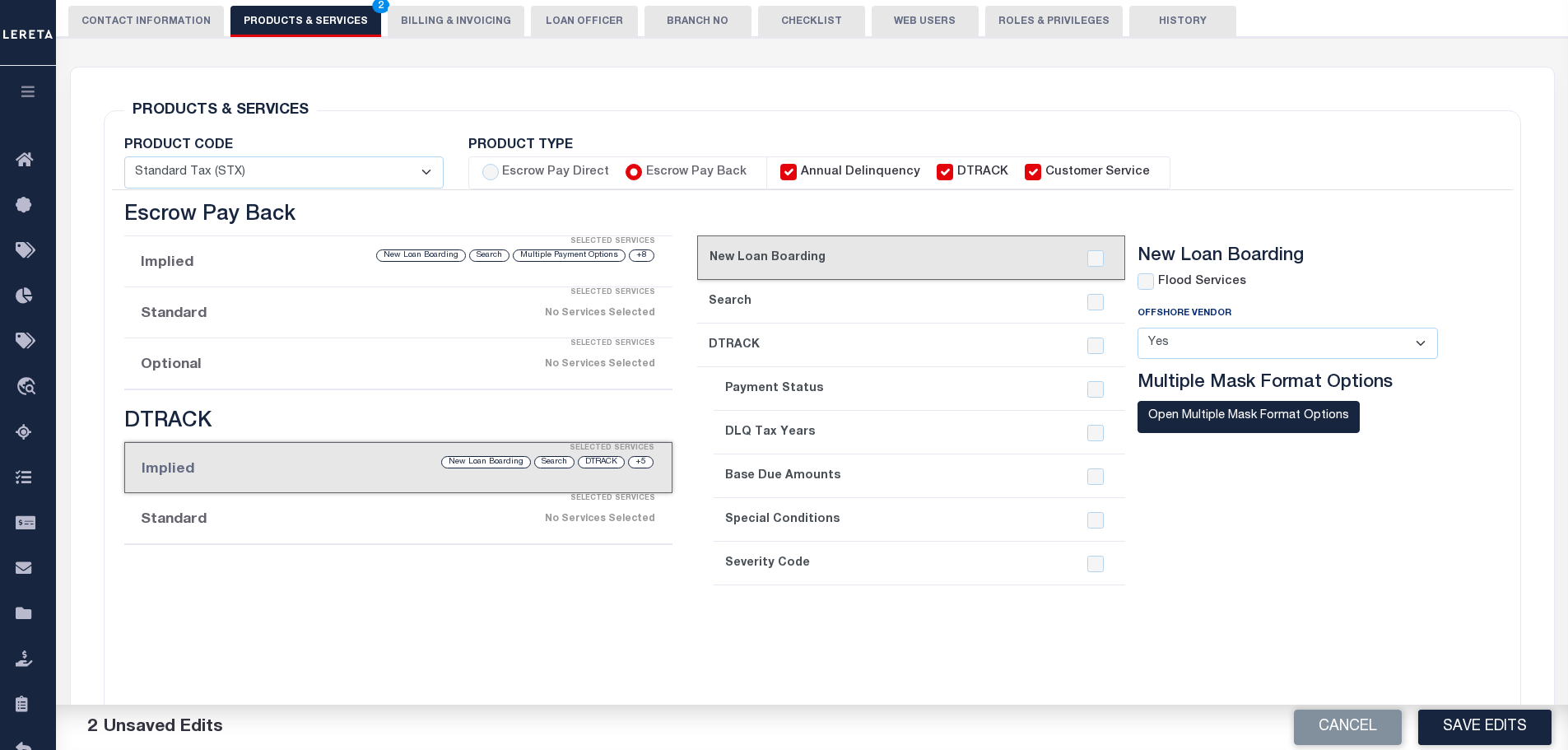
checkbox input "true"
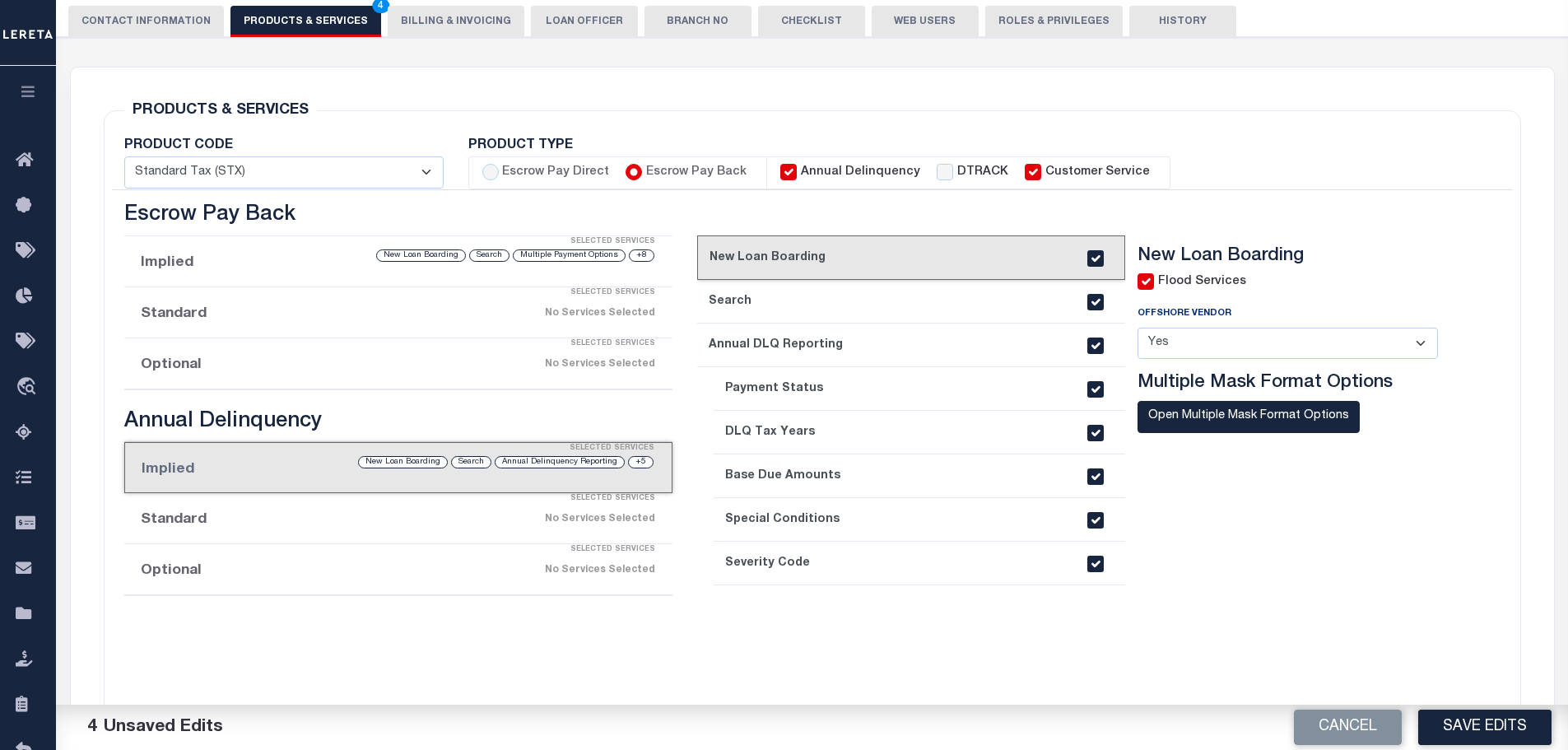
click at [514, 512] on div "Selected Services" at bounding box center [415, 499] width 549 height 33
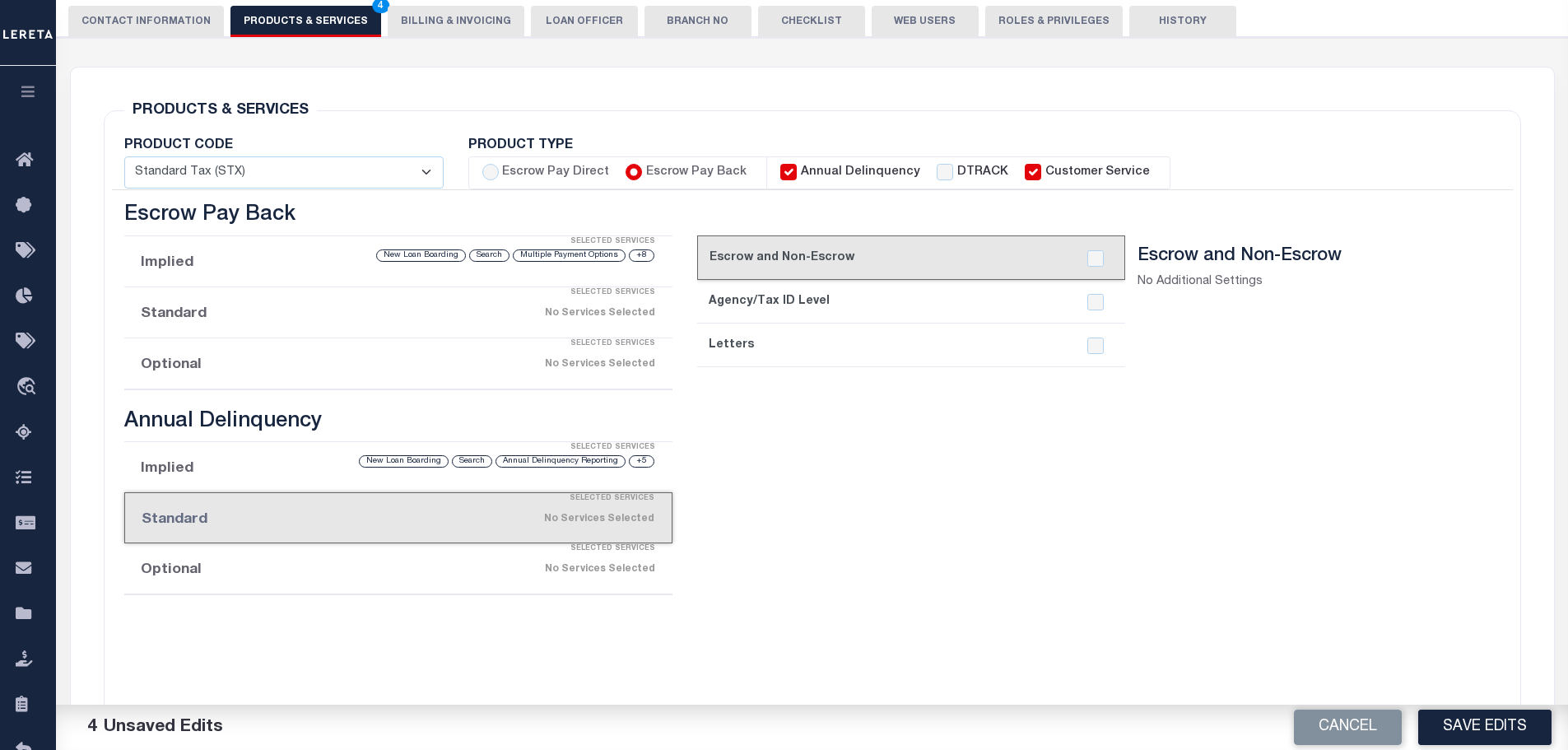
click at [496, 574] on div "No Services Selected" at bounding box center [462, 569] width 386 height 29
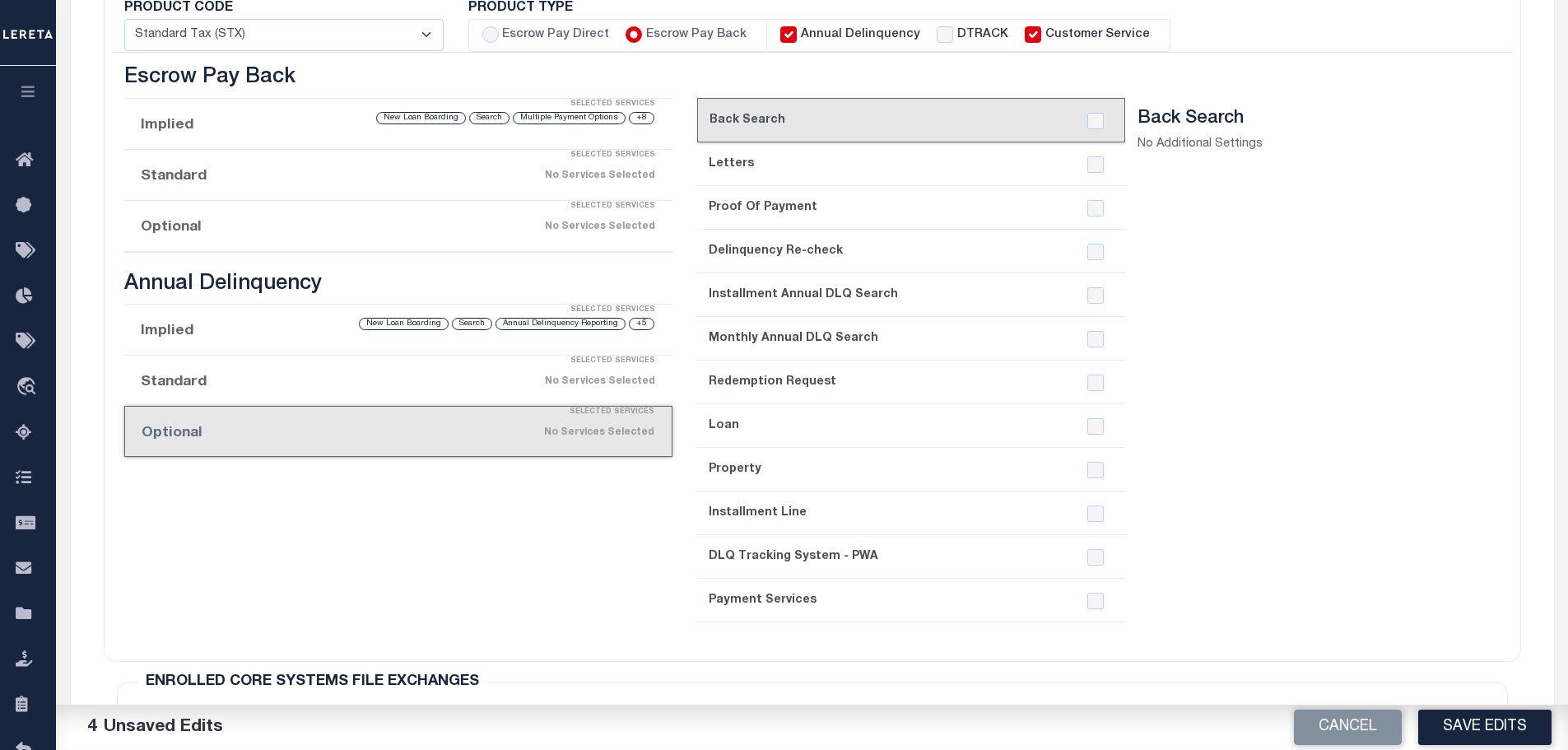
scroll to position [391, 0]
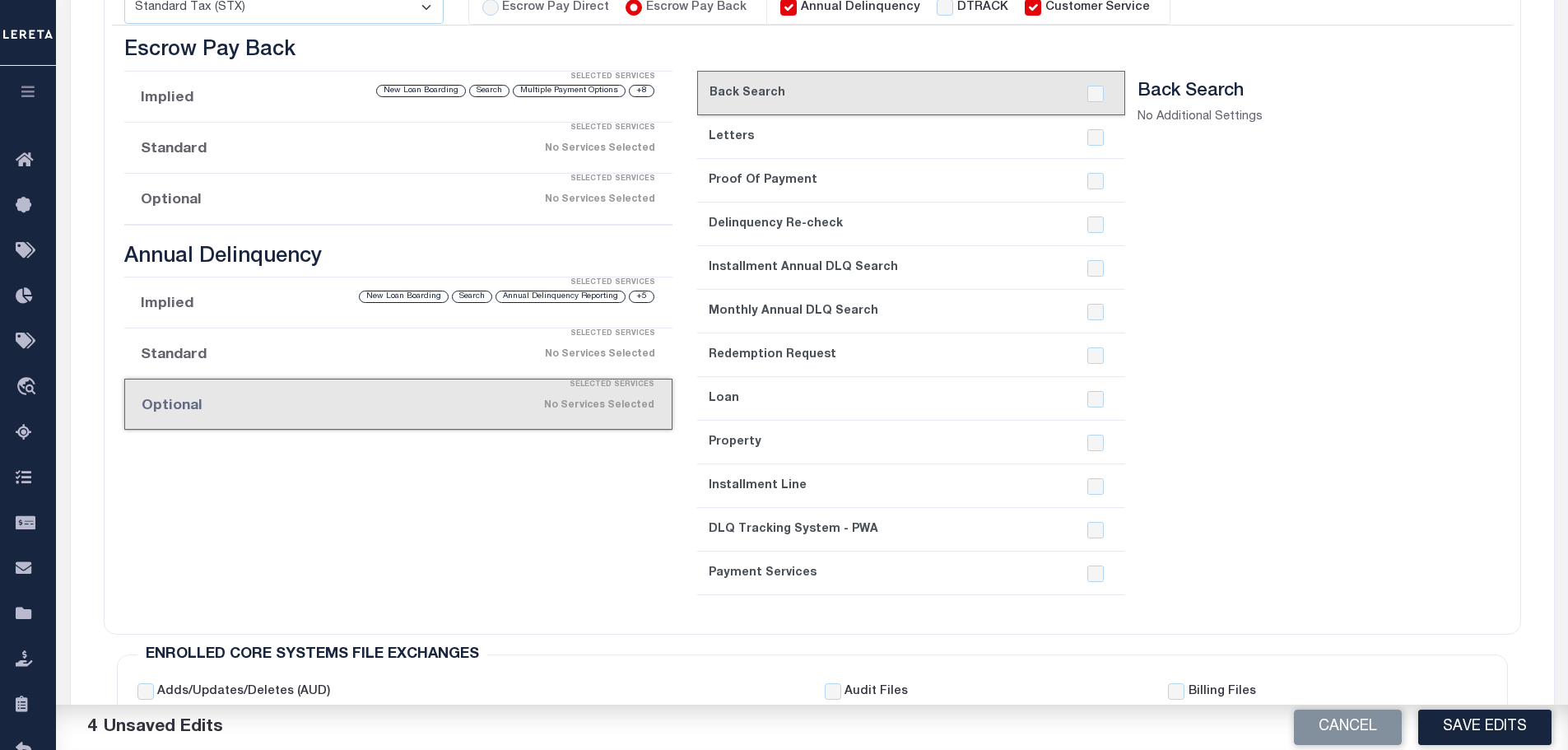
click at [729, 397] on link "8. Loan" at bounding box center [912, 399] width 428 height 44
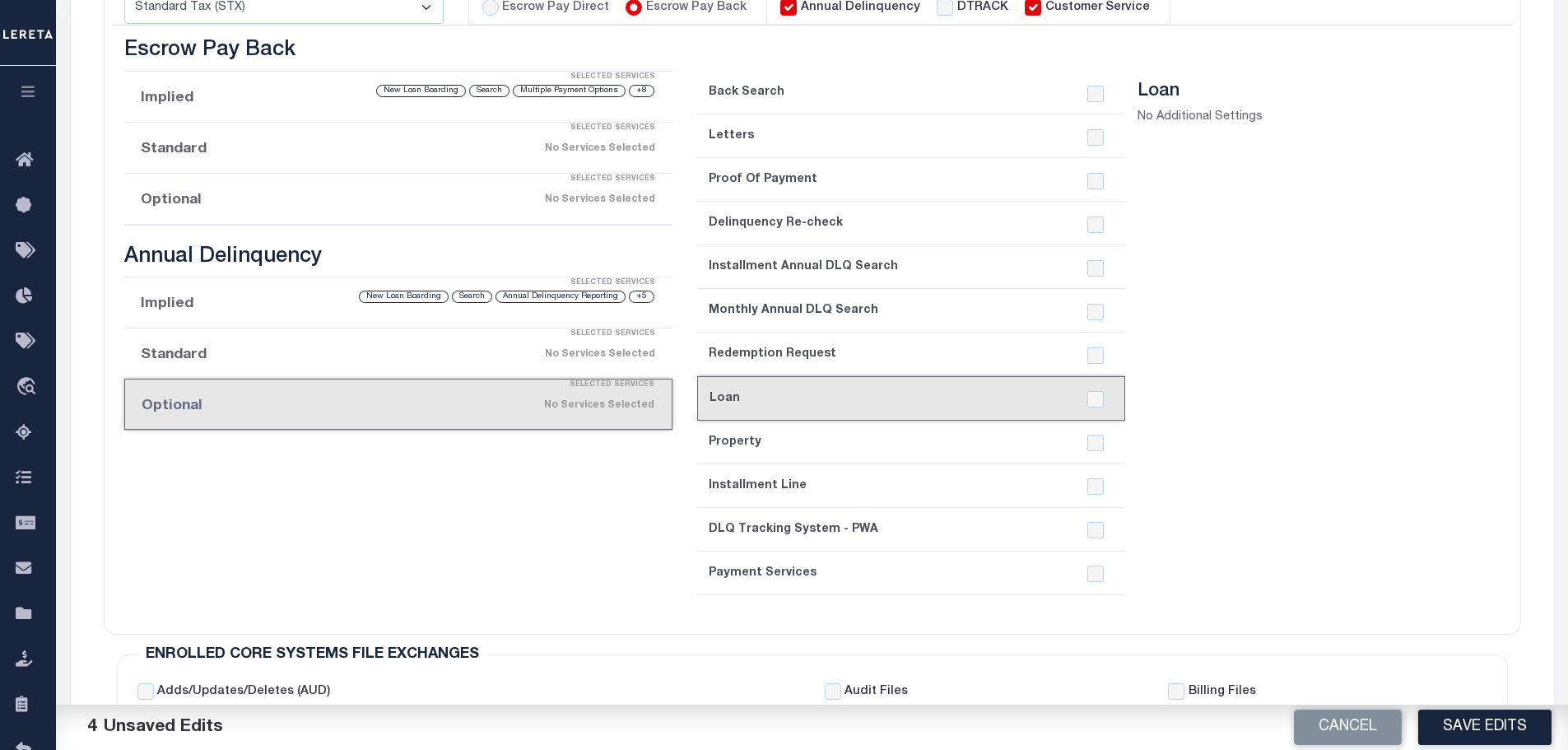
click at [760, 150] on link "2. Letters" at bounding box center [912, 136] width 428 height 44
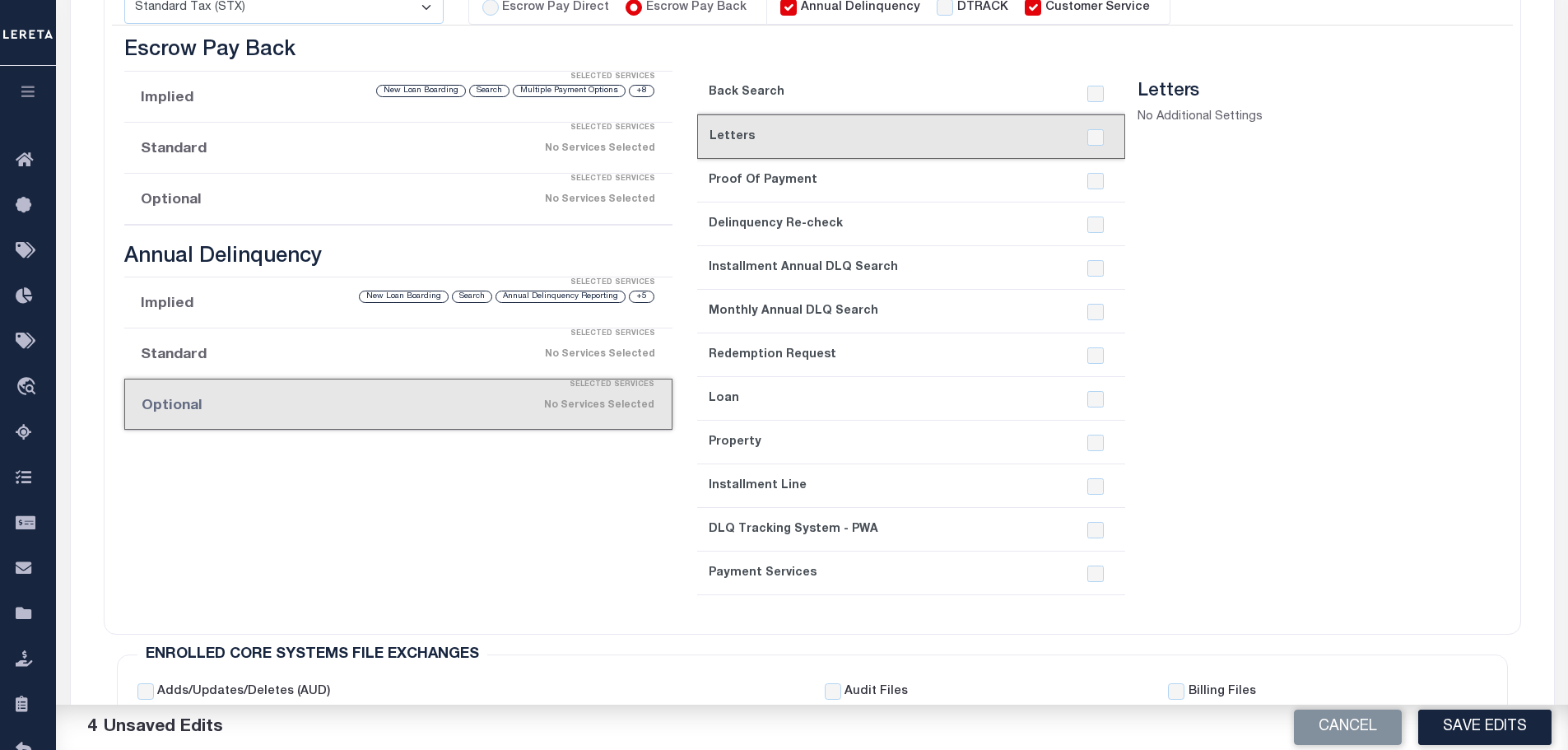
click at [755, 173] on link "3. Proof Of Payment" at bounding box center [912, 181] width 428 height 44
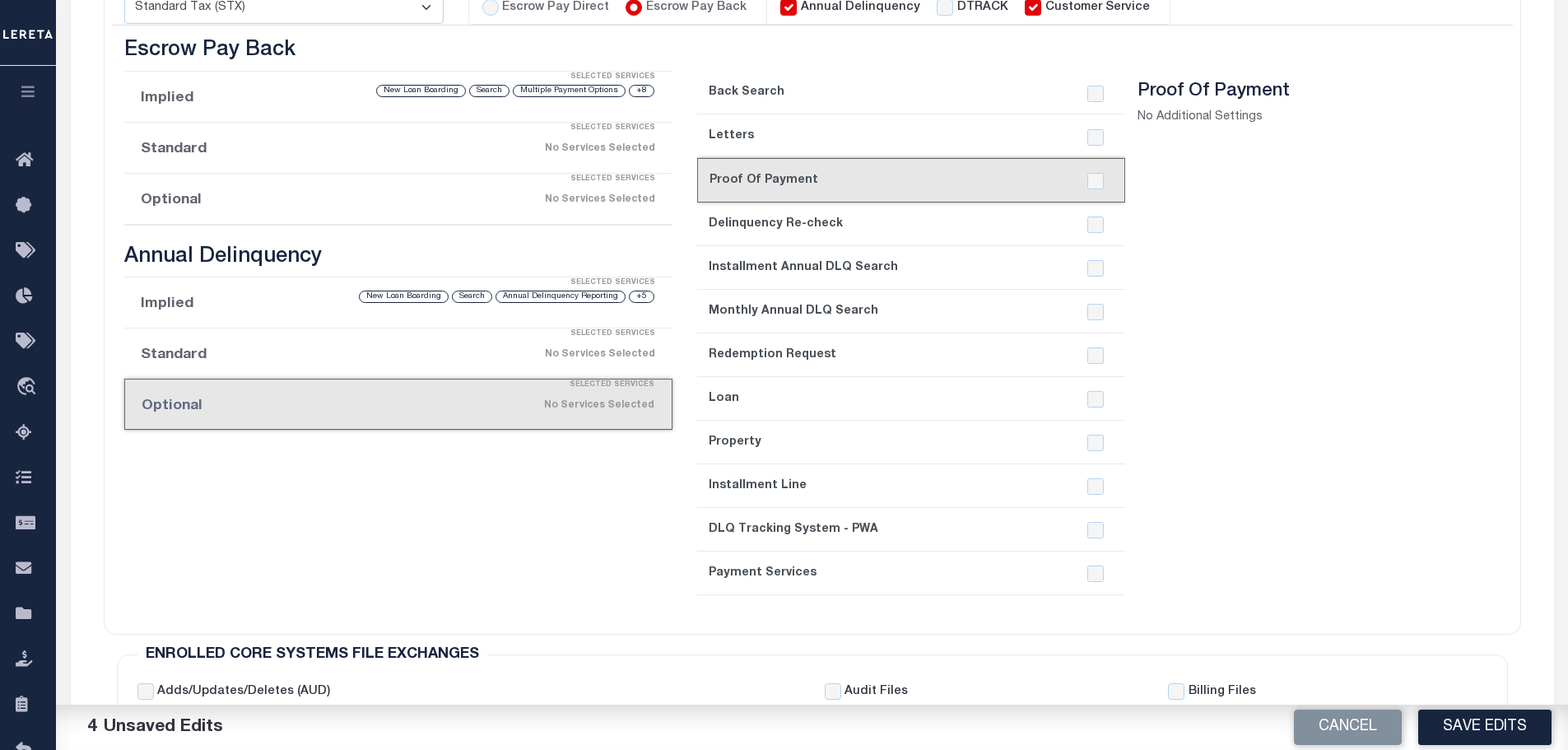
click at [767, 224] on link "4. Delinquency Re-check" at bounding box center [912, 225] width 428 height 44
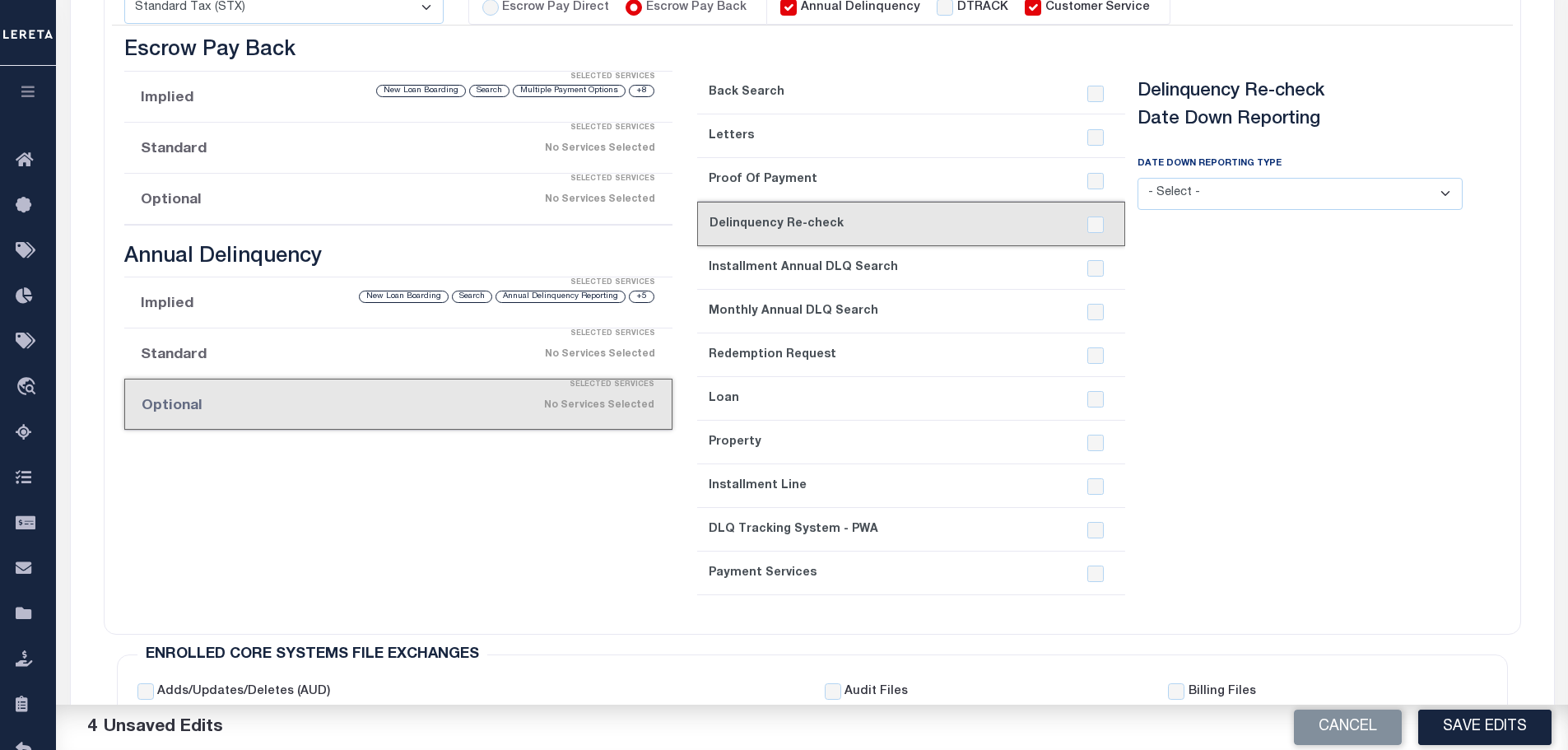
click at [1441, 201] on select "- Select - Annual Monthly Installment" at bounding box center [1301, 193] width 325 height 32
click at [1378, 386] on section "Delinquency Re-check Date Down Reporting Date Down Reporting Type - Select - An…" at bounding box center [1301, 342] width 325 height 524
click at [959, 268] on link "5. Installment Annual DLQ Search" at bounding box center [912, 268] width 428 height 44
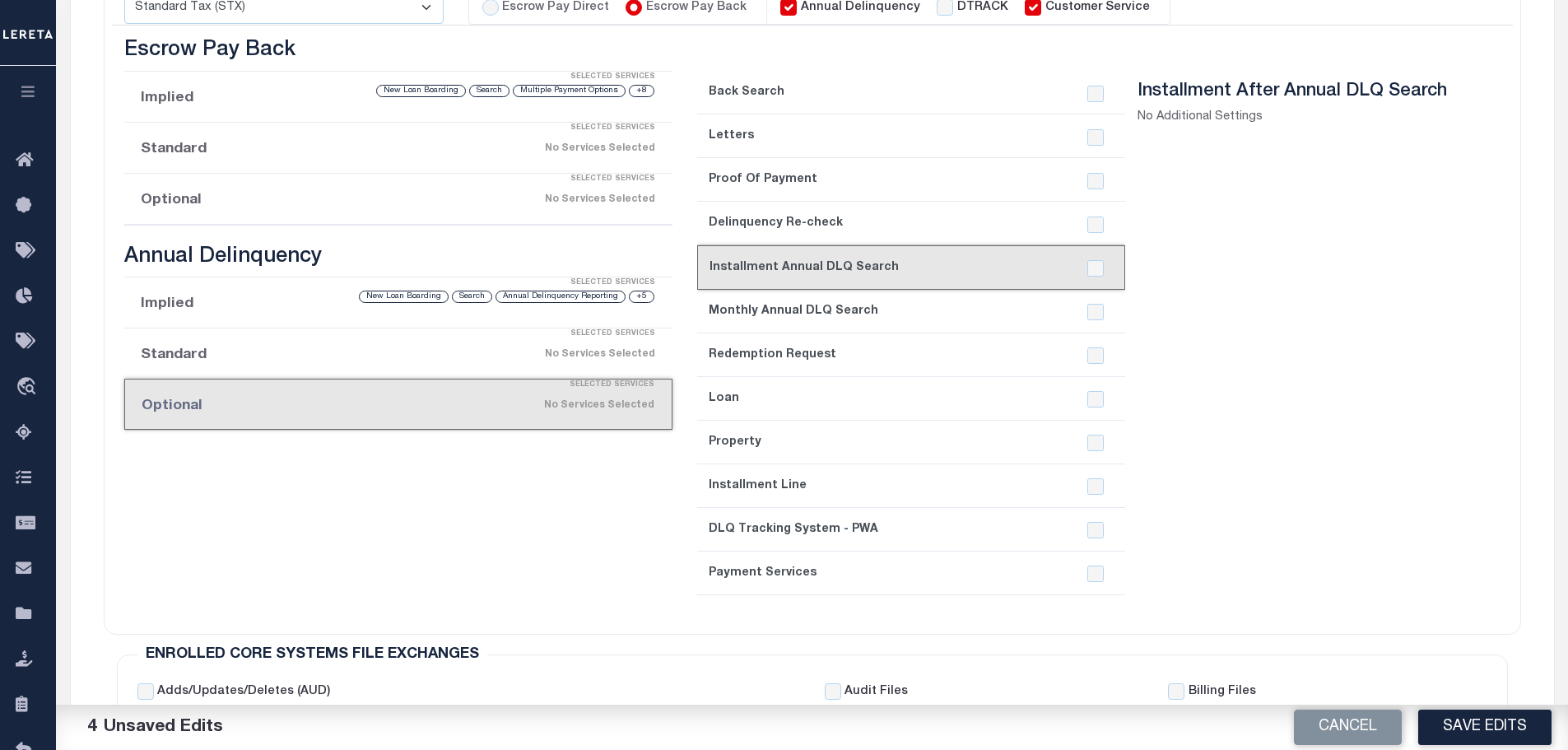
click at [954, 310] on link "6. Monthly Annual DLQ Search" at bounding box center [912, 312] width 428 height 44
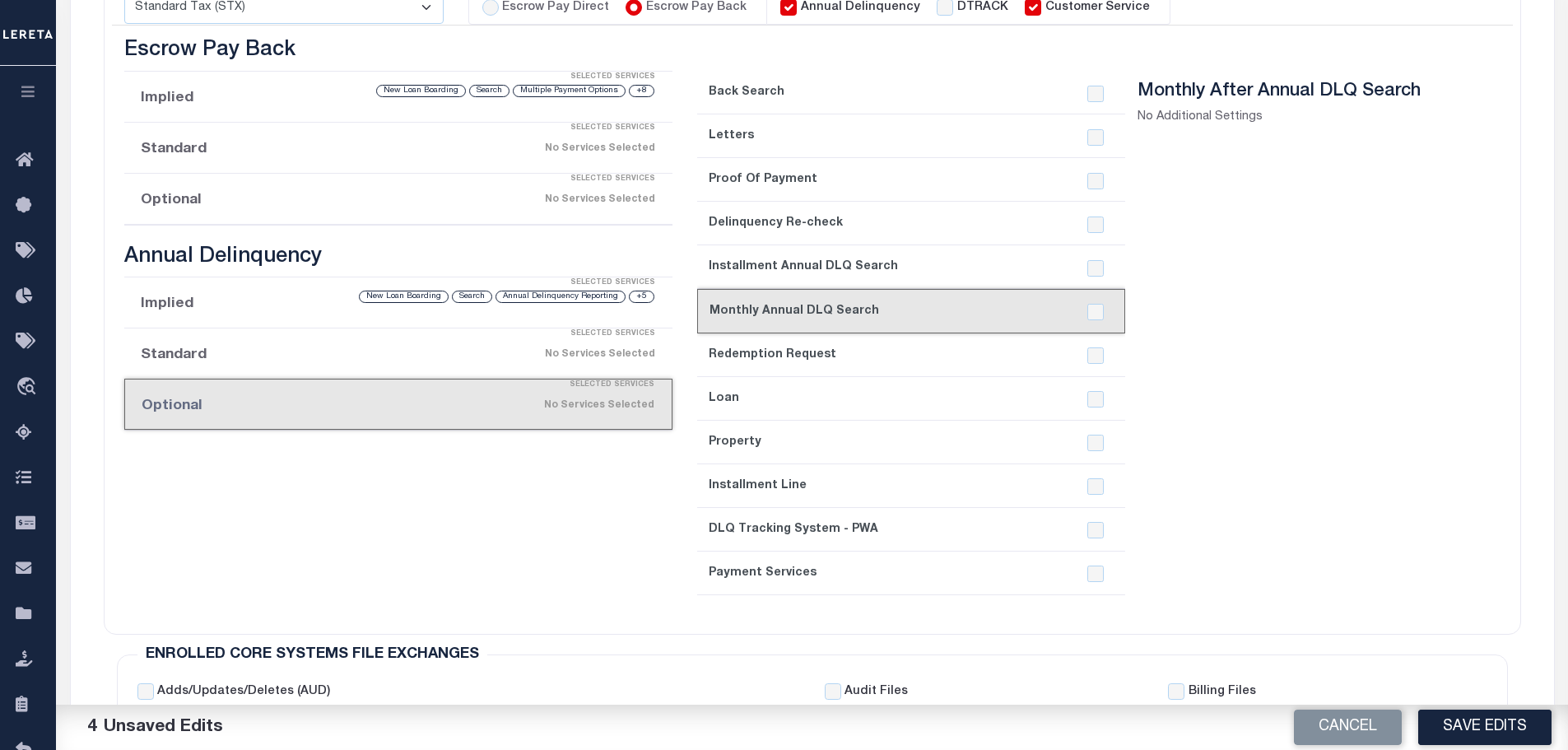
click at [944, 365] on link "7. Redemption Request" at bounding box center [912, 355] width 428 height 44
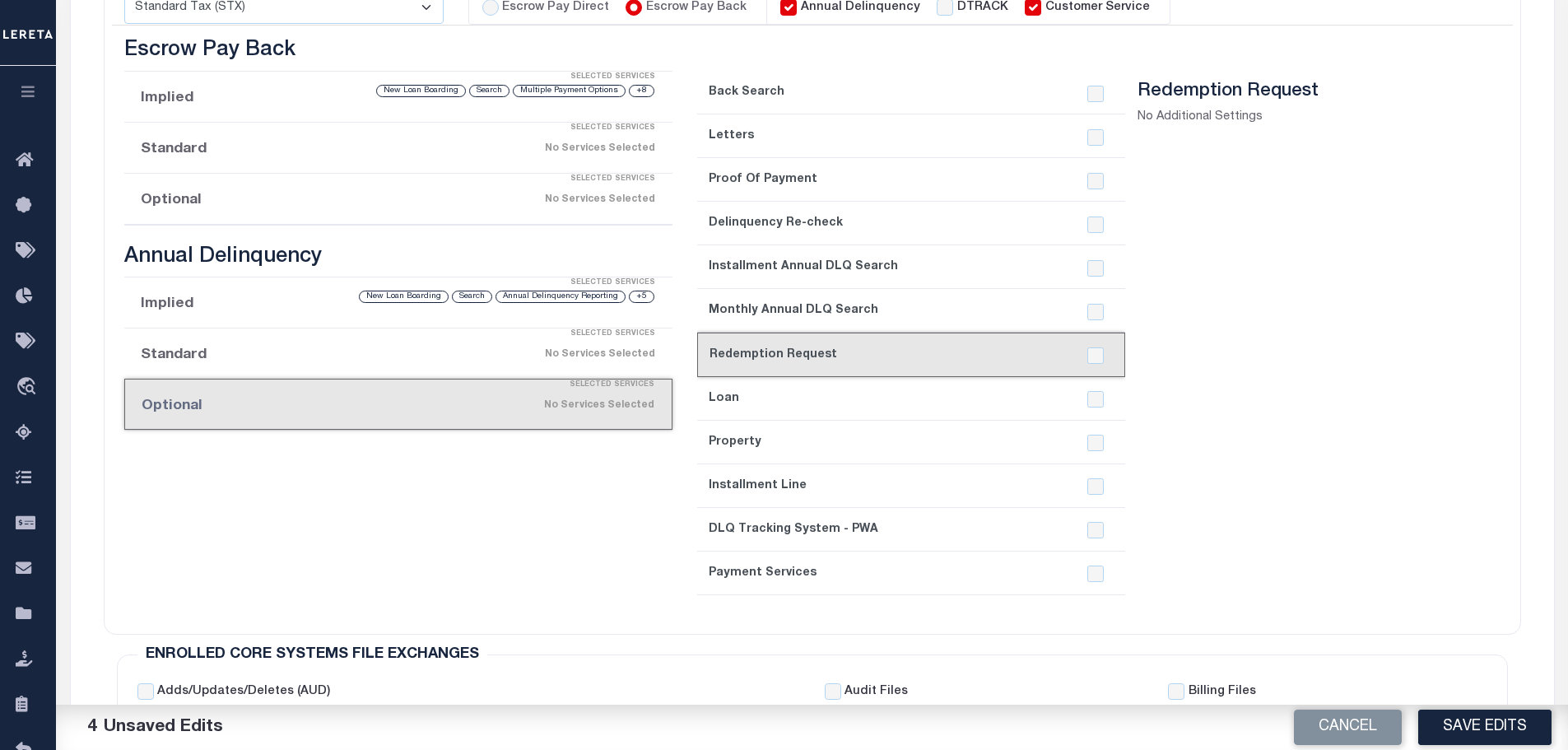
click at [936, 403] on link "8. Loan" at bounding box center [912, 399] width 428 height 44
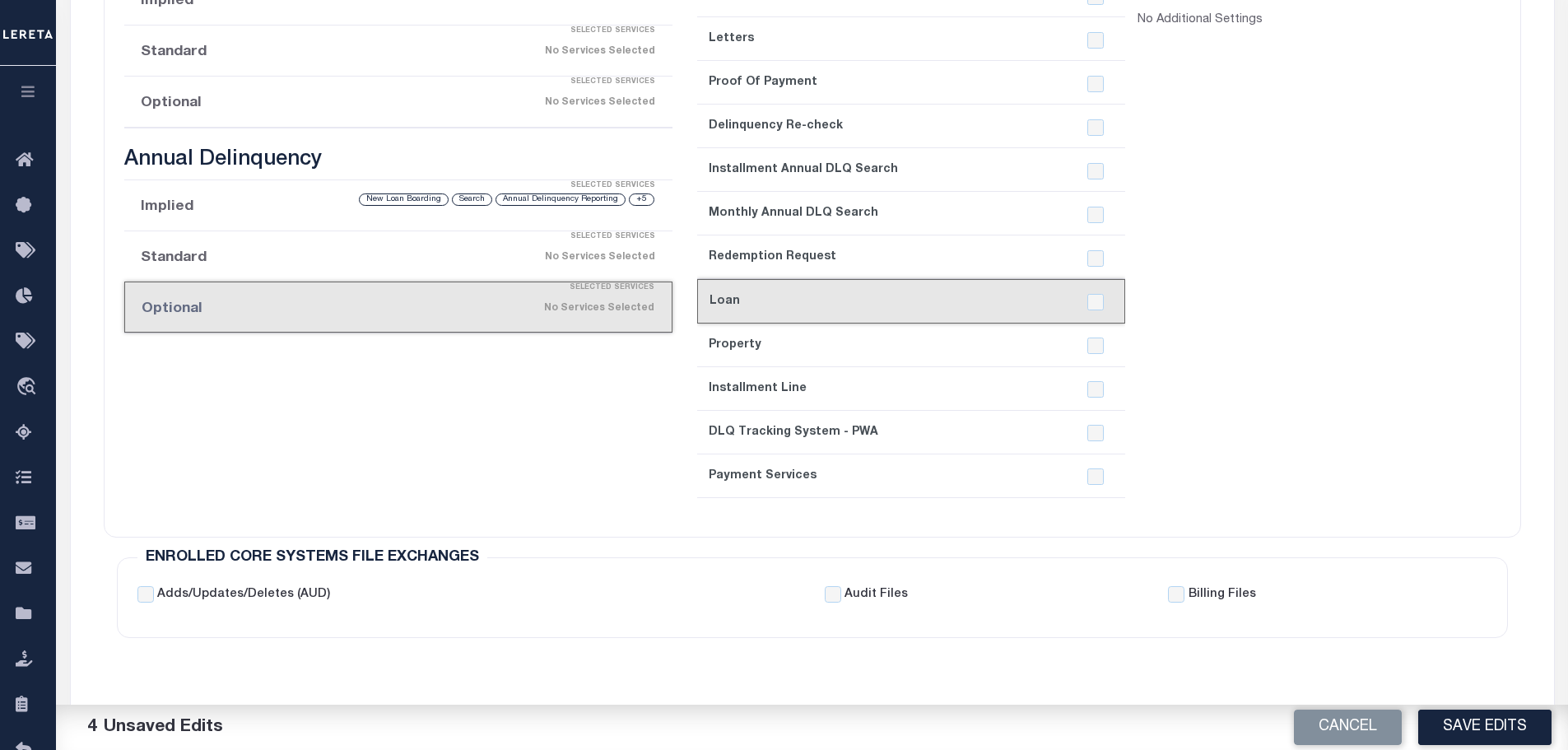
scroll to position [446, 0]
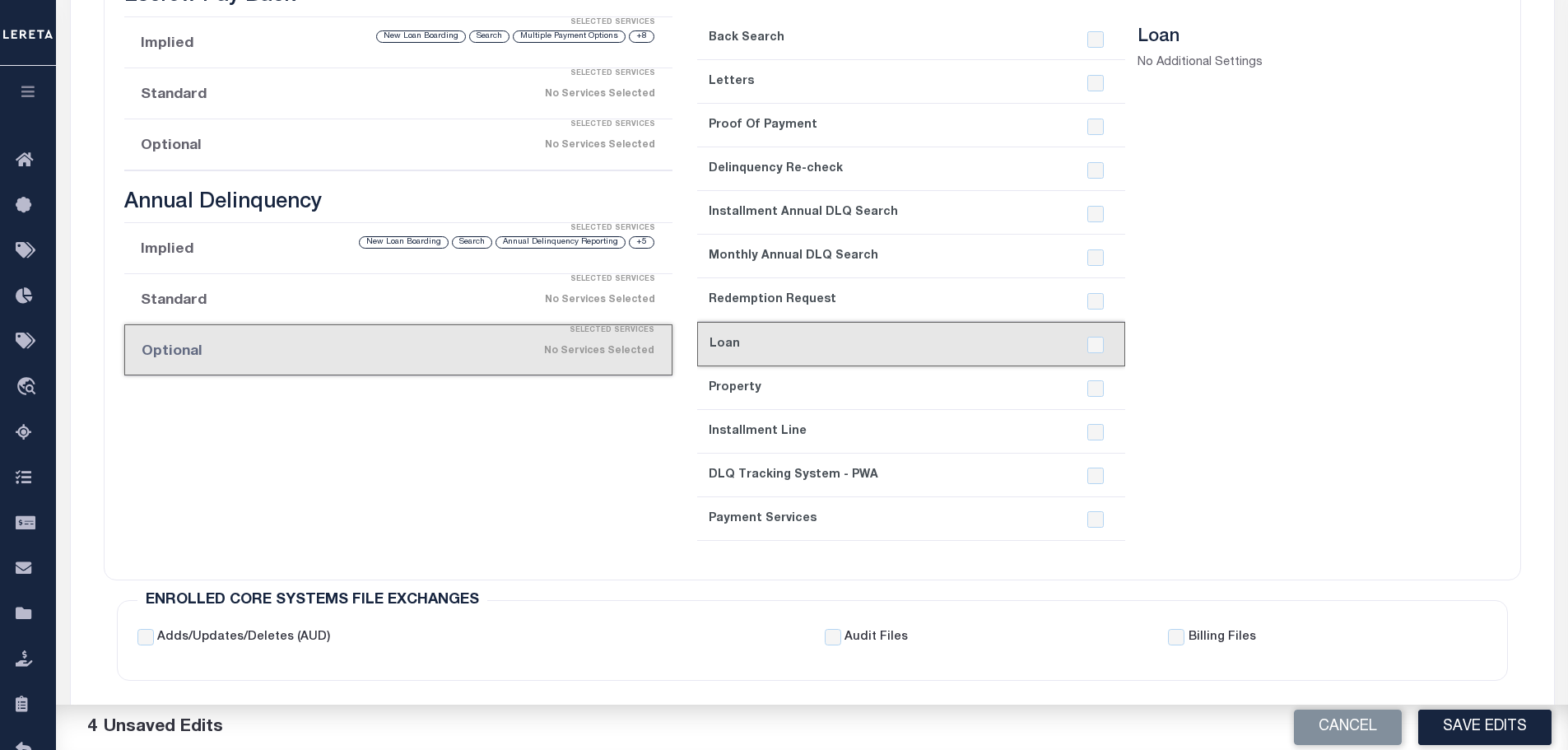
click at [277, 252] on li "Implied Selected Services +5 Annual Delinquency Reporting Search New Loan Board…" at bounding box center [399, 248] width 549 height 51
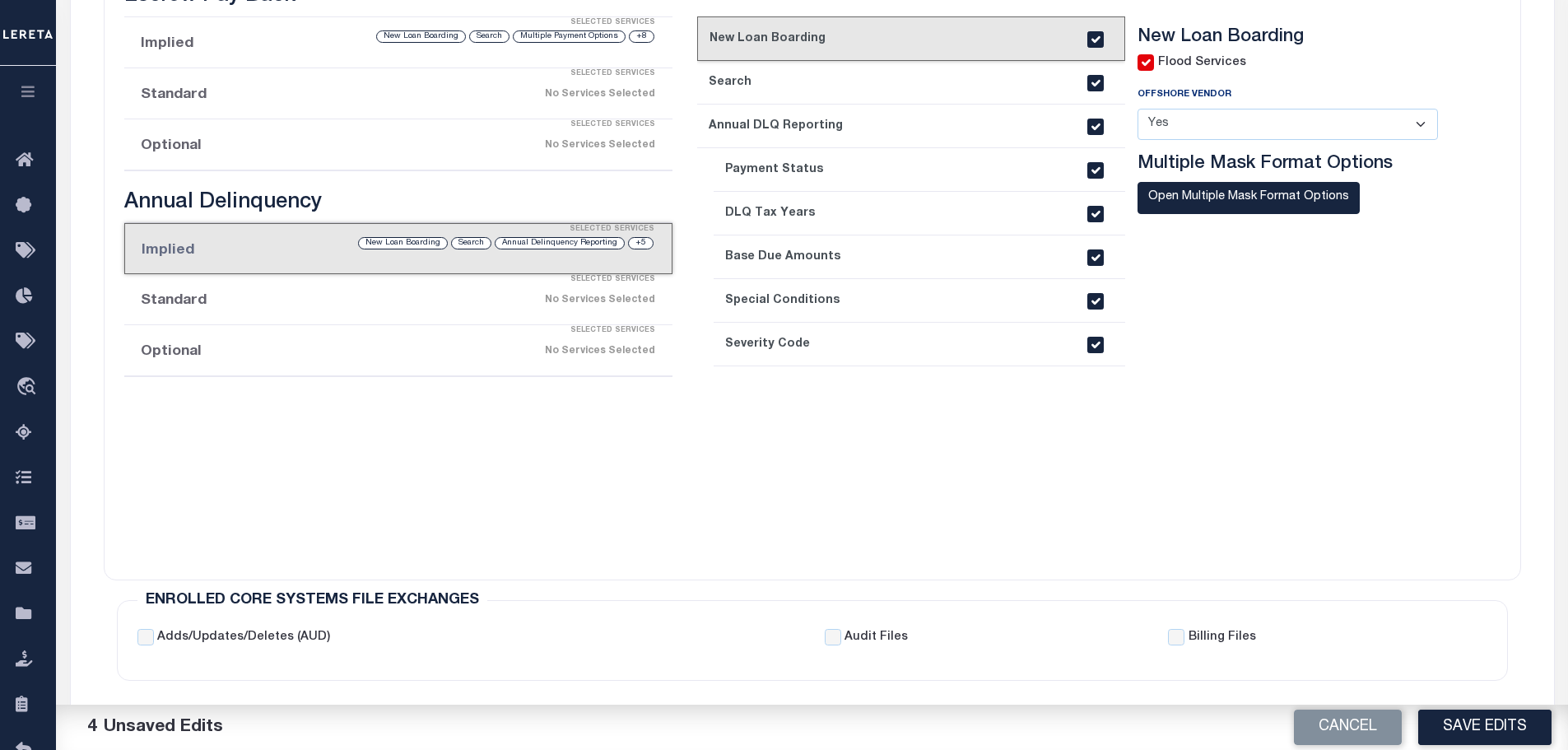
click at [844, 164] on link "4. Payment Status" at bounding box center [919, 170] width 412 height 44
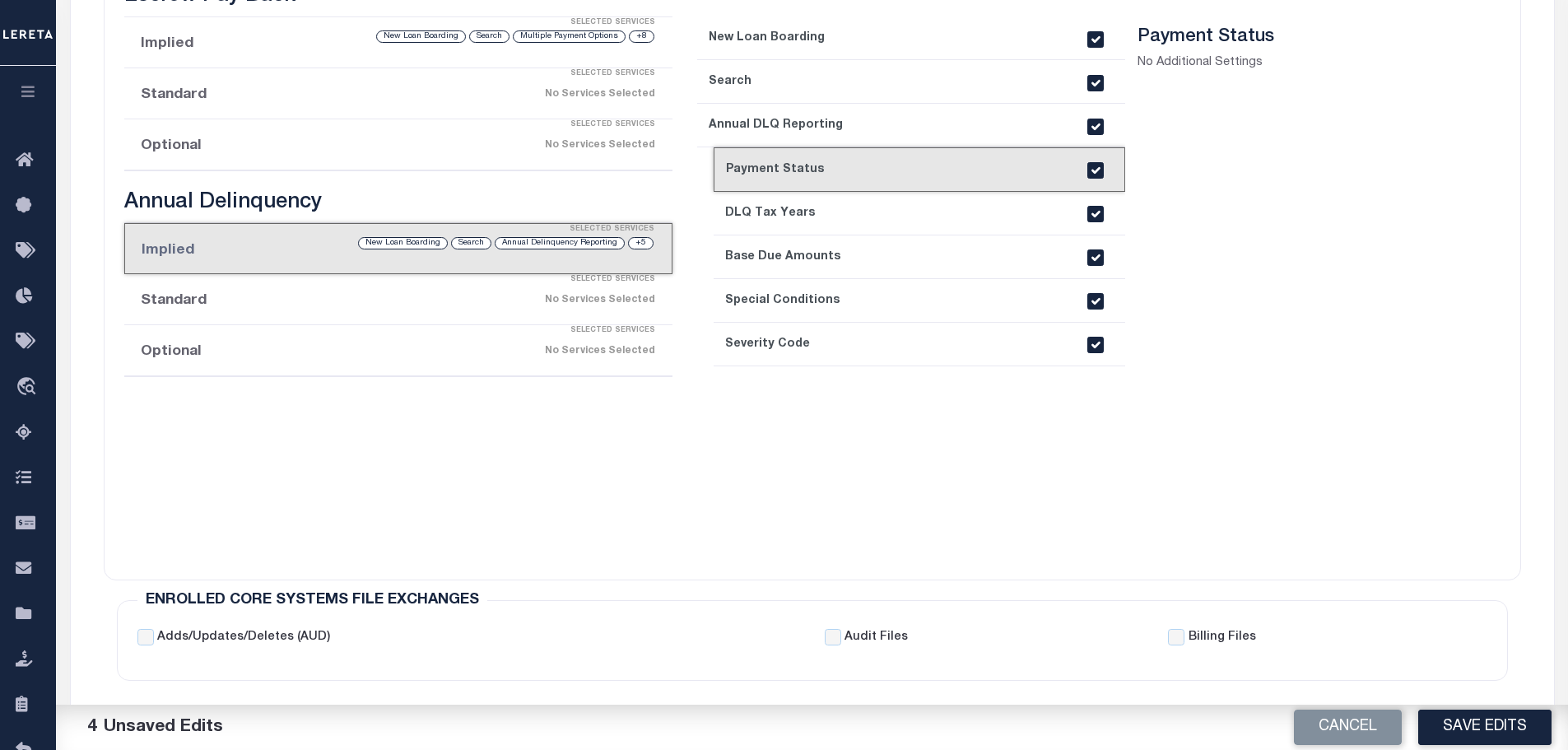
click at [850, 138] on link "3. Annual DLQ Reporting" at bounding box center [912, 126] width 428 height 44
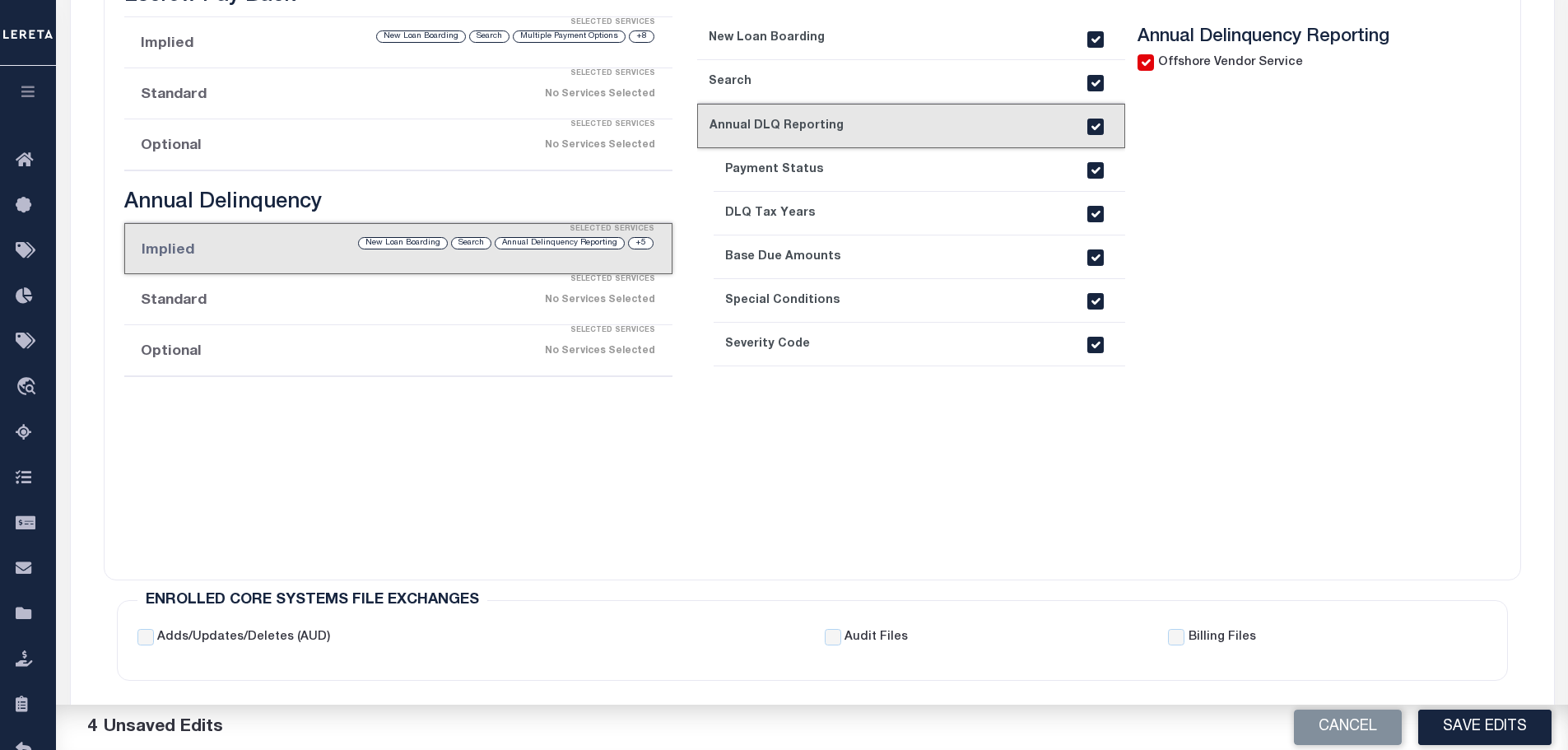
click at [846, 204] on link "5. DLQ Tax Years" at bounding box center [919, 213] width 412 height 44
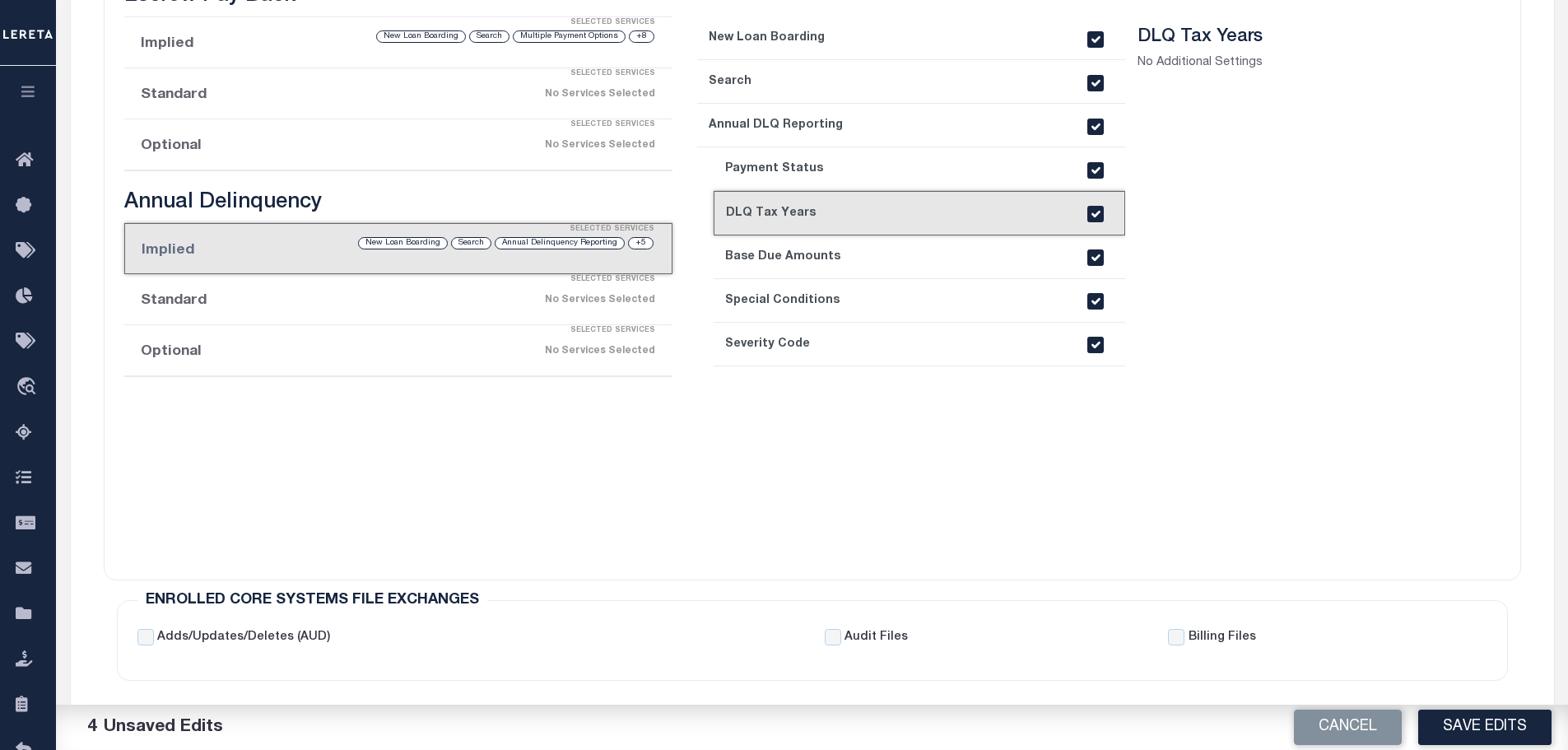
click at [850, 178] on link "4. Payment Status" at bounding box center [919, 170] width 412 height 44
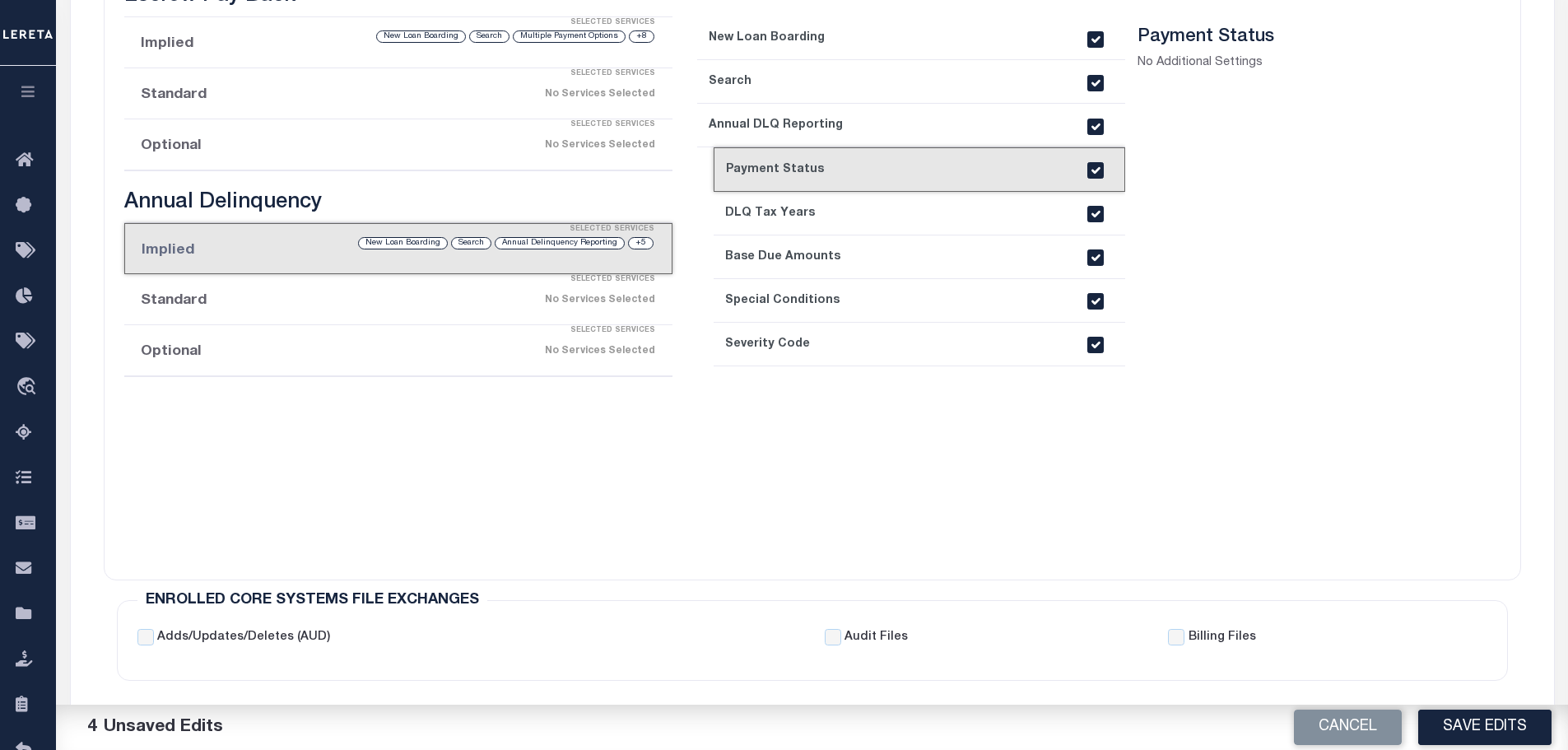
click at [858, 267] on link "6. Base Due Amounts" at bounding box center [919, 257] width 412 height 44
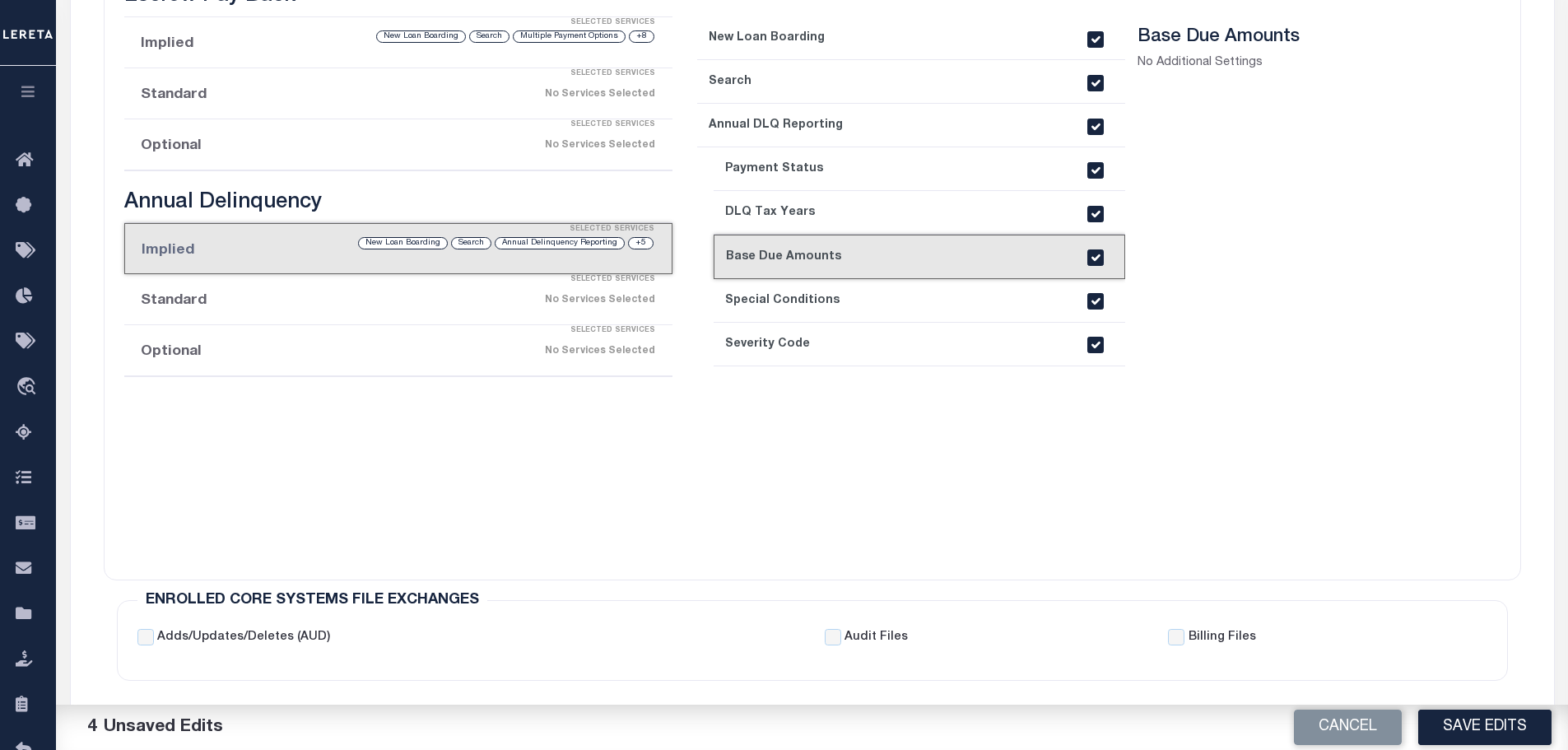
click at [863, 298] on link "7. Special Conditions" at bounding box center [919, 301] width 412 height 44
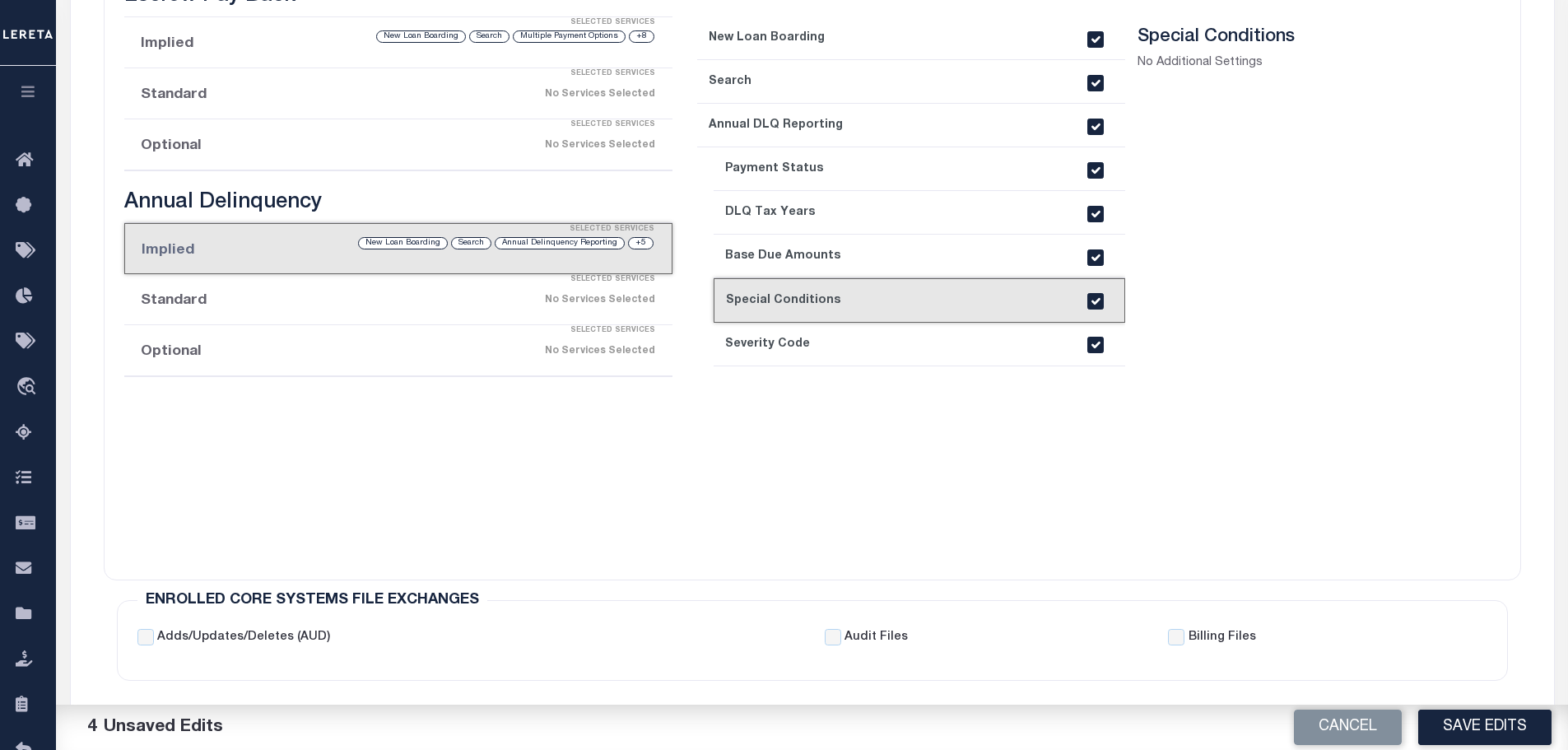
click at [863, 345] on link "8. Severity Code" at bounding box center [919, 344] width 412 height 44
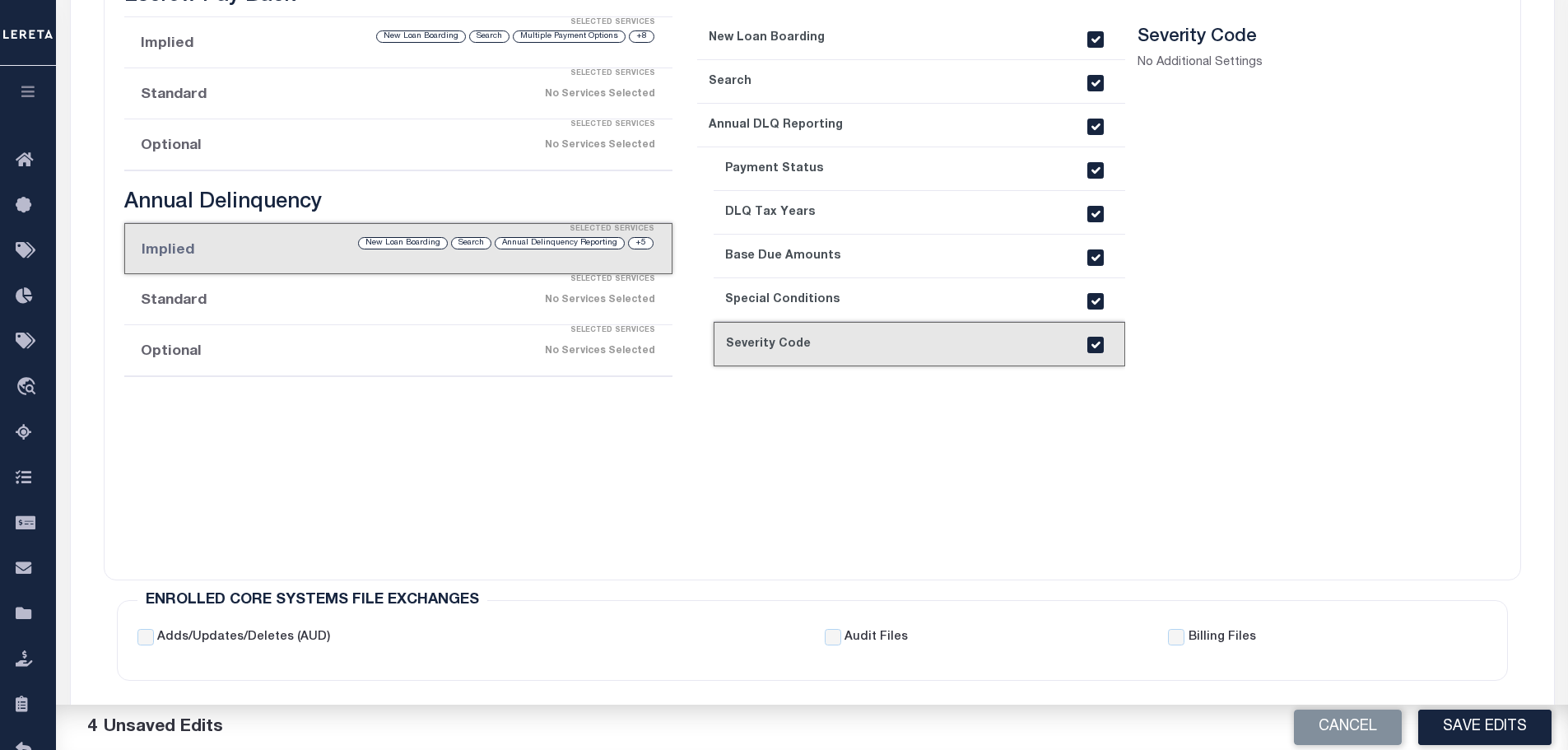
click at [849, 143] on link "3. Annual DLQ Reporting" at bounding box center [912, 126] width 428 height 44
